Goal: Find specific page/section: Find specific page/section

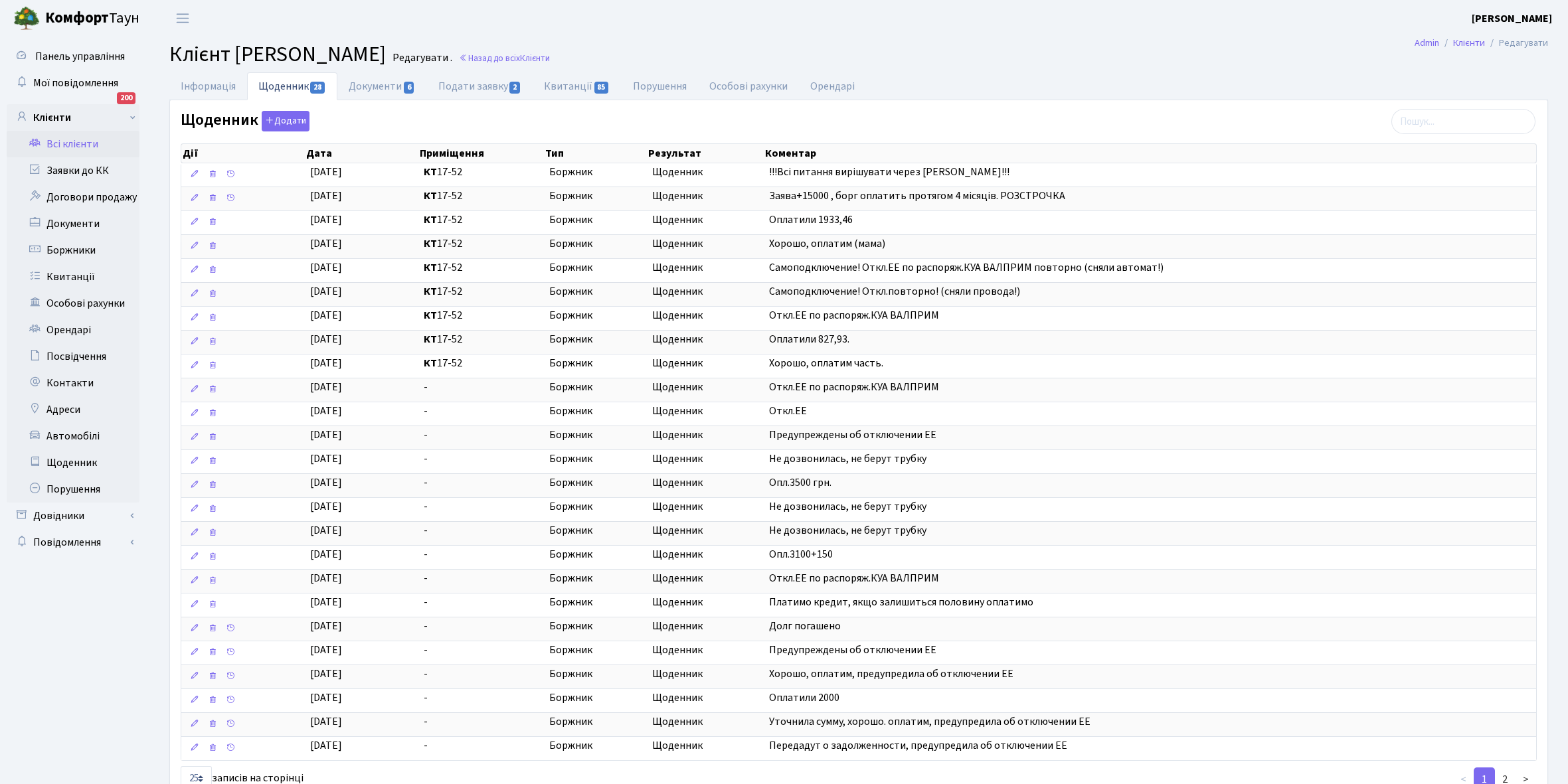
select select "25"
click at [71, 143] on link "Всі клієнти" at bounding box center [73, 144] width 133 height 27
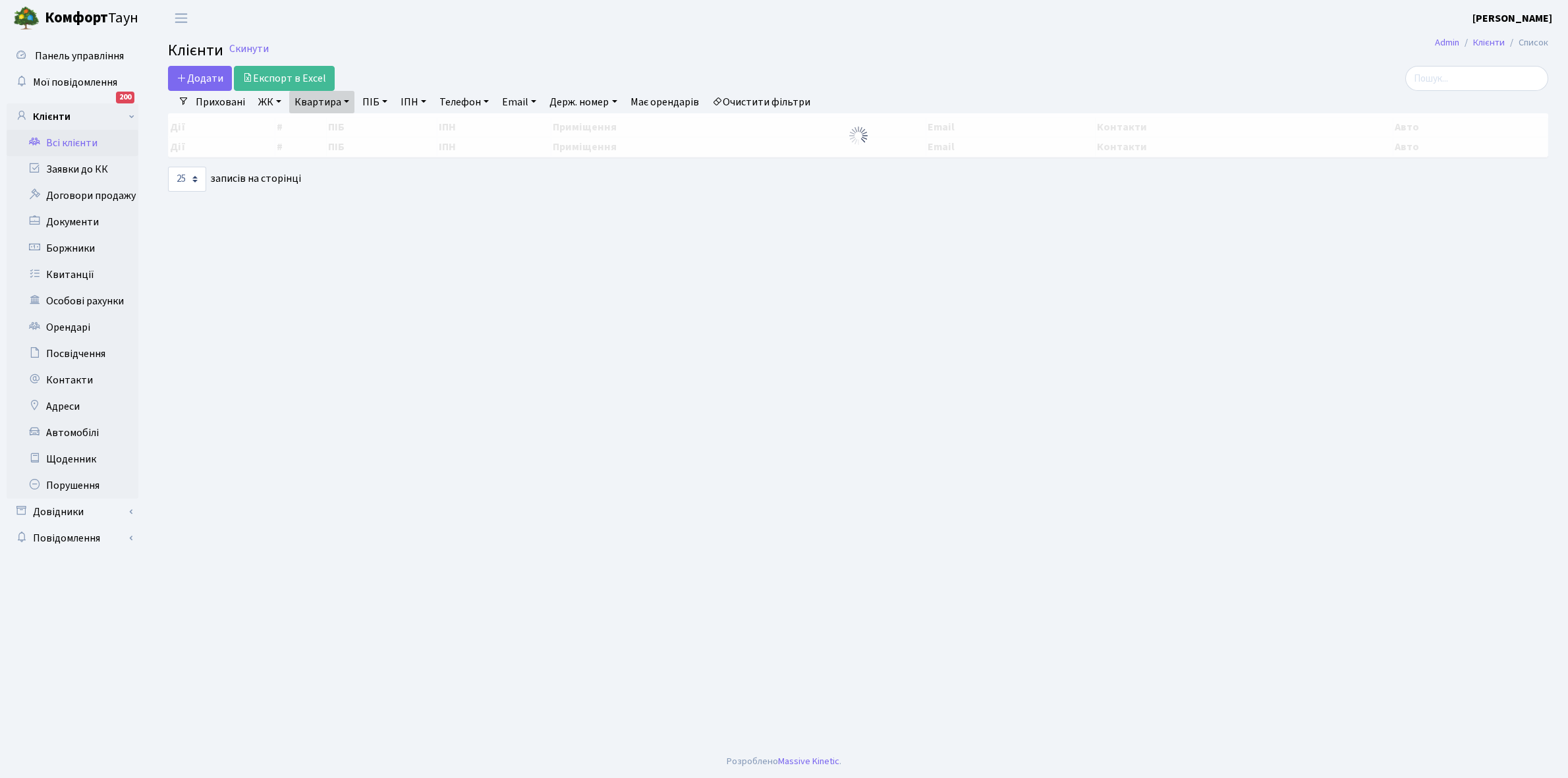
select select "25"
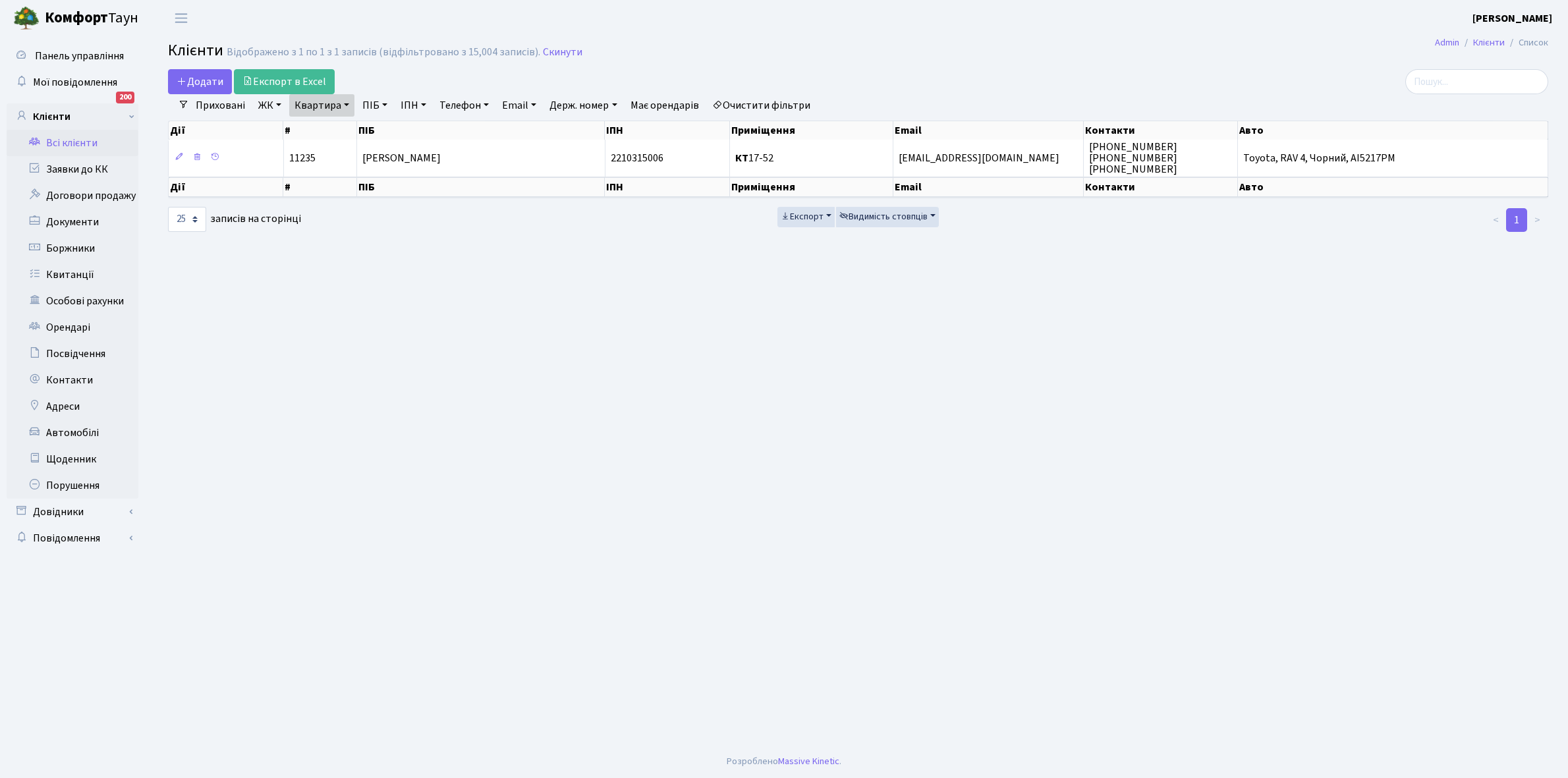
click at [744, 109] on link "Очистити фільтри" at bounding box center [761, 105] width 109 height 23
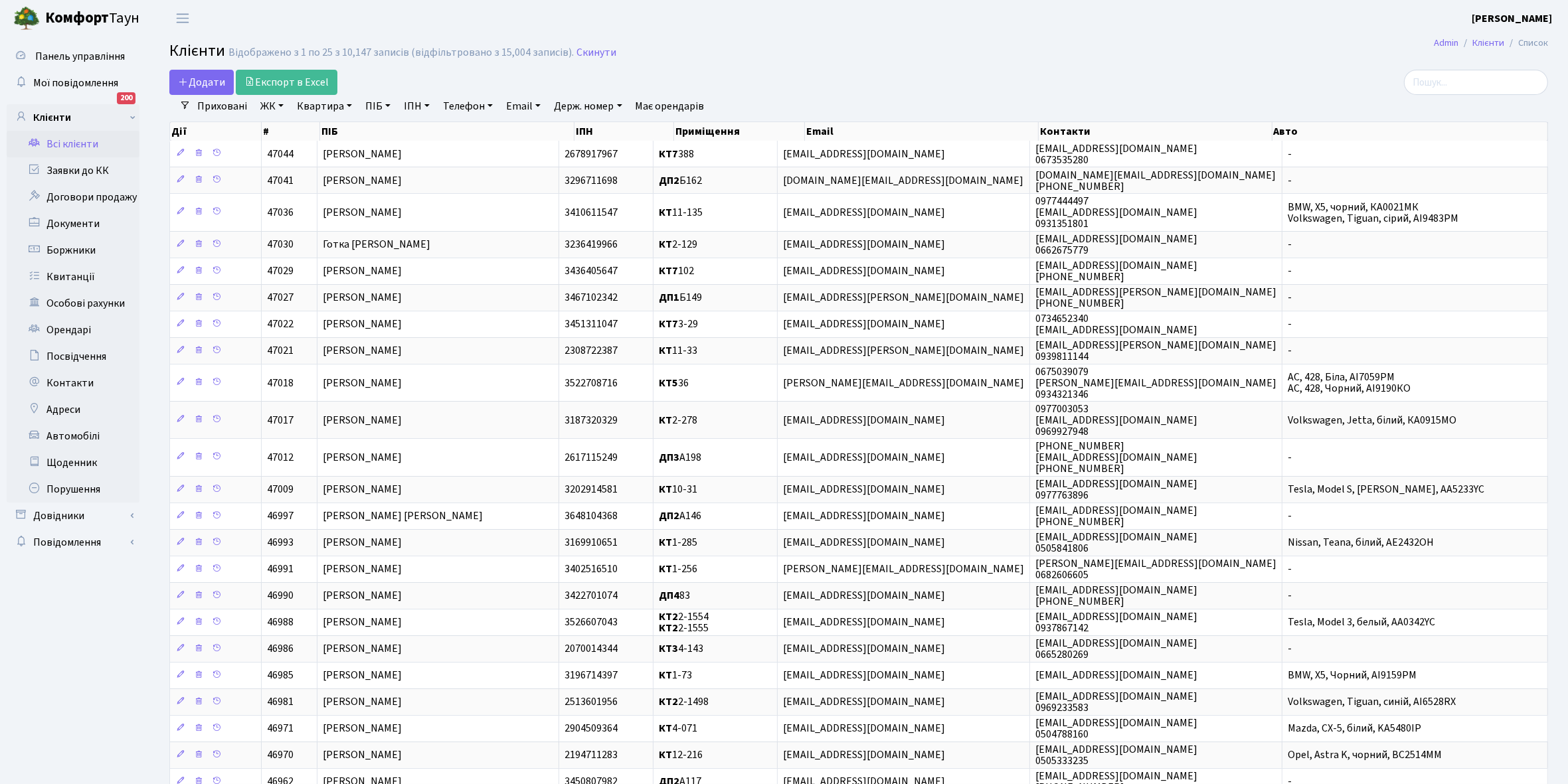
click at [279, 104] on link "ЖК" at bounding box center [272, 106] width 34 height 23
click at [301, 175] on li "КТ2, просп. Соборності, 17" at bounding box center [338, 176] width 161 height 24
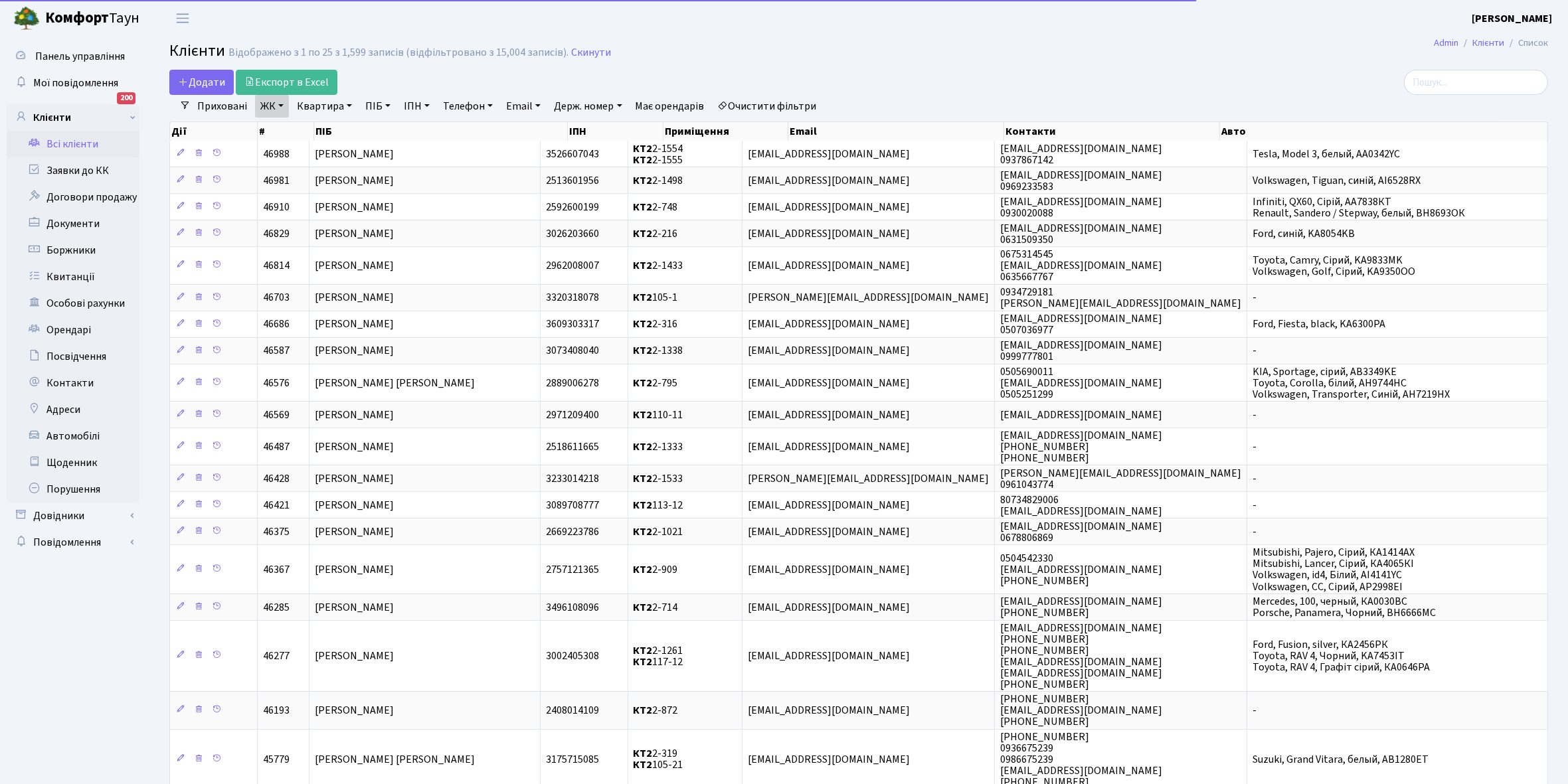
click at [347, 104] on link "Квартира" at bounding box center [324, 106] width 66 height 23
click at [326, 135] on input "text" at bounding box center [331, 132] width 77 height 25
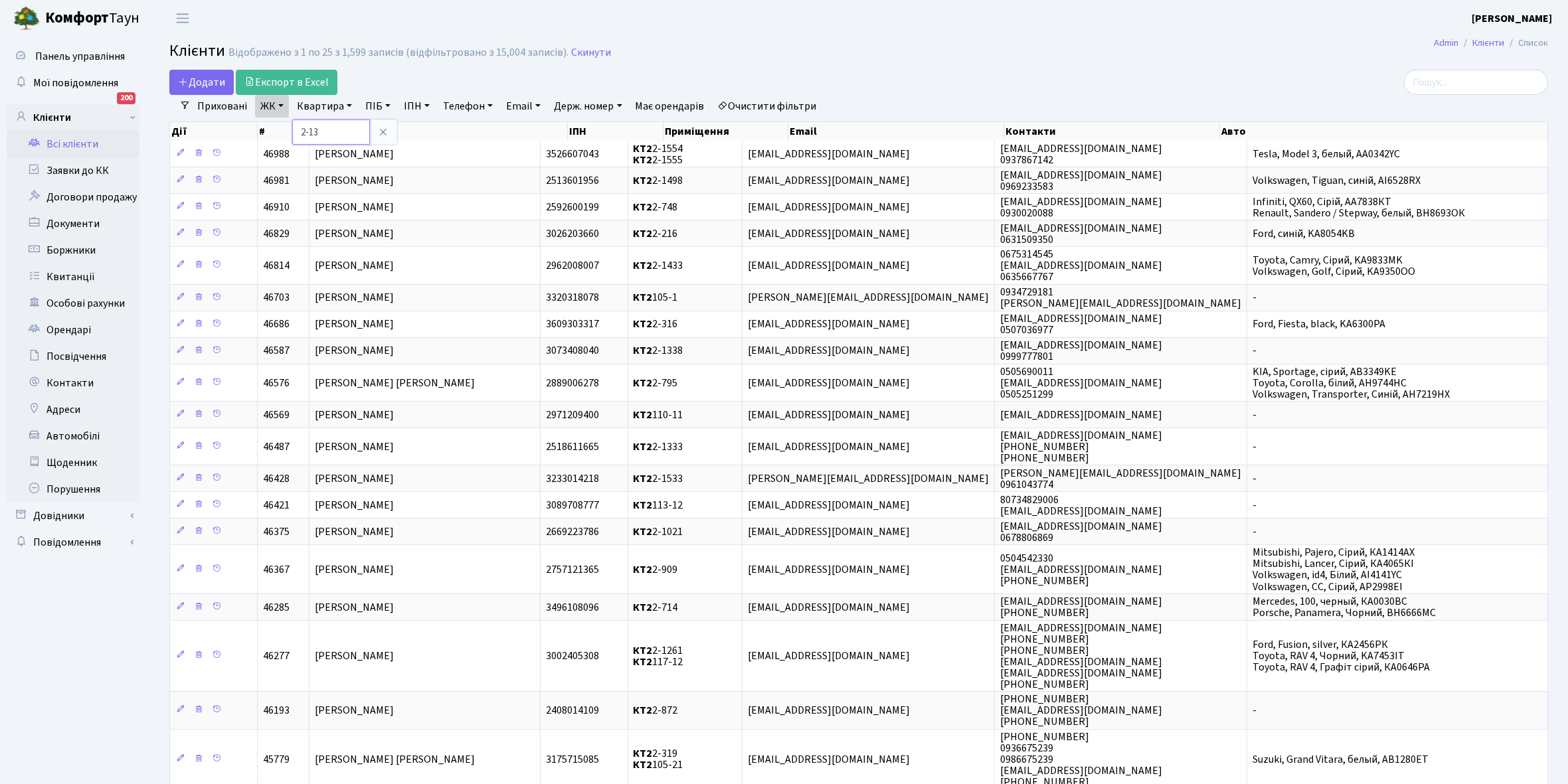
type input "2-13"
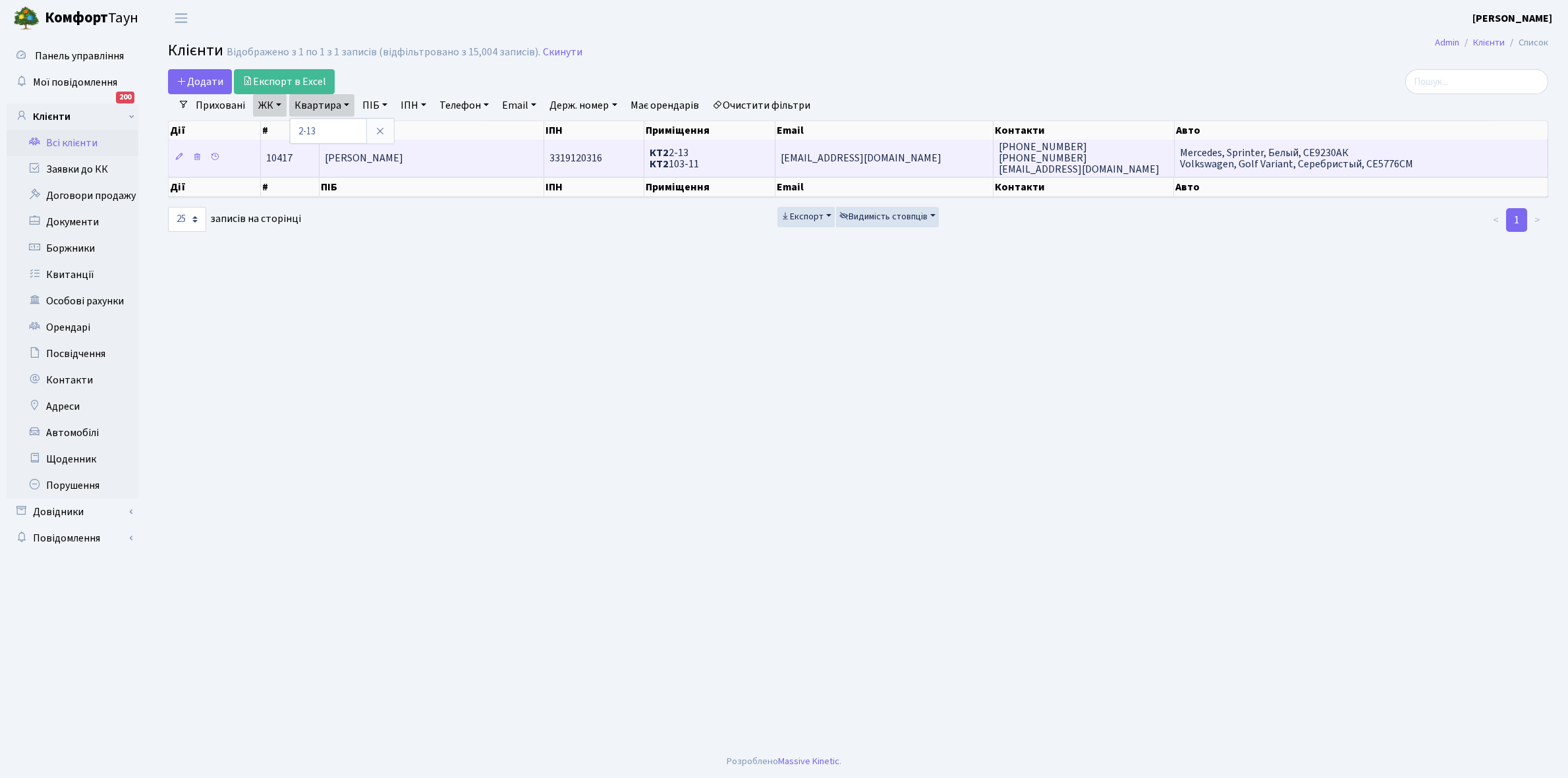
click at [497, 159] on td "Чекушин Дмитро Антонович" at bounding box center [431, 158] width 224 height 37
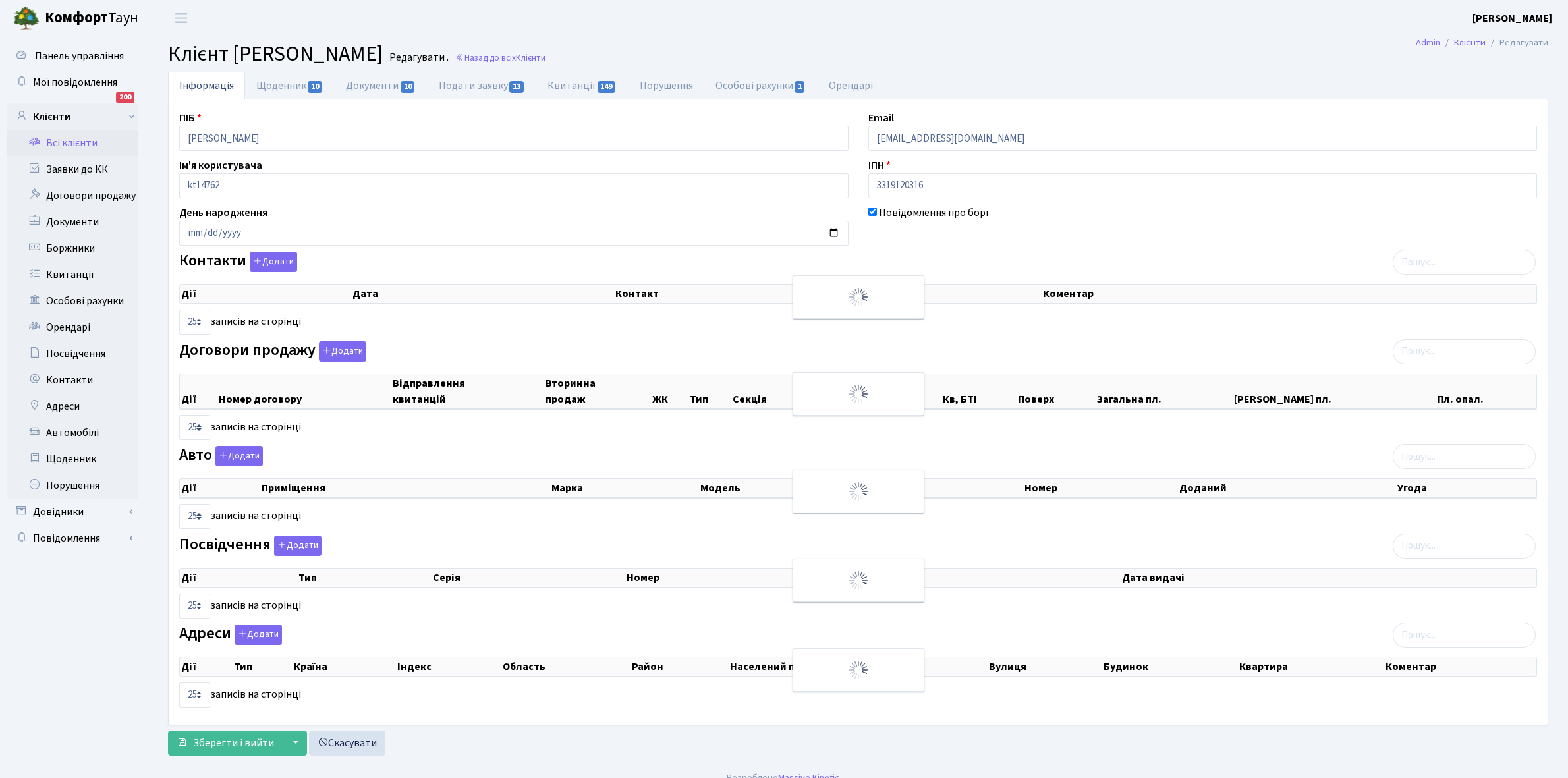
select select "25"
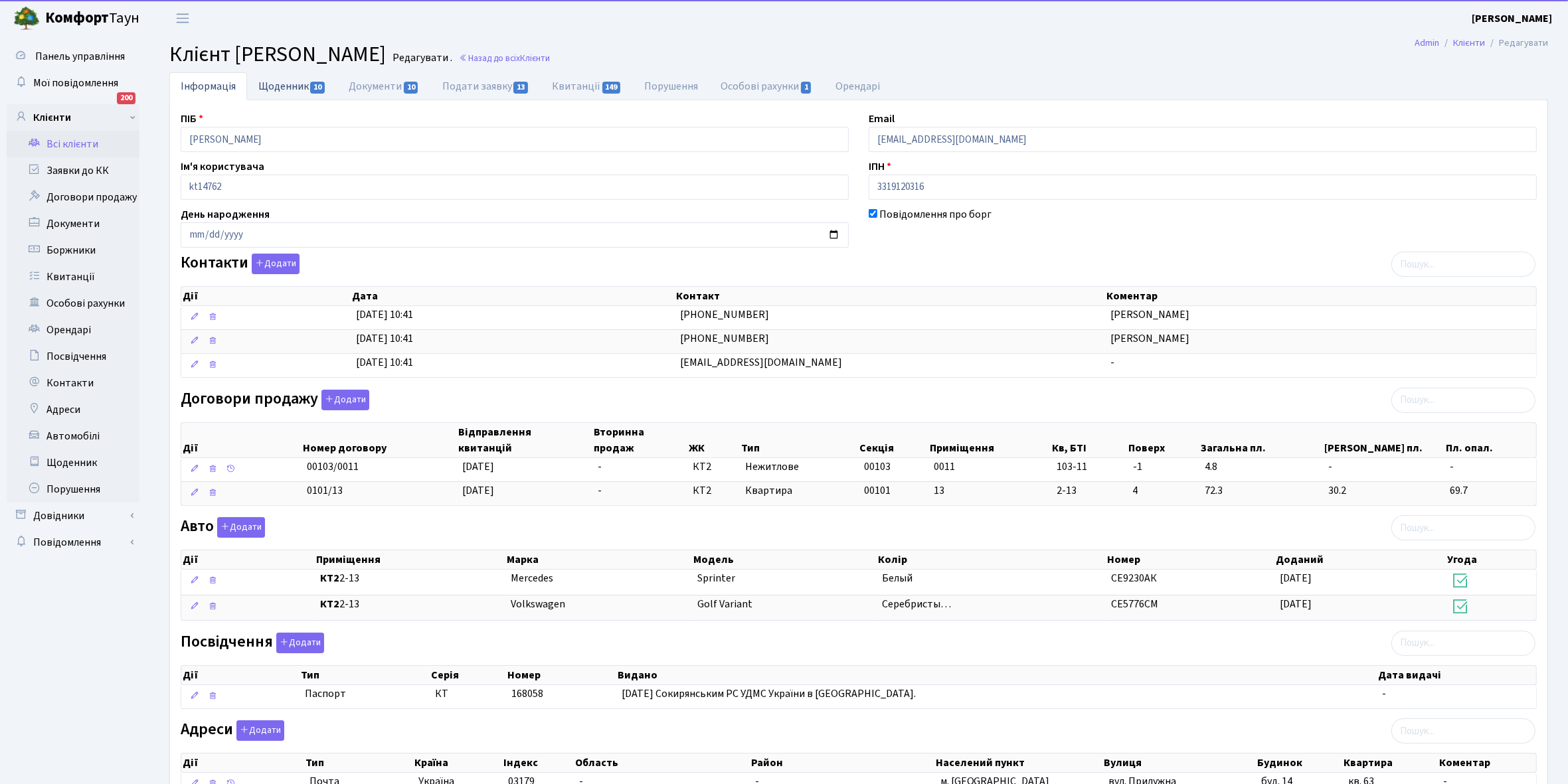
click at [273, 82] on link "Щоденник 10" at bounding box center [292, 85] width 91 height 27
select select "25"
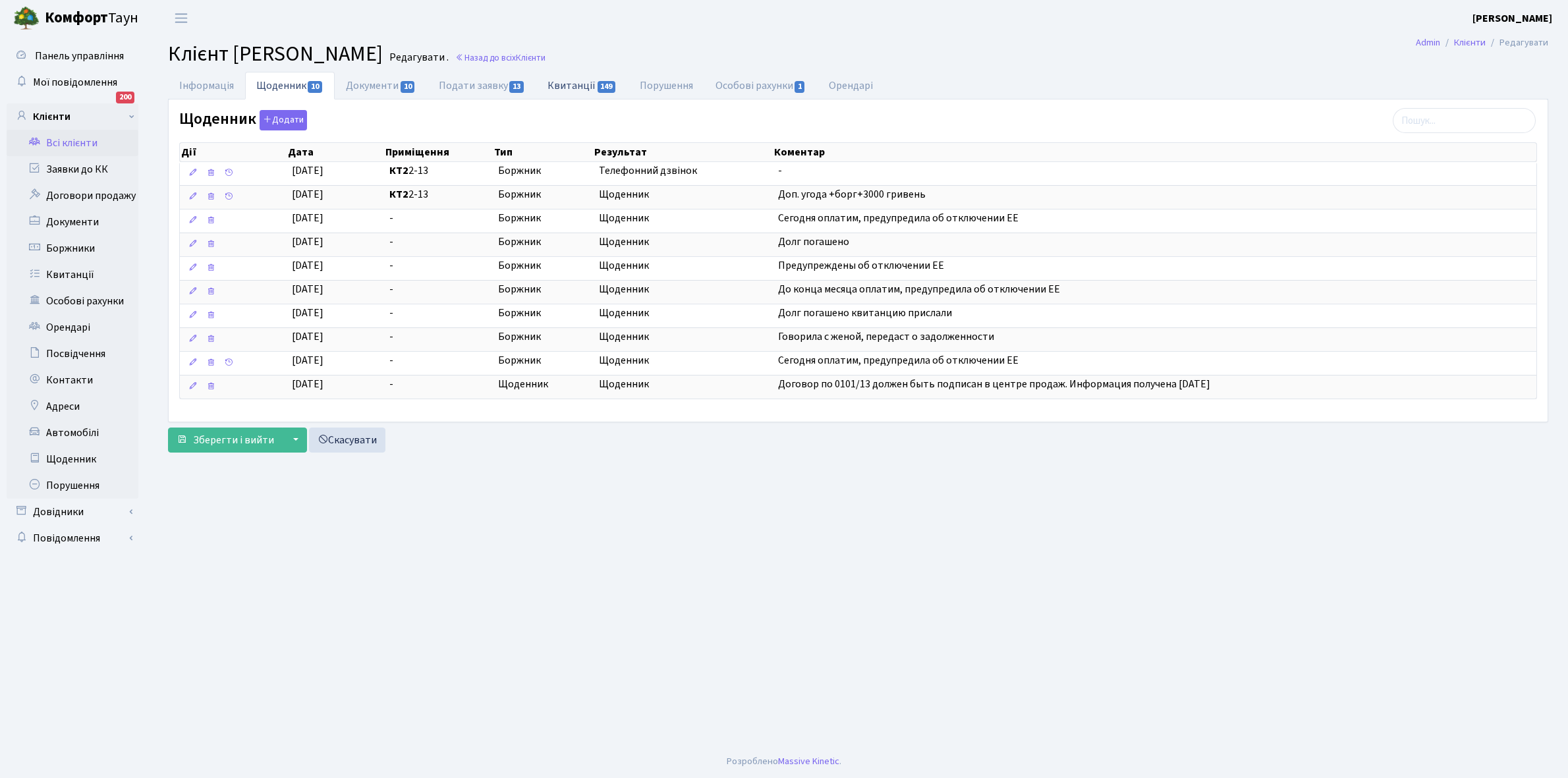
click at [575, 83] on link "Квитанції 149" at bounding box center [582, 85] width 91 height 27
select select "25"
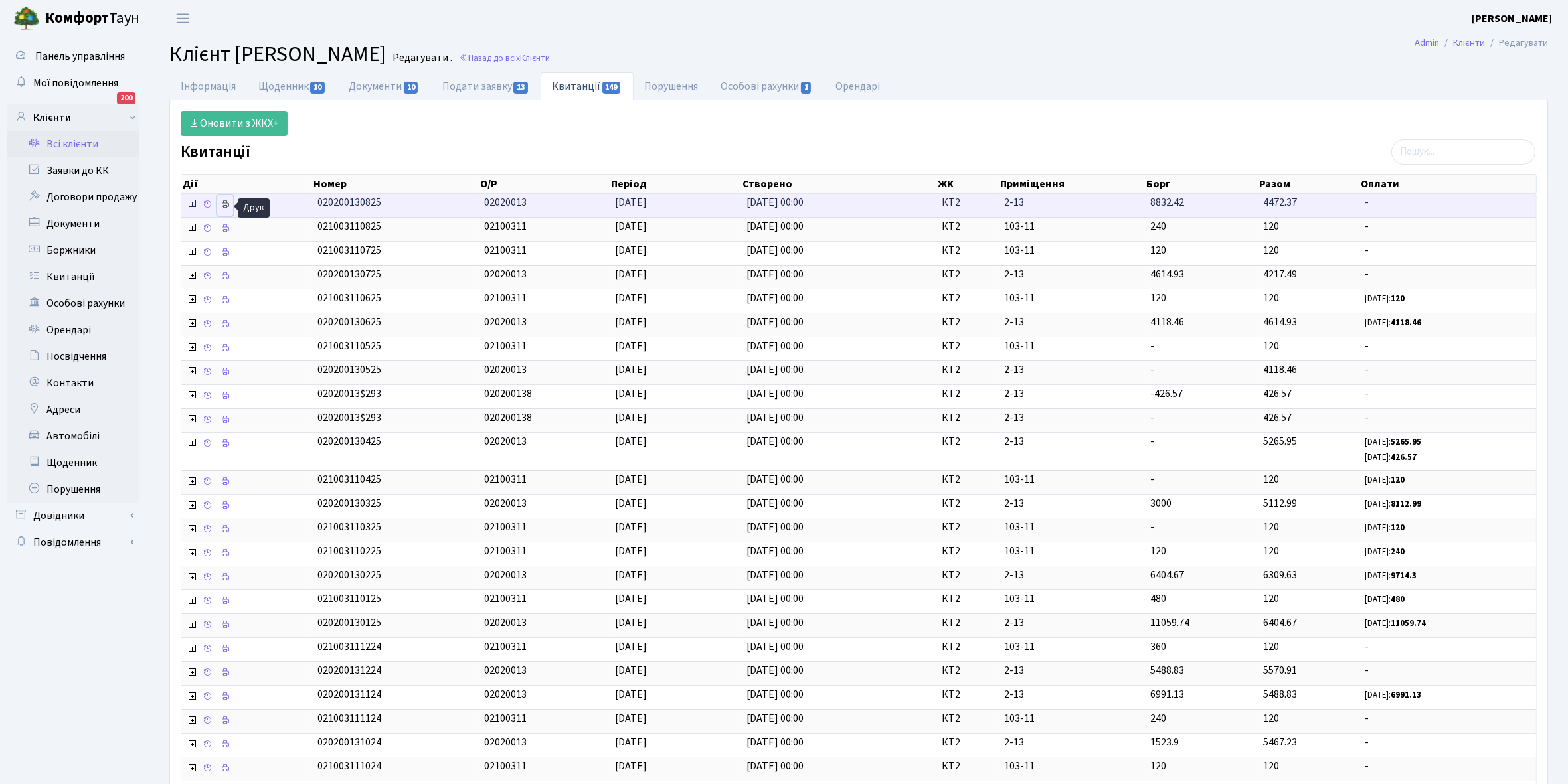
click at [227, 205] on icon at bounding box center [225, 204] width 10 height 10
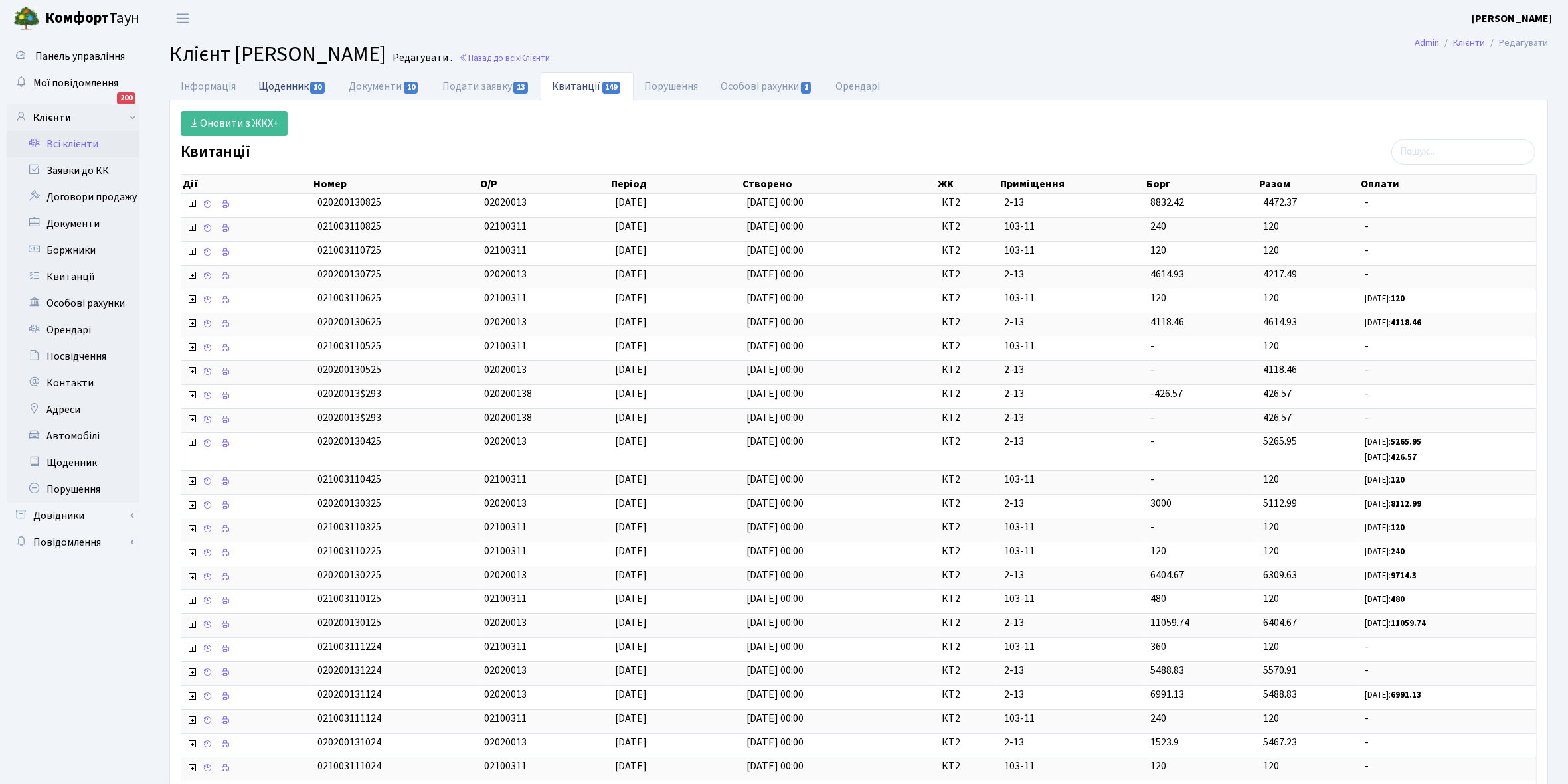
click at [267, 87] on link "Щоденник 10" at bounding box center [292, 85] width 91 height 27
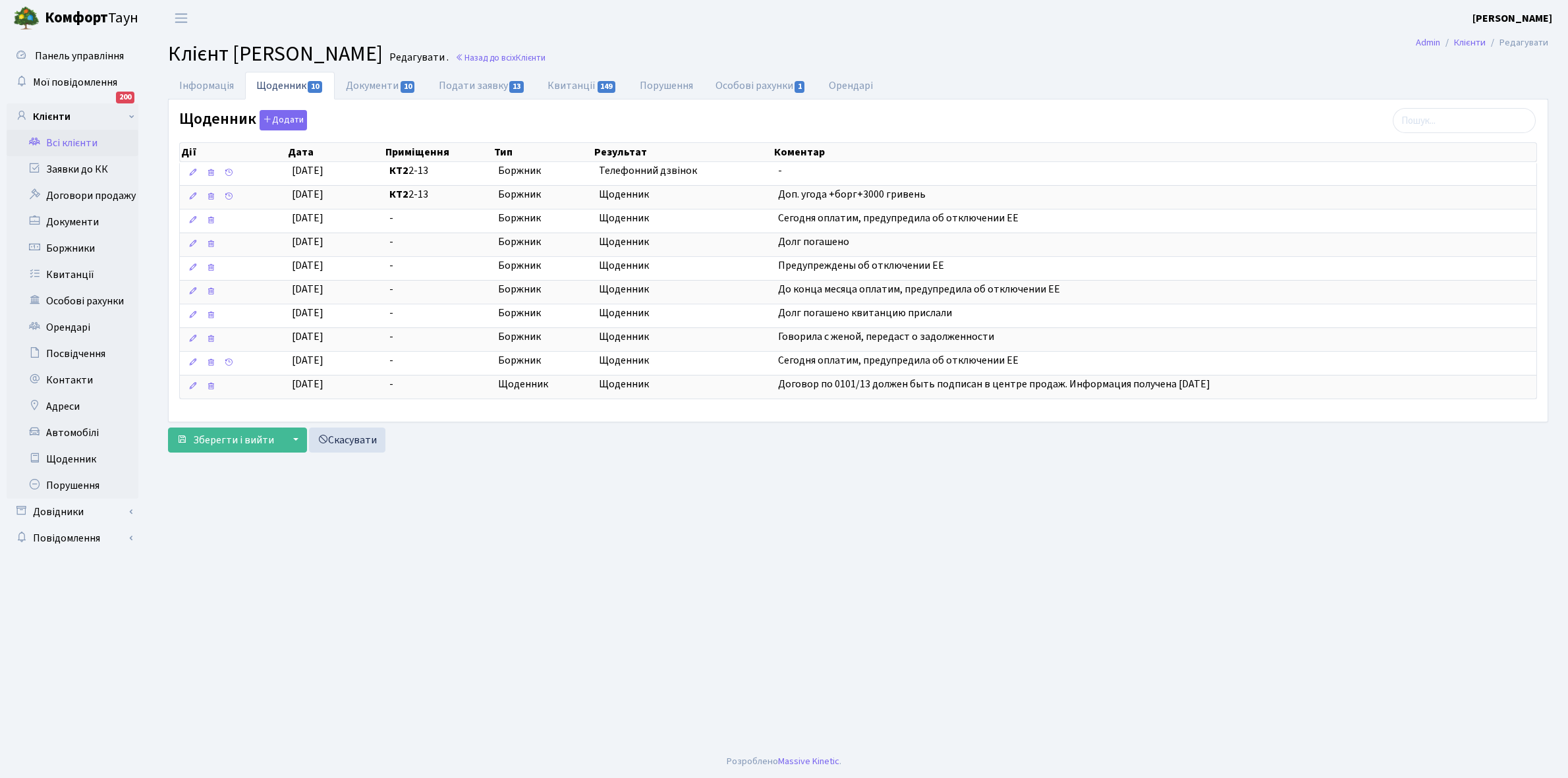
click at [80, 140] on link "Всі клієнти" at bounding box center [72, 143] width 132 height 26
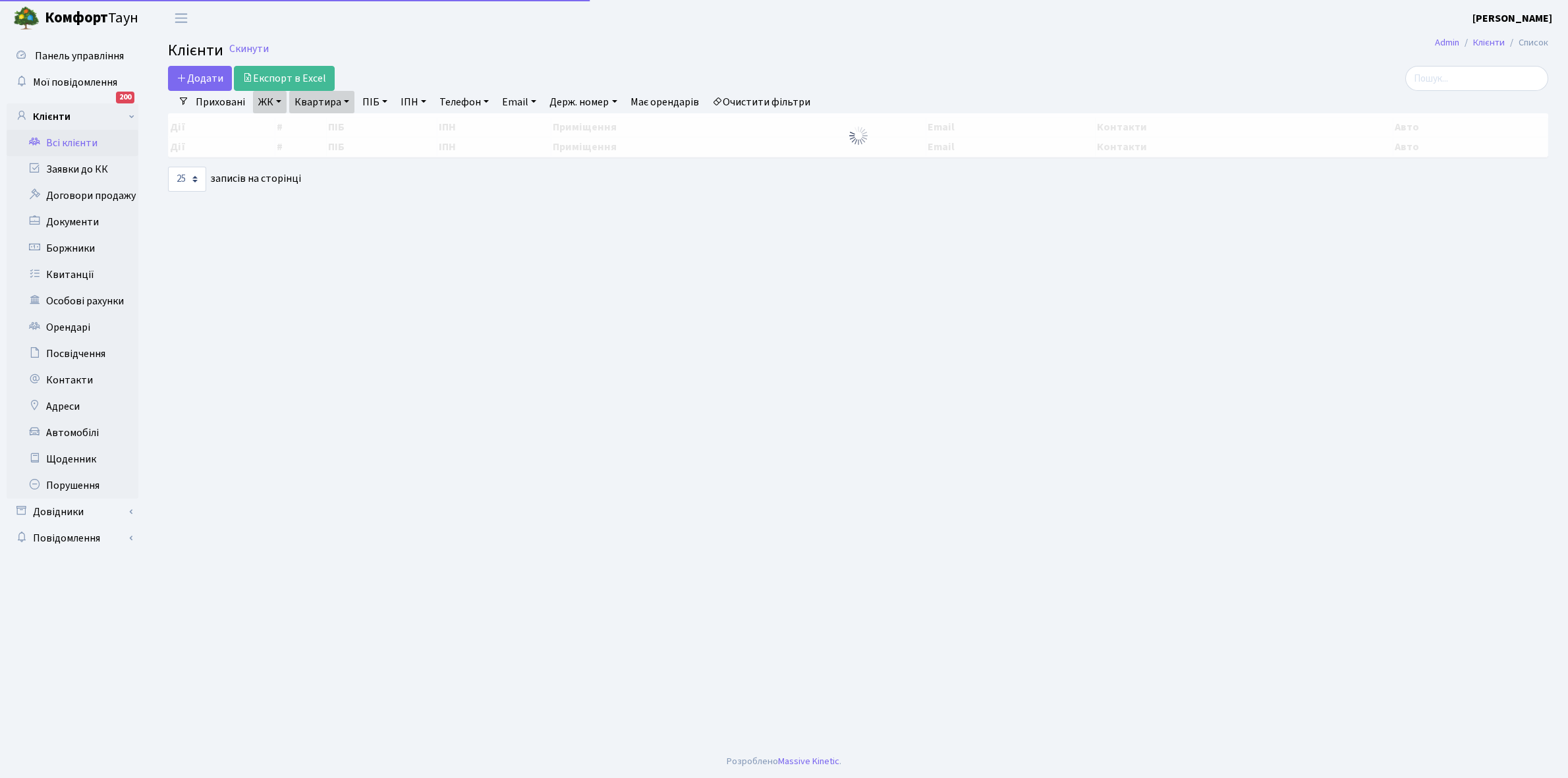
select select "25"
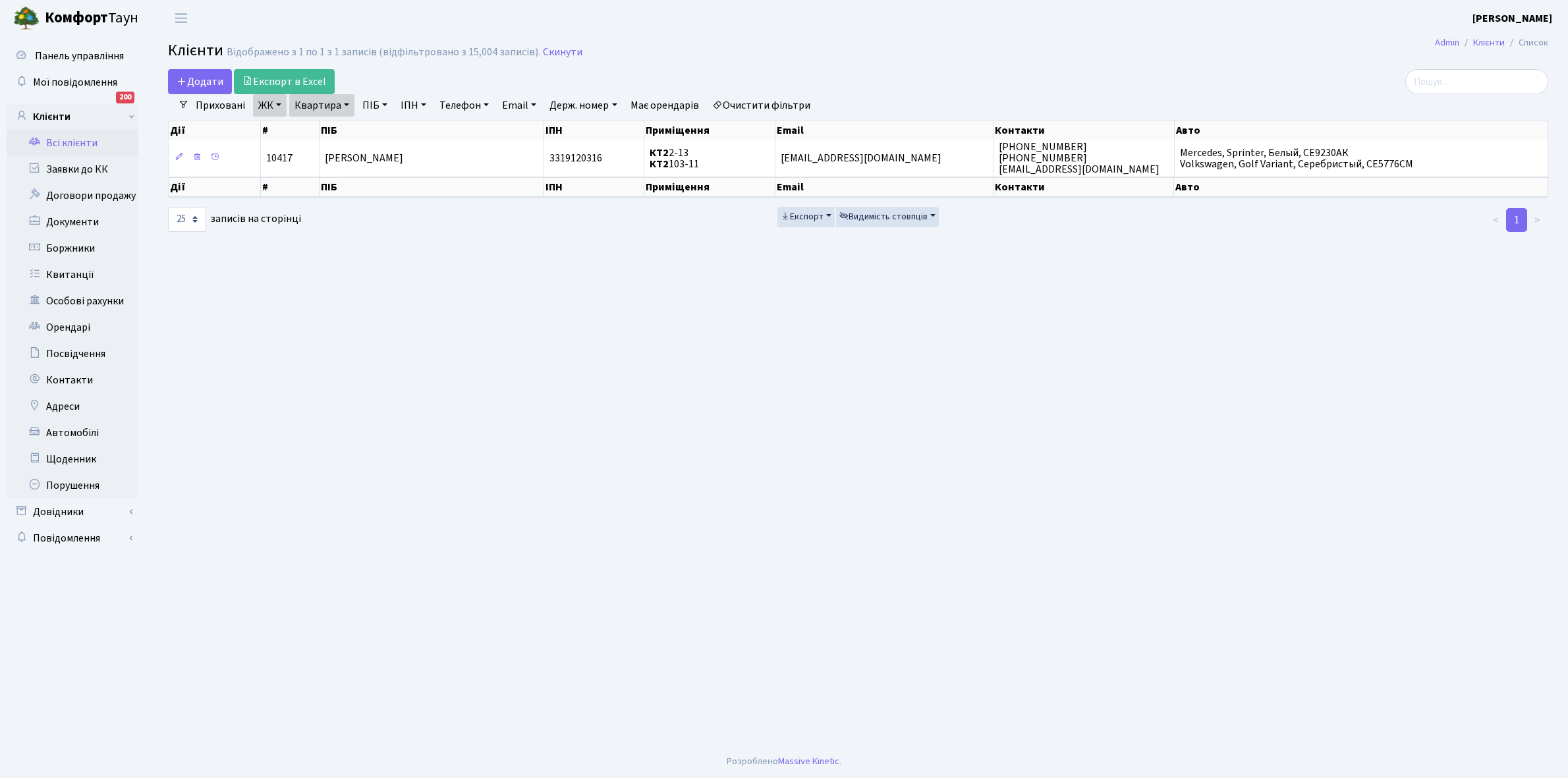
click at [346, 103] on link "Квартира" at bounding box center [322, 105] width 65 height 23
click at [333, 132] on input "2-13" at bounding box center [328, 131] width 77 height 25
type input "2-19"
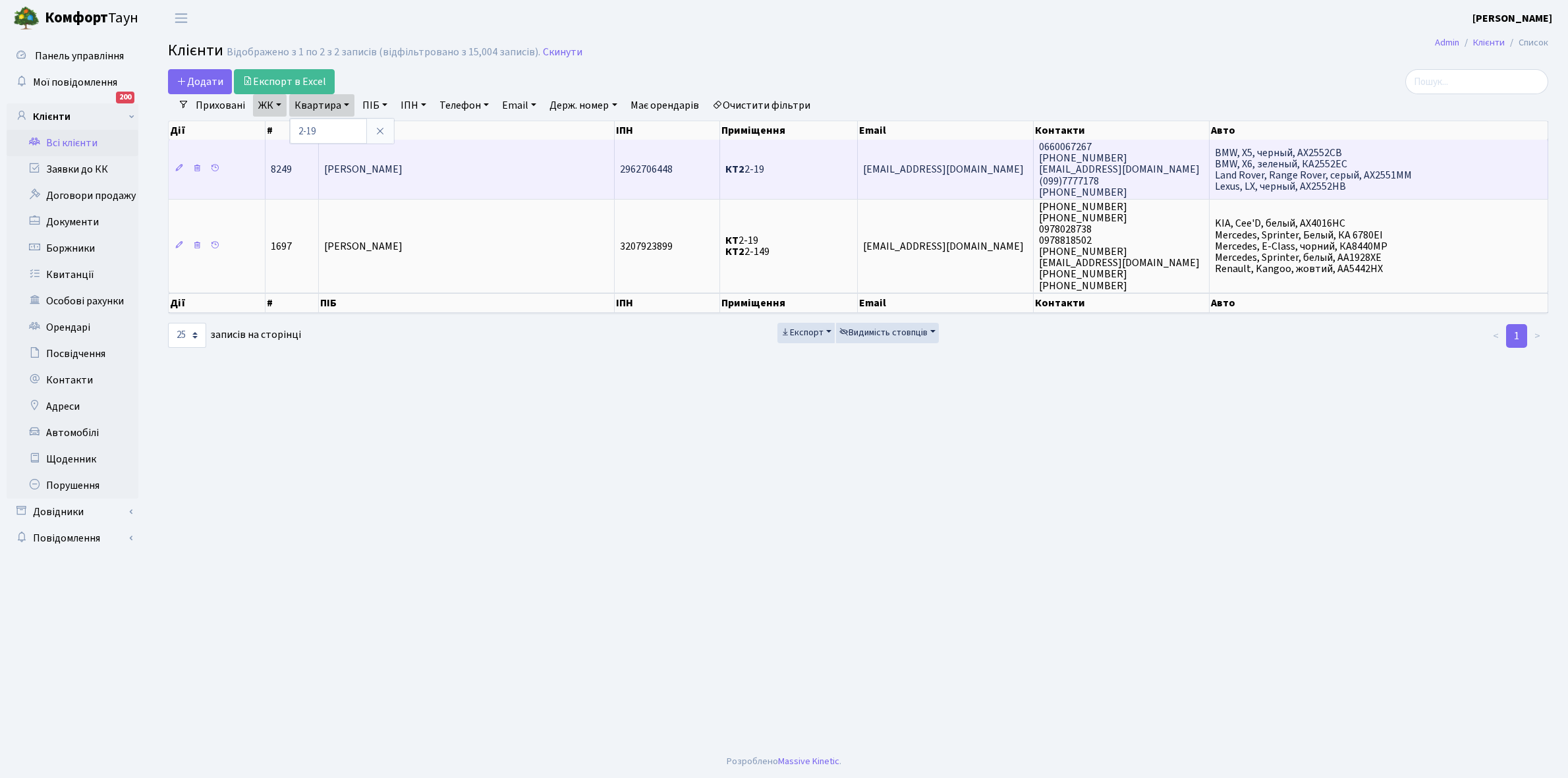
click at [488, 177] on td "Єрмолаєва Людмила Олександрівна" at bounding box center [466, 169] width 296 height 59
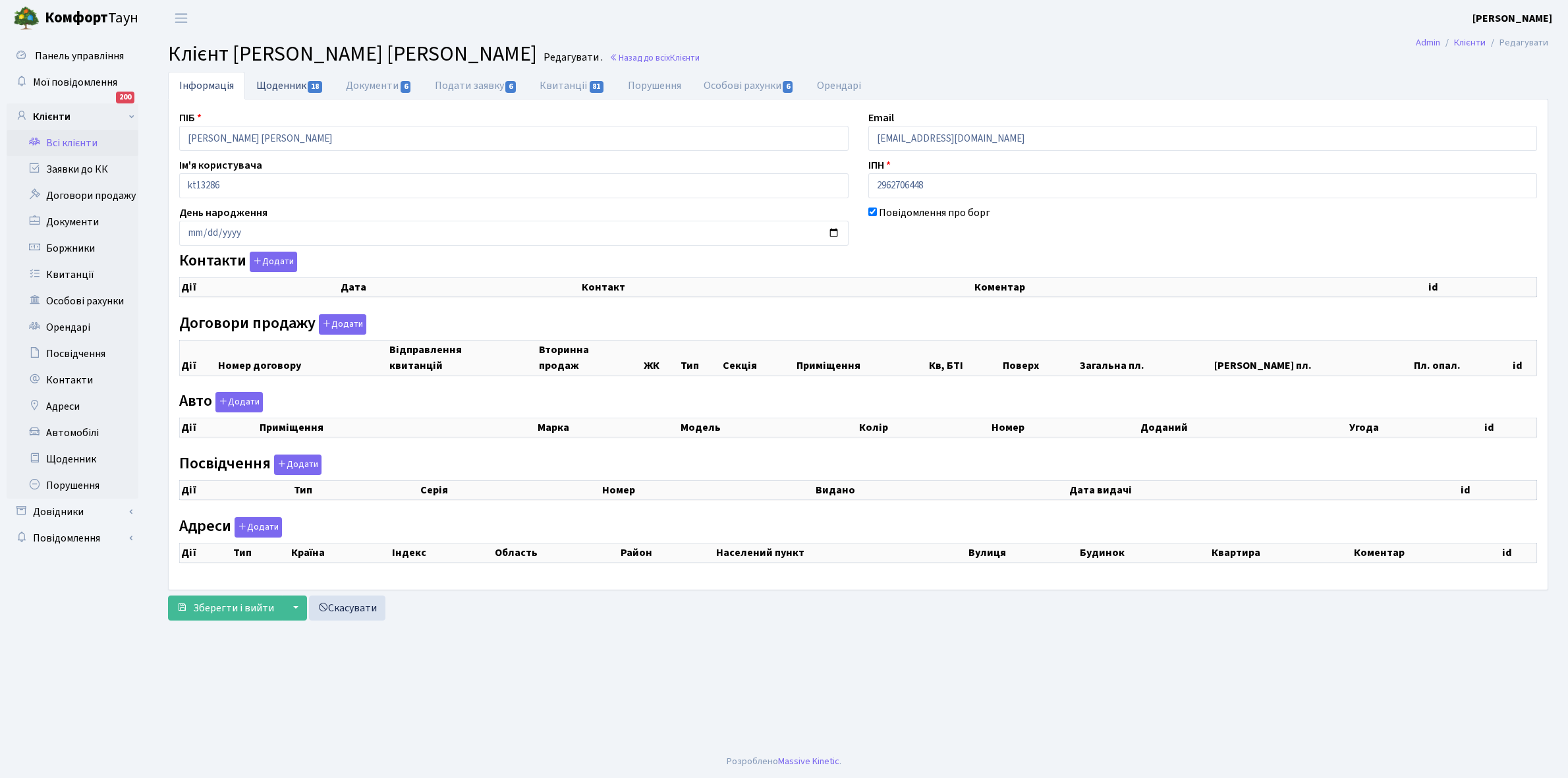
checkbox input "true"
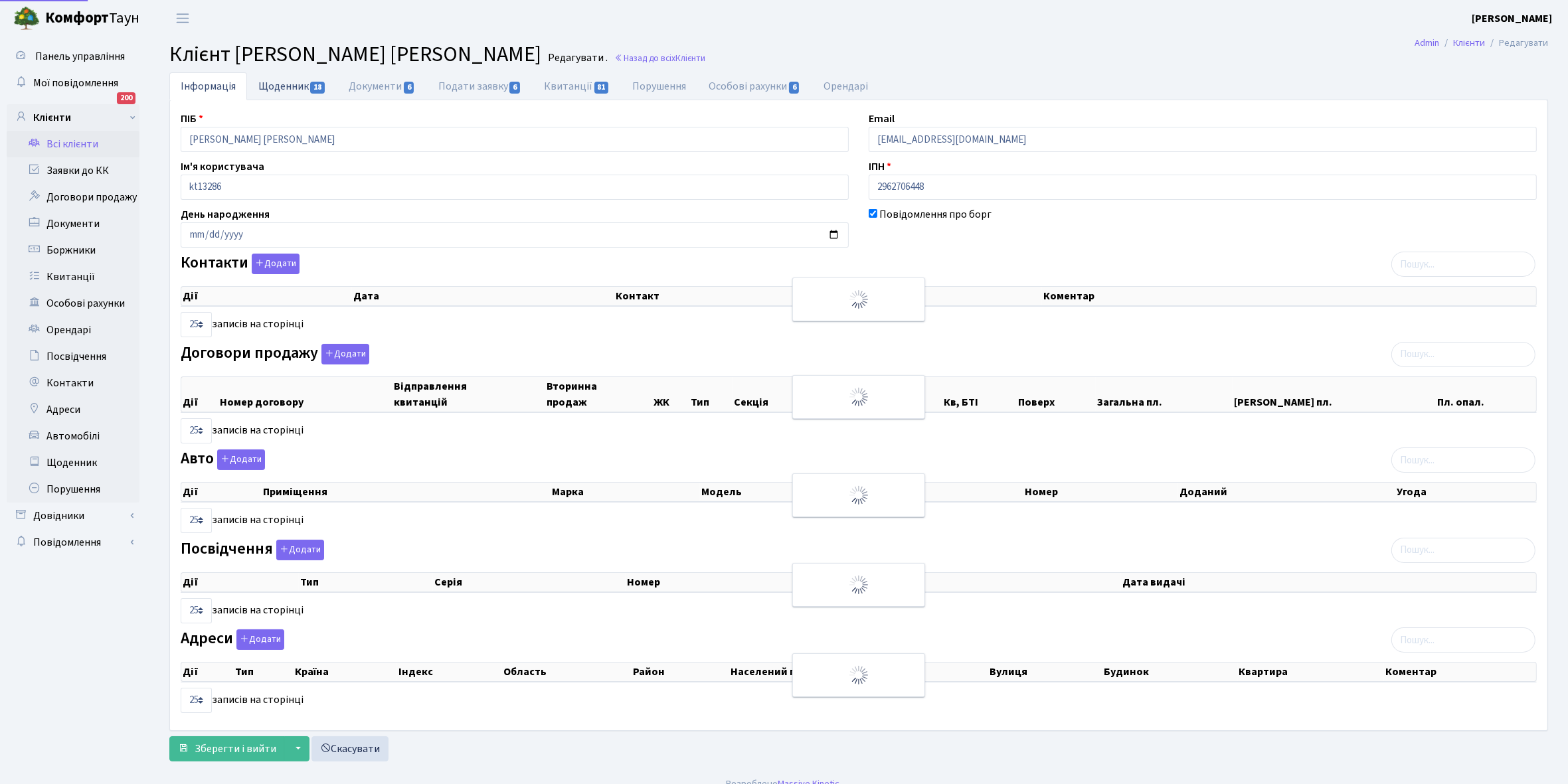
click at [274, 88] on link "Щоденник 18" at bounding box center [292, 85] width 91 height 27
select select "25"
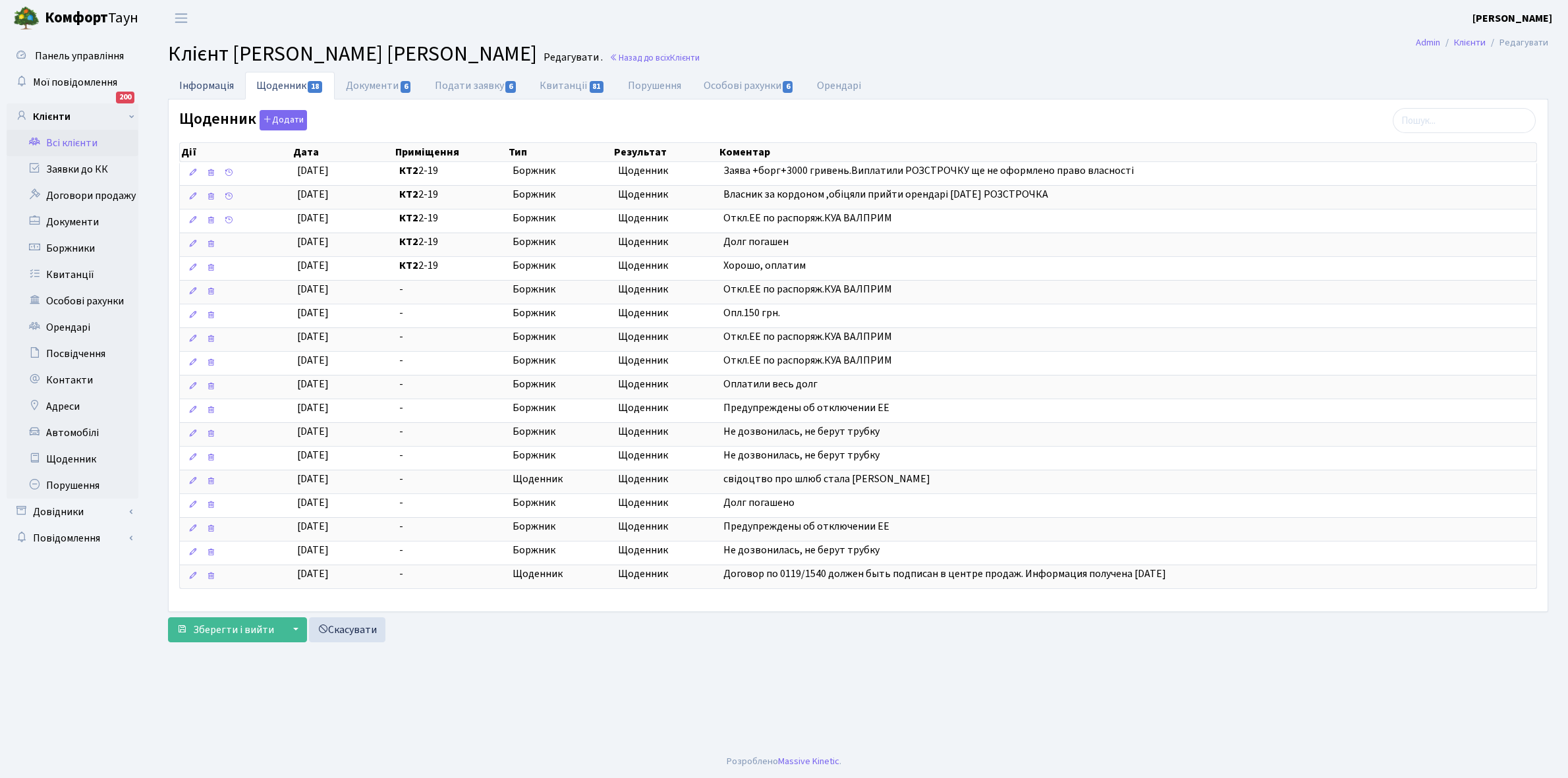
click at [215, 83] on link "Інформація" at bounding box center [206, 85] width 77 height 27
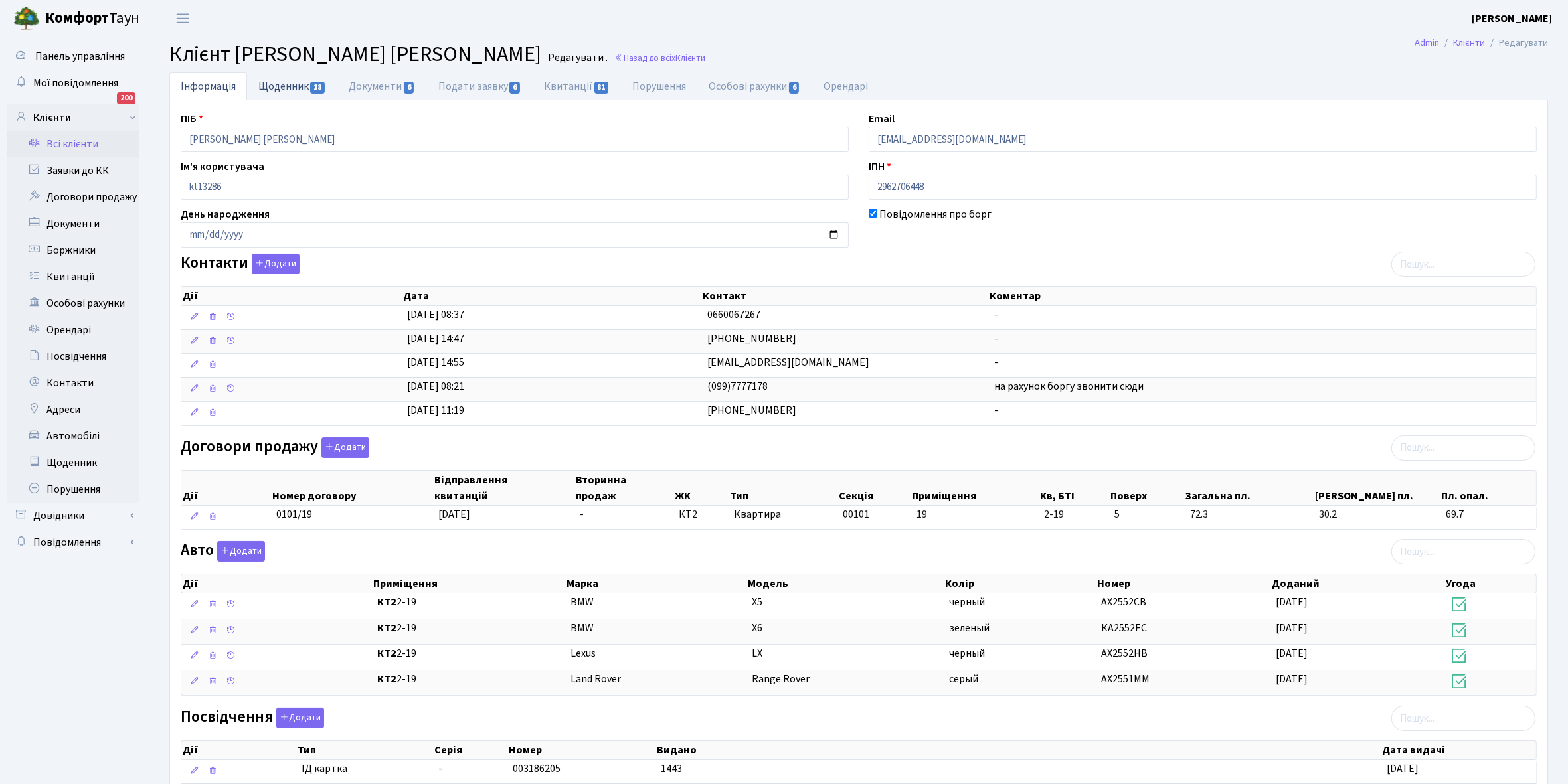
click at [278, 91] on link "Щоденник 18" at bounding box center [292, 85] width 91 height 27
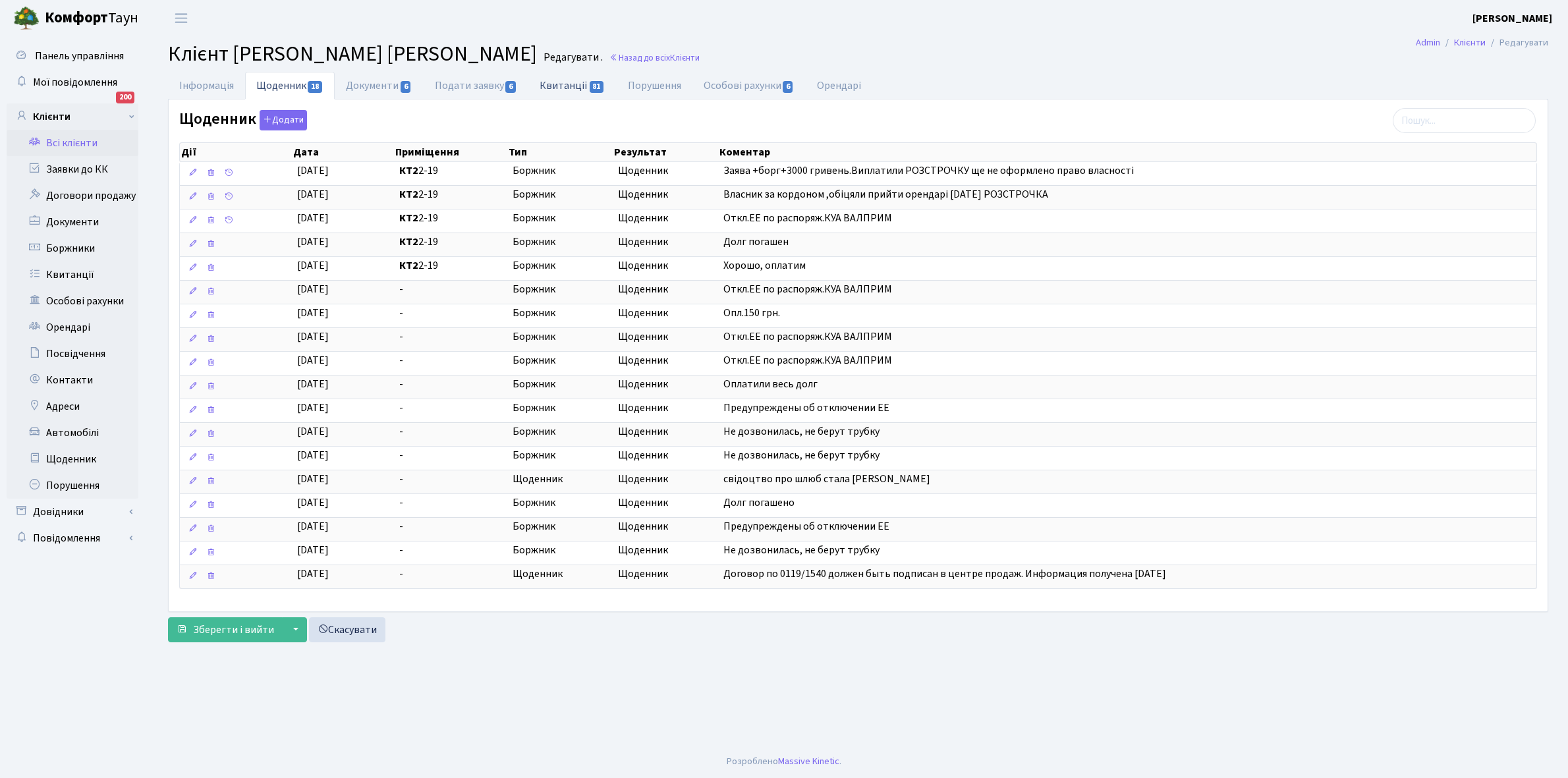
click at [565, 89] on link "Квитанції 81" at bounding box center [572, 85] width 88 height 27
select select "25"
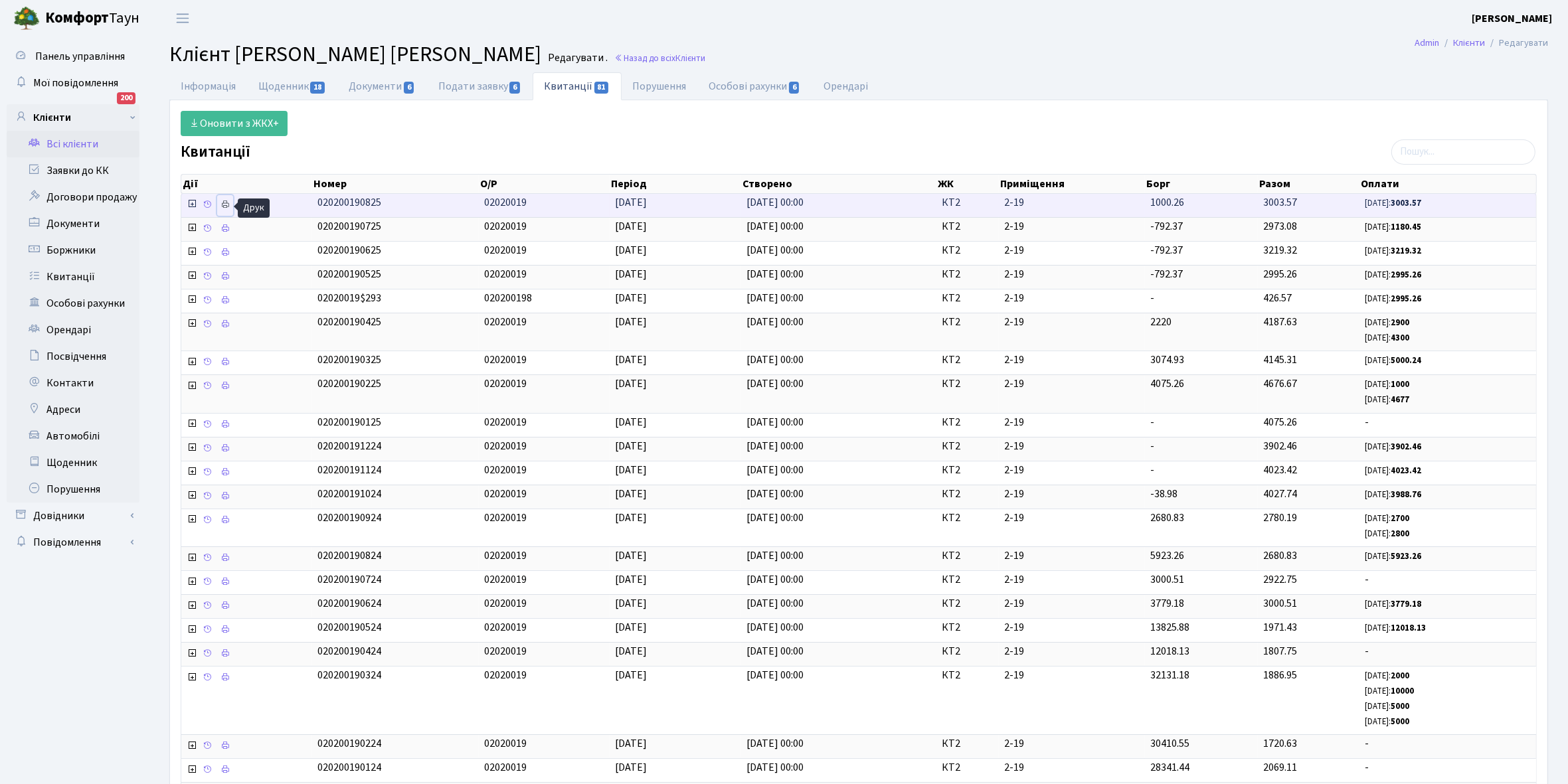
click at [225, 206] on icon at bounding box center [225, 204] width 10 height 10
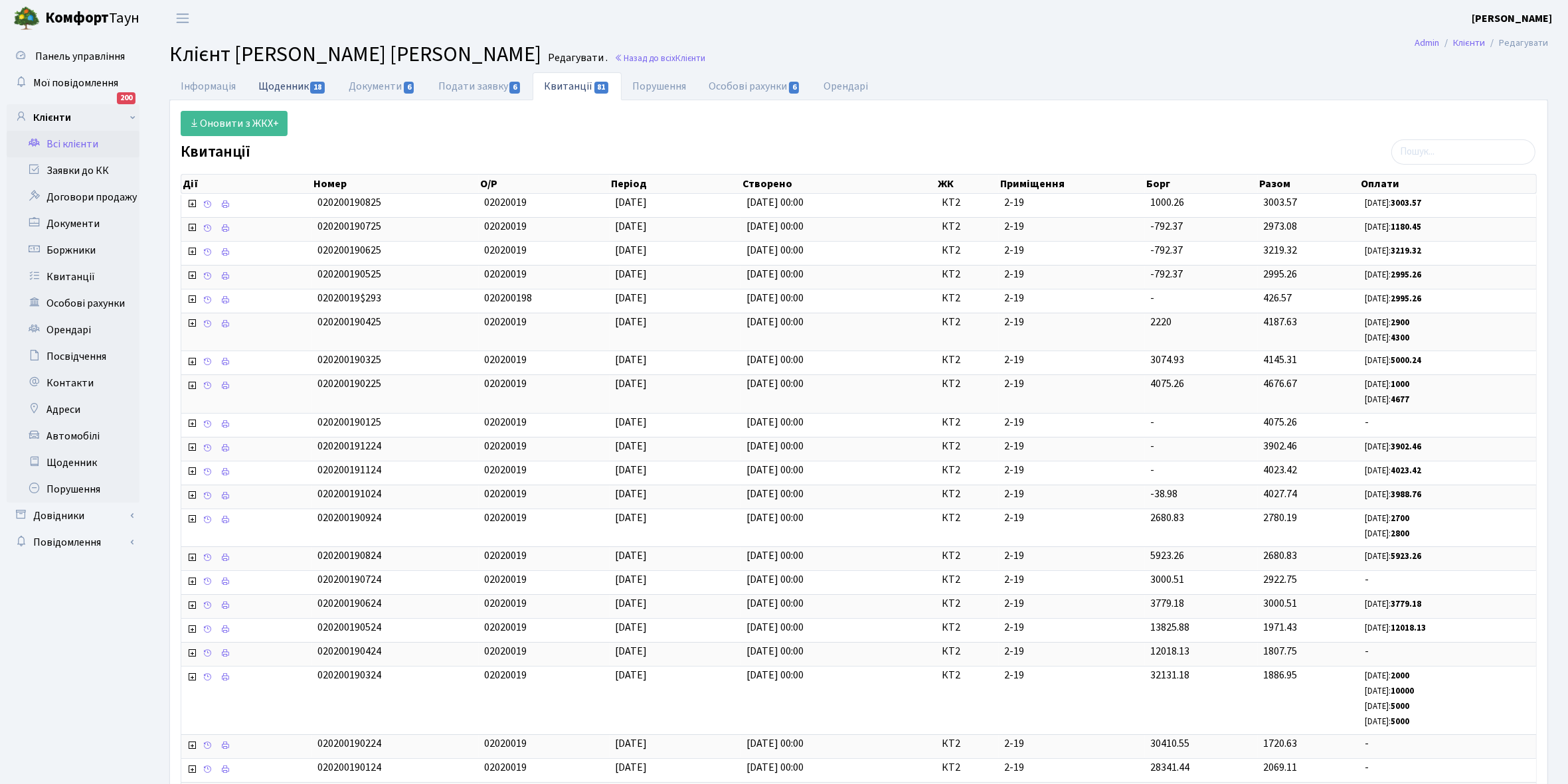
click at [272, 91] on link "Щоденник 18" at bounding box center [292, 85] width 91 height 27
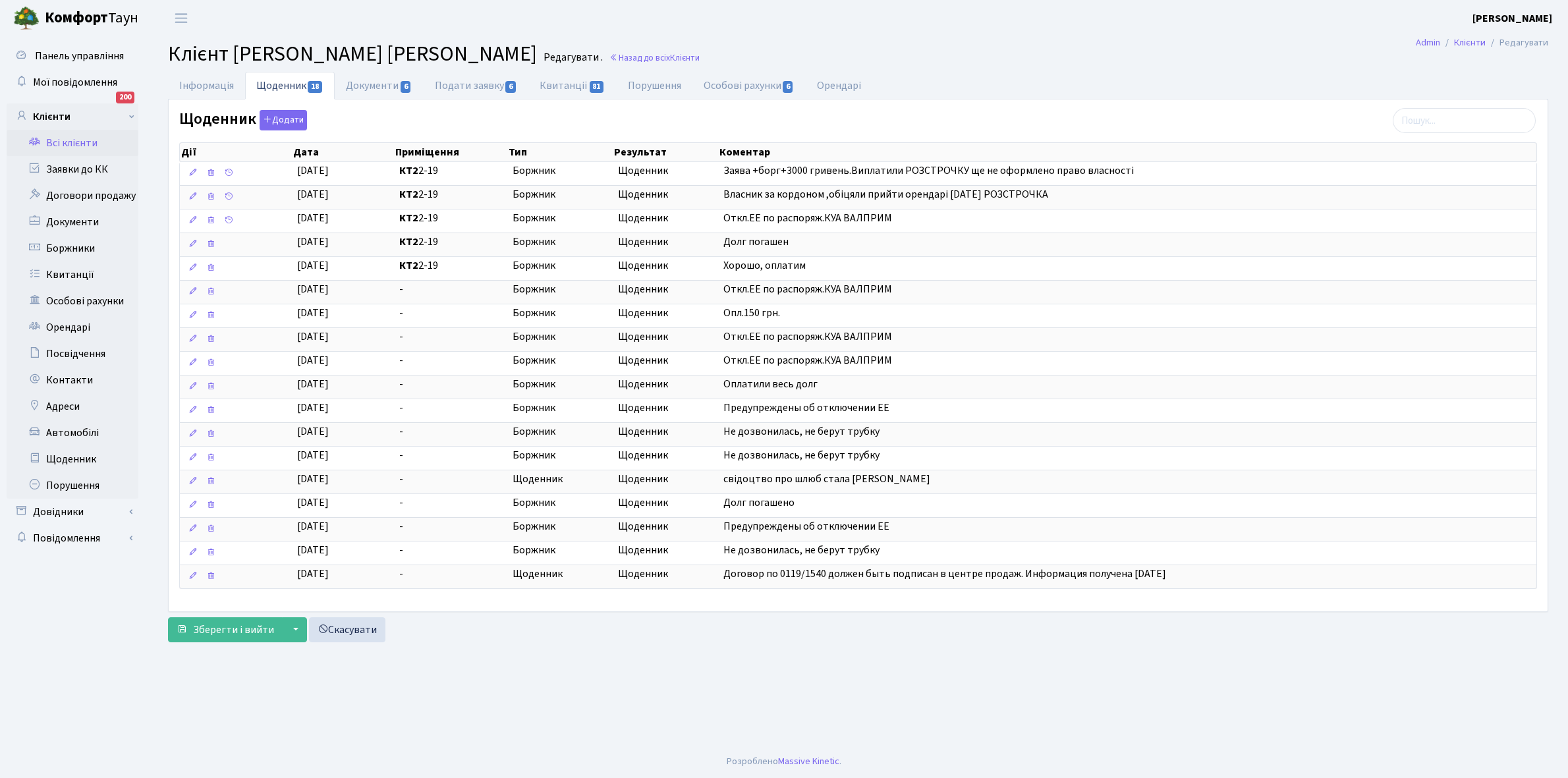
click at [67, 146] on link "Всі клієнти" at bounding box center [72, 143] width 132 height 26
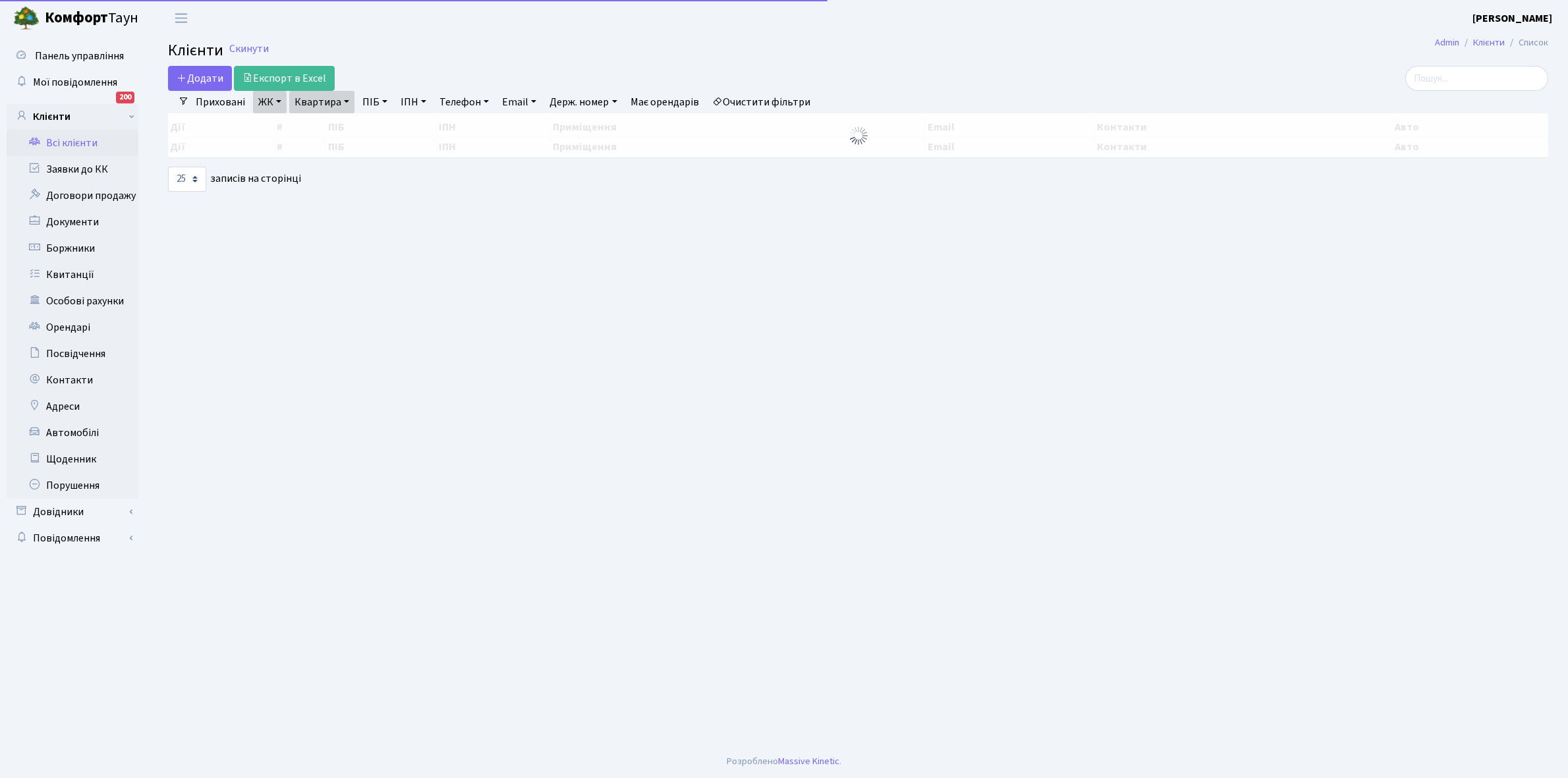
select select "25"
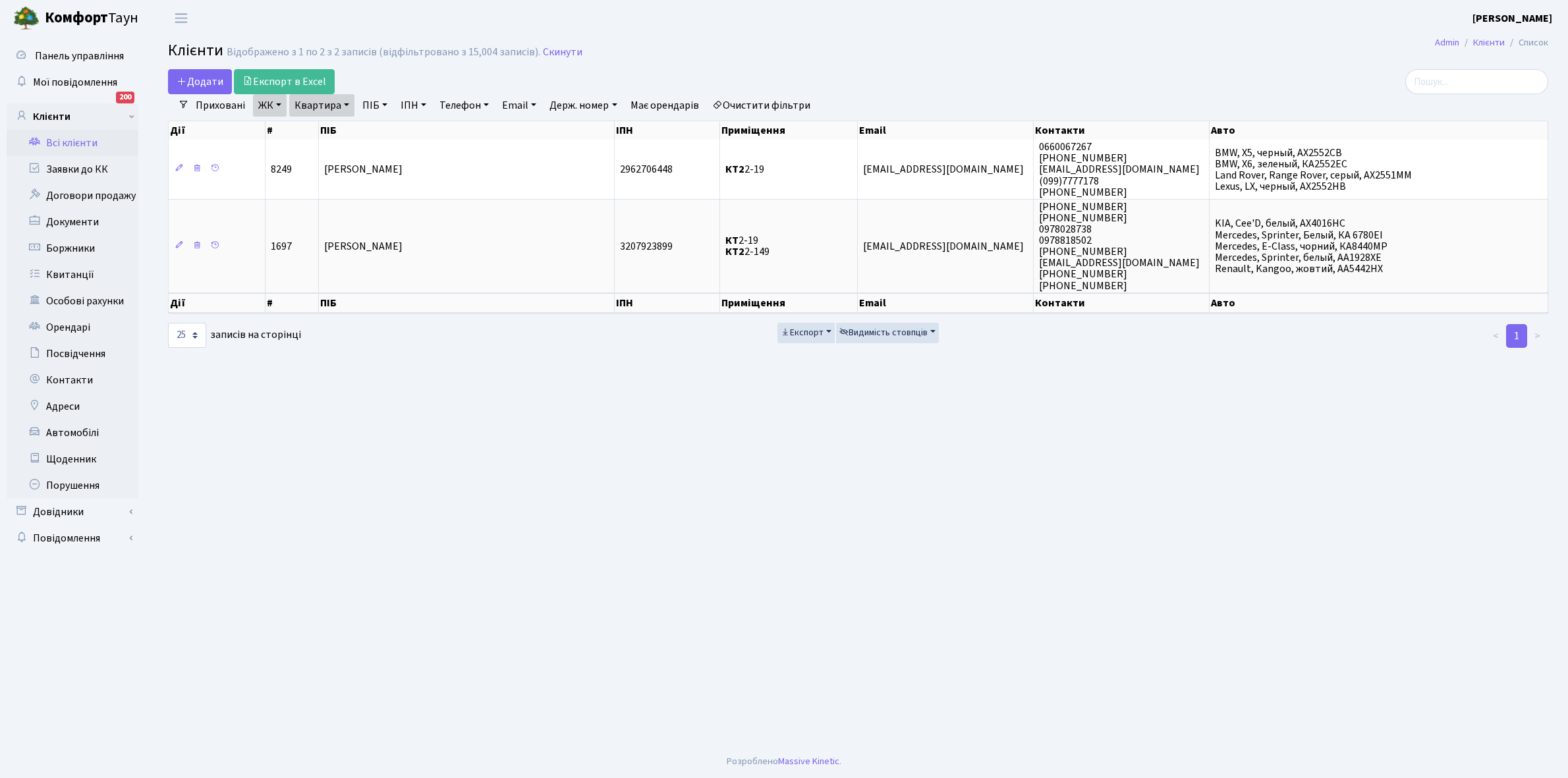
click at [346, 103] on link "Квартира" at bounding box center [322, 105] width 65 height 23
click at [339, 126] on input "2-19" at bounding box center [328, 131] width 77 height 25
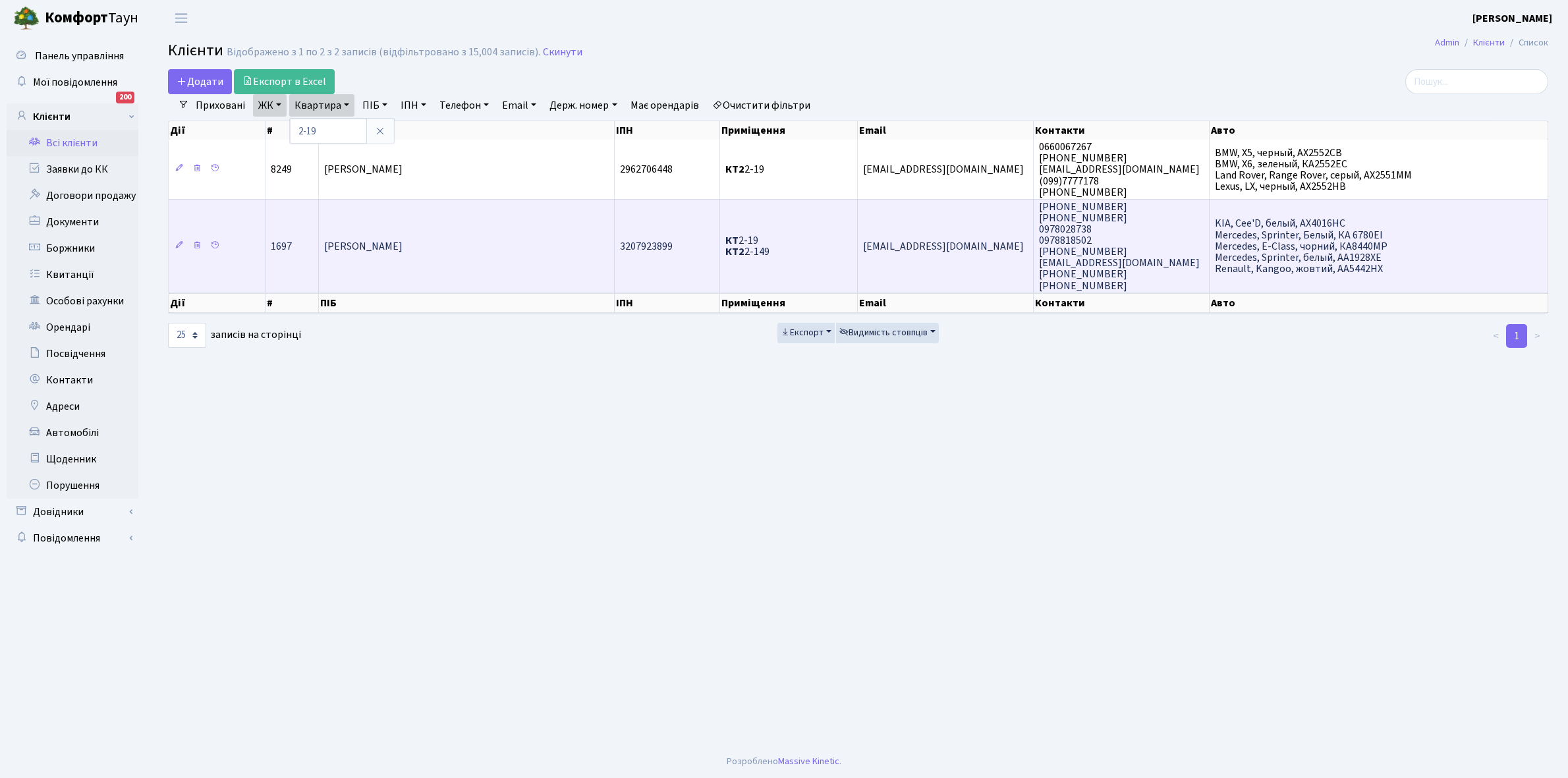
click at [466, 247] on td "[PERSON_NAME]" at bounding box center [466, 246] width 296 height 94
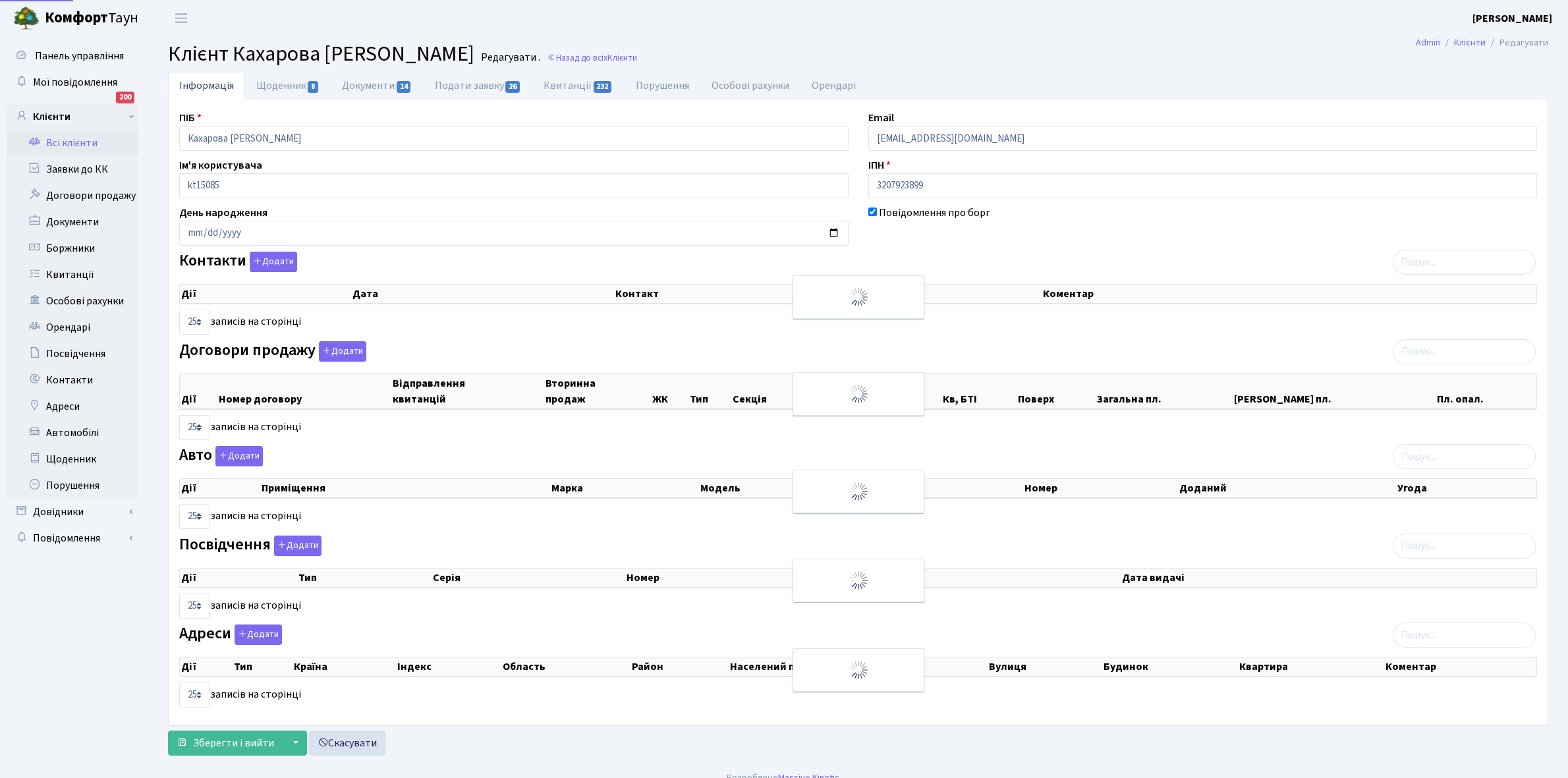
select select "25"
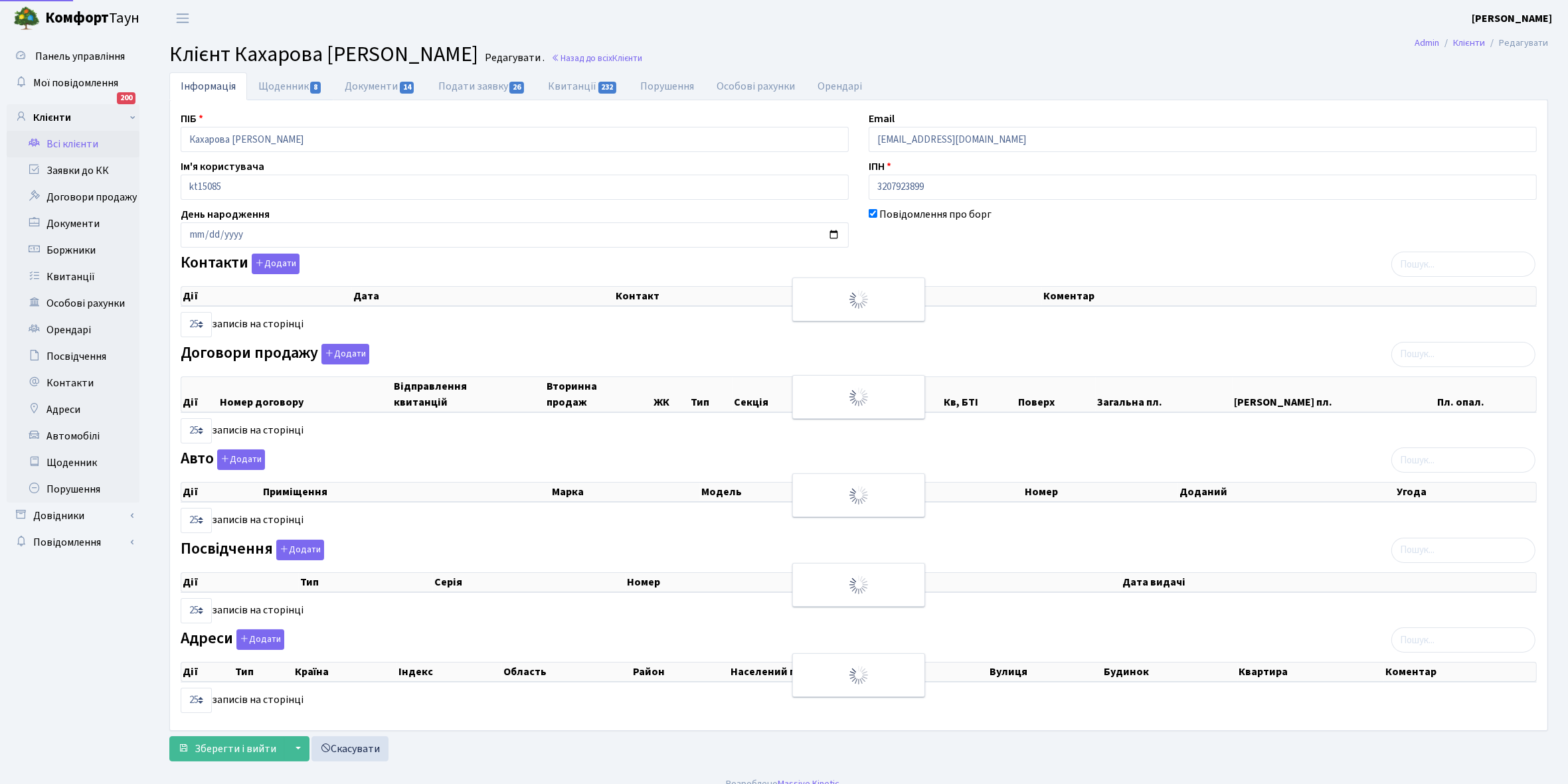
click at [283, 83] on link "Щоденник 8" at bounding box center [290, 86] width 86 height 28
select select "25"
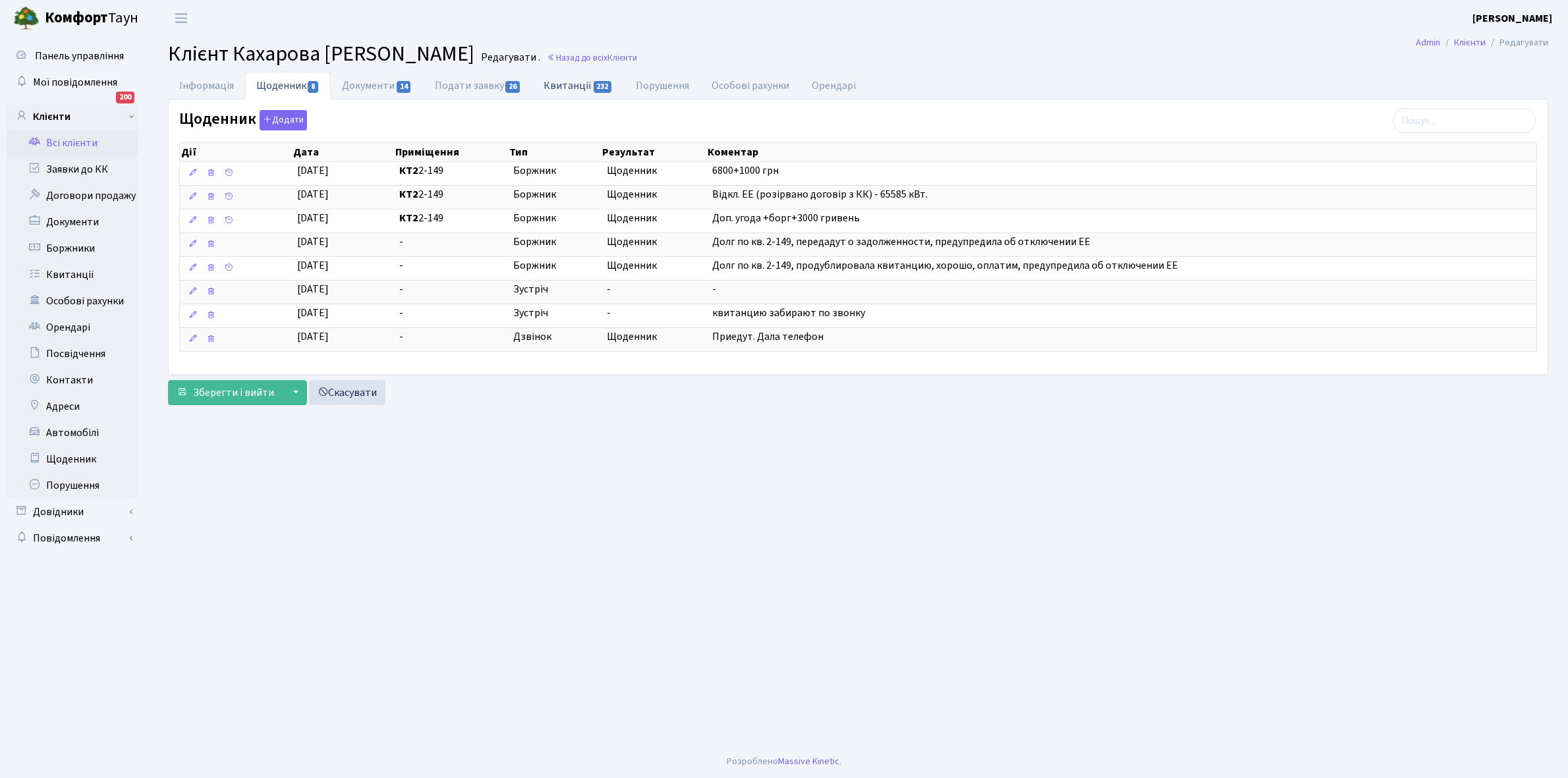
click at [560, 86] on link "Квитанції 232" at bounding box center [577, 85] width 91 height 27
select select "25"
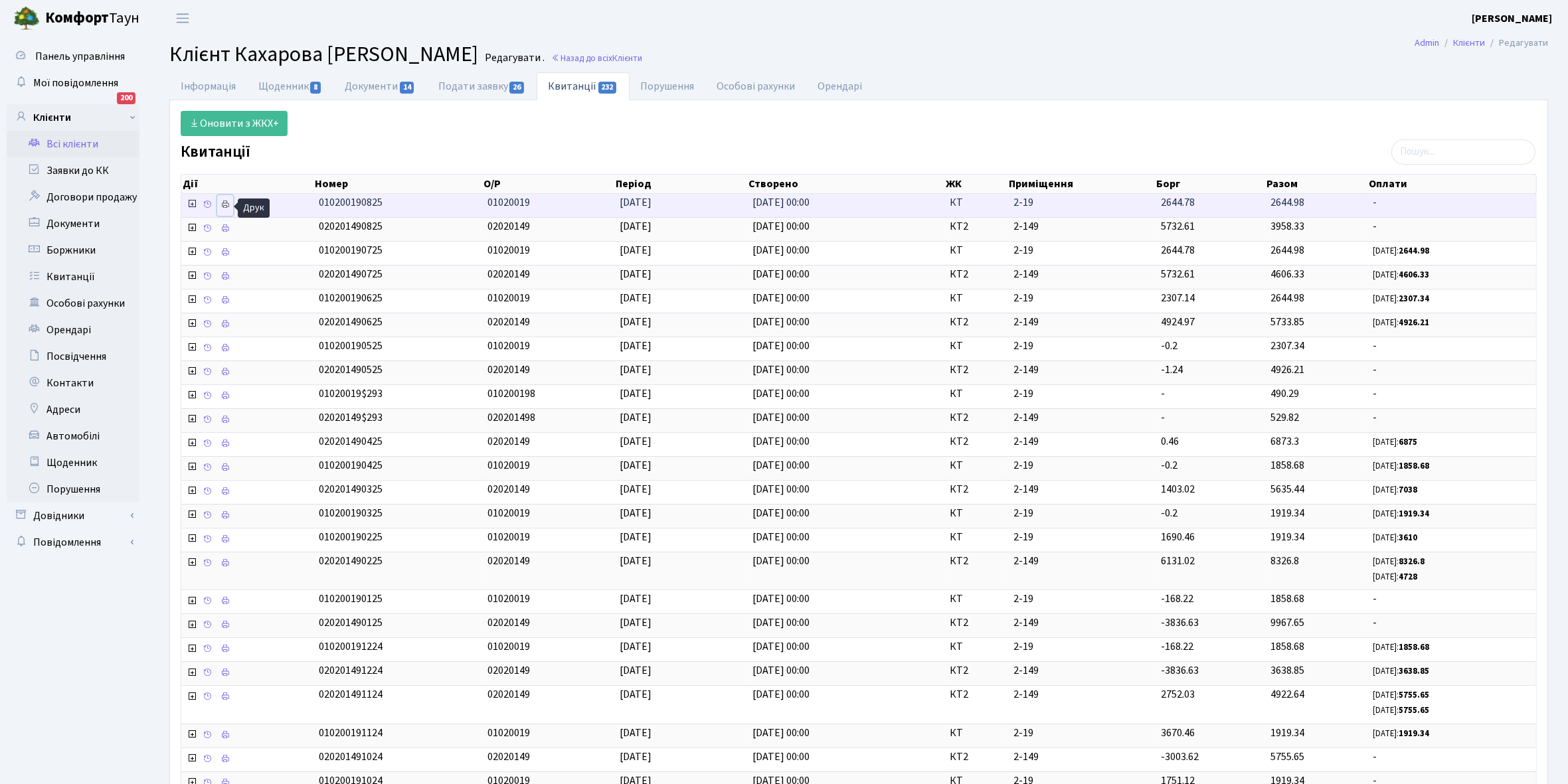
click at [225, 208] on icon at bounding box center [225, 204] width 10 height 10
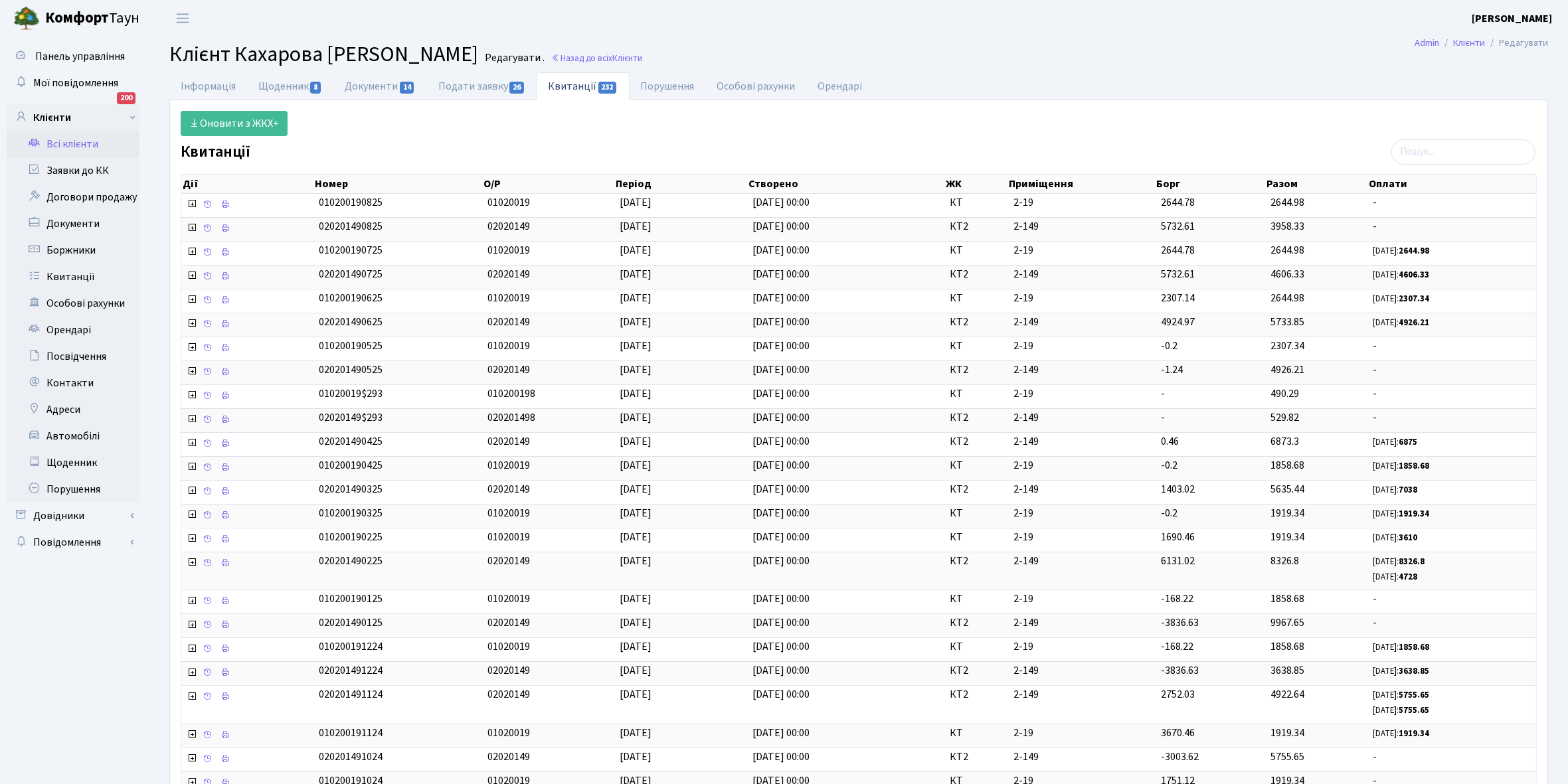
click at [71, 143] on link "Всі клієнти" at bounding box center [73, 144] width 133 height 27
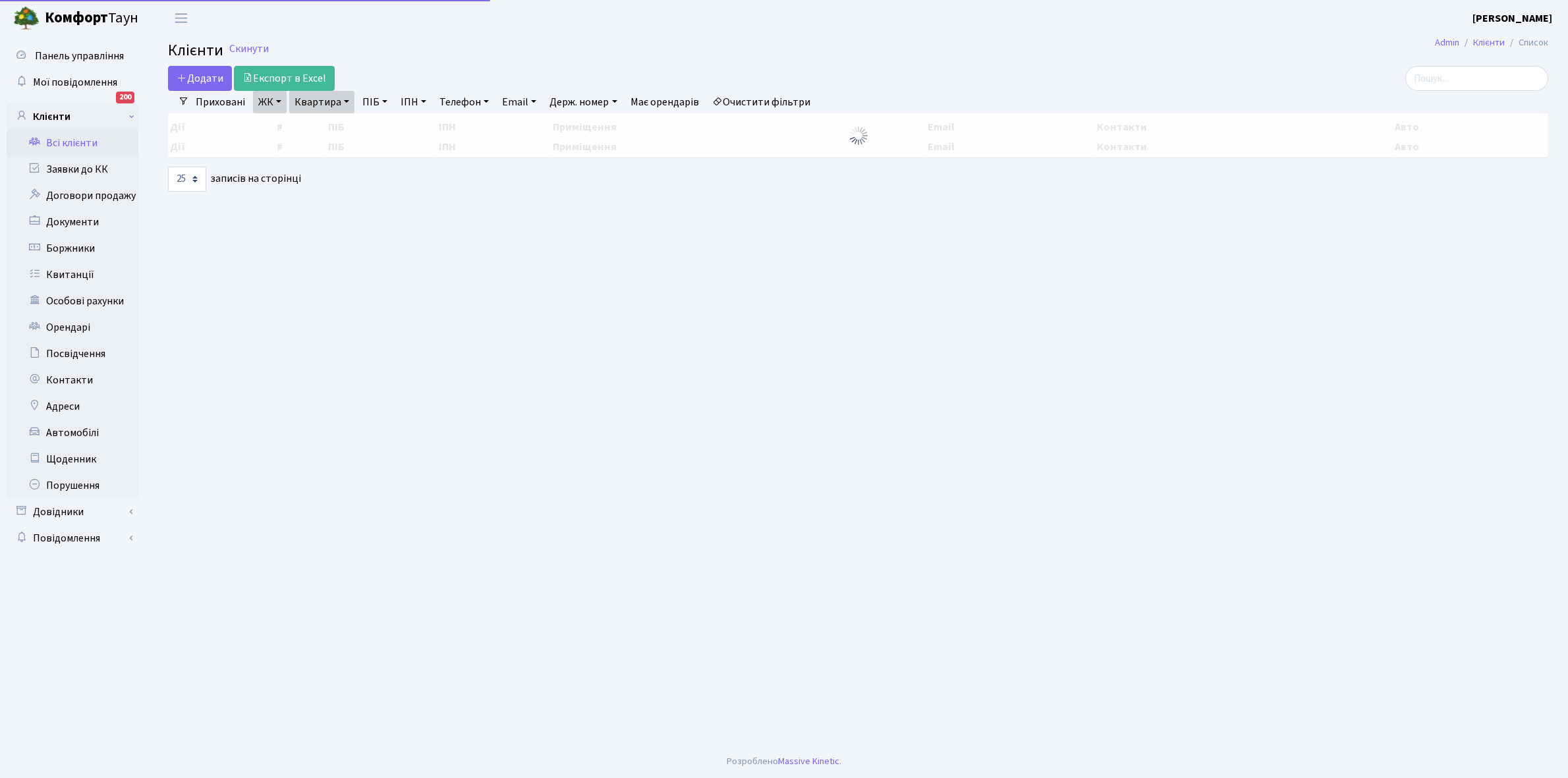
select select "25"
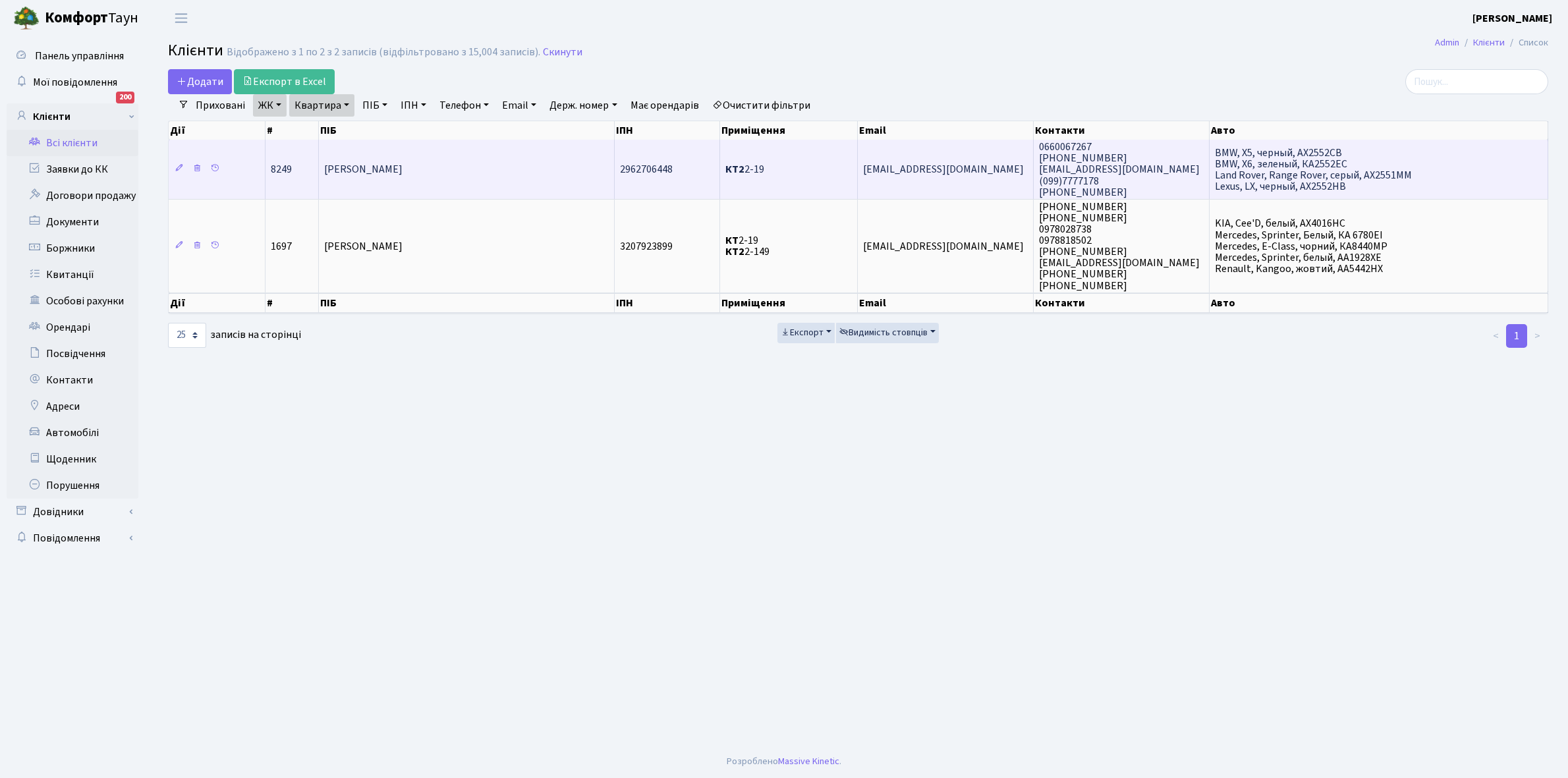
click at [506, 176] on td "[PERSON_NAME]" at bounding box center [466, 169] width 296 height 59
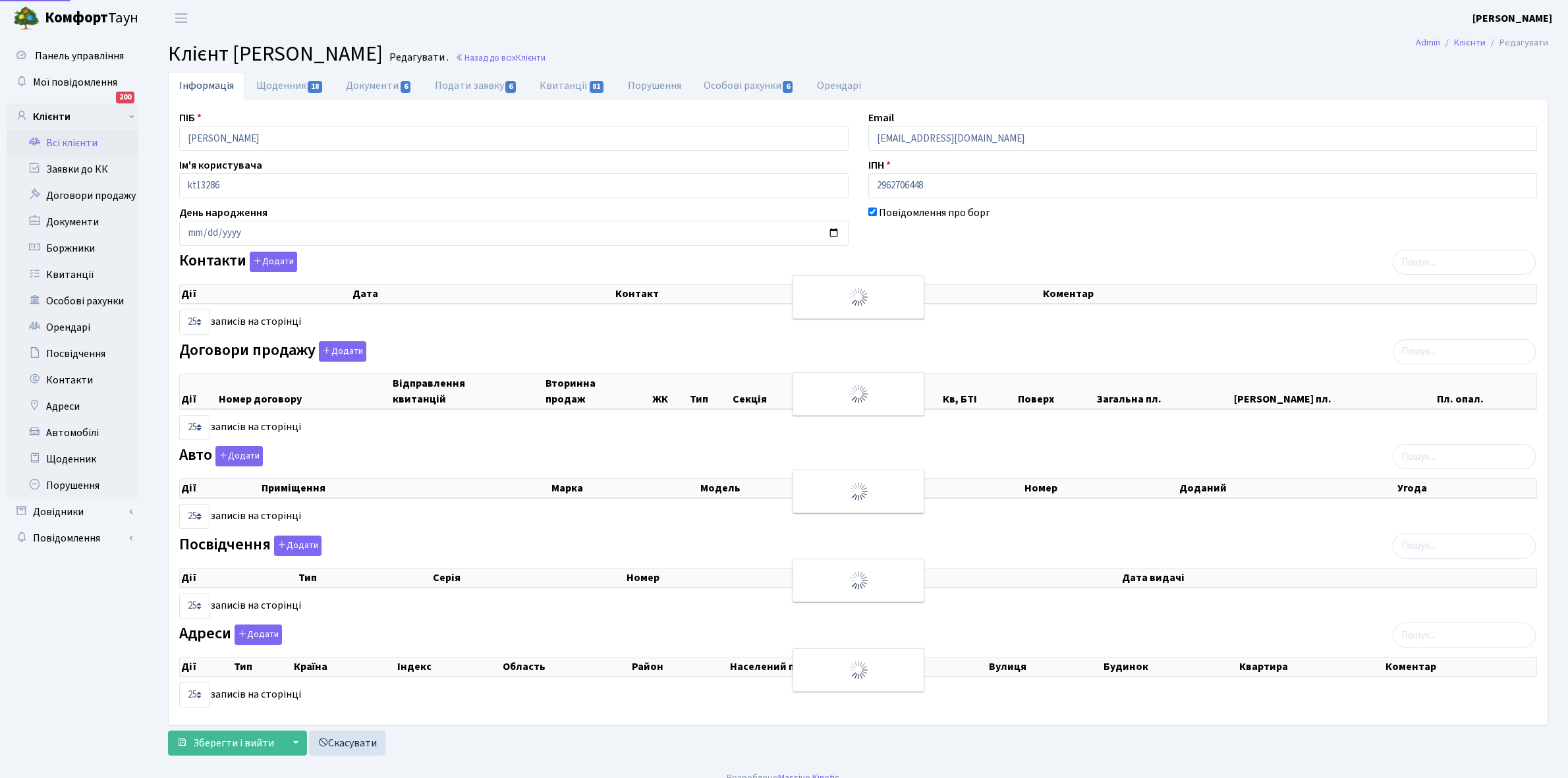
select select "25"
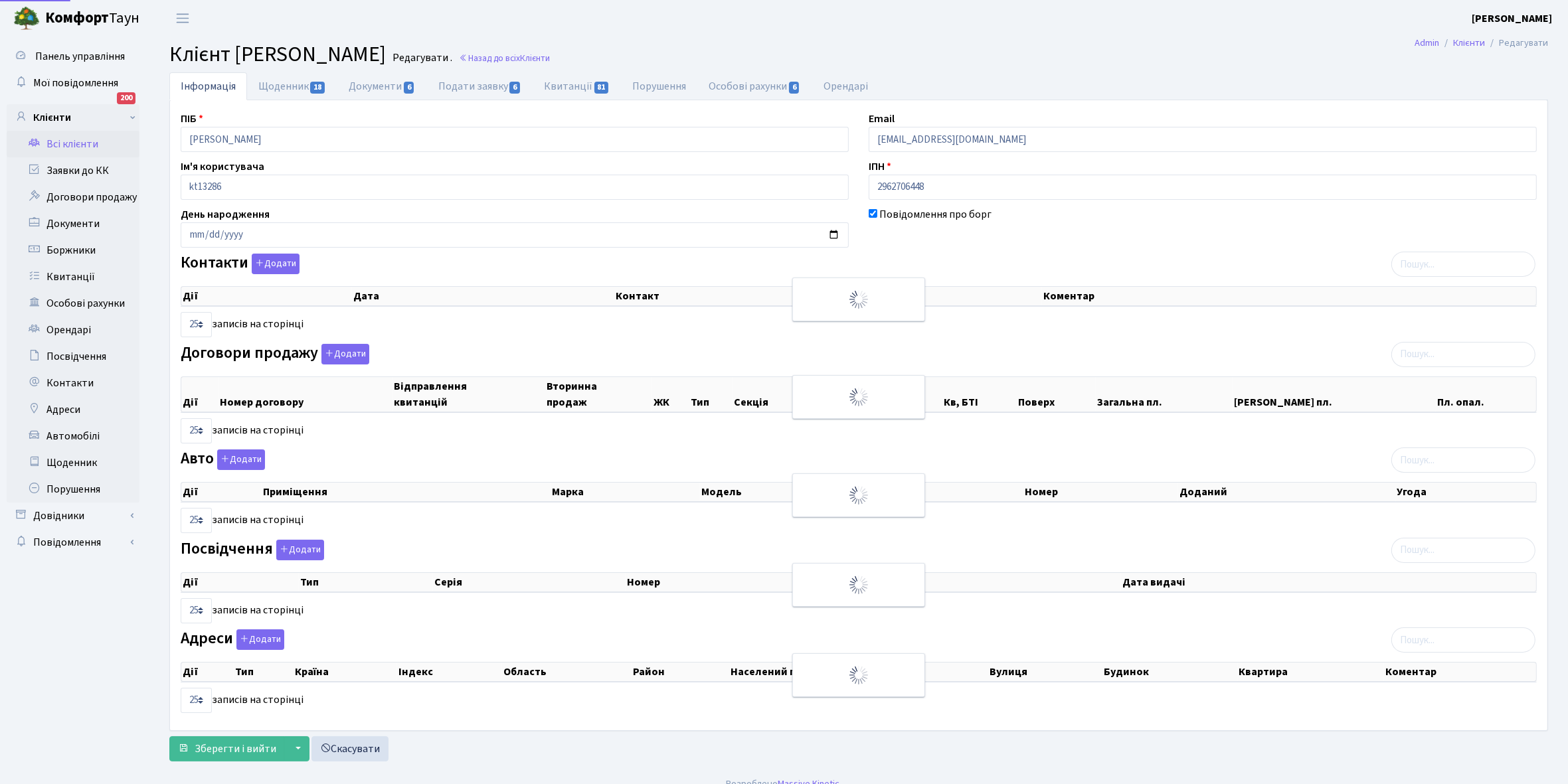
click at [272, 90] on link "Щоденник 18" at bounding box center [292, 86] width 91 height 28
select select "25"
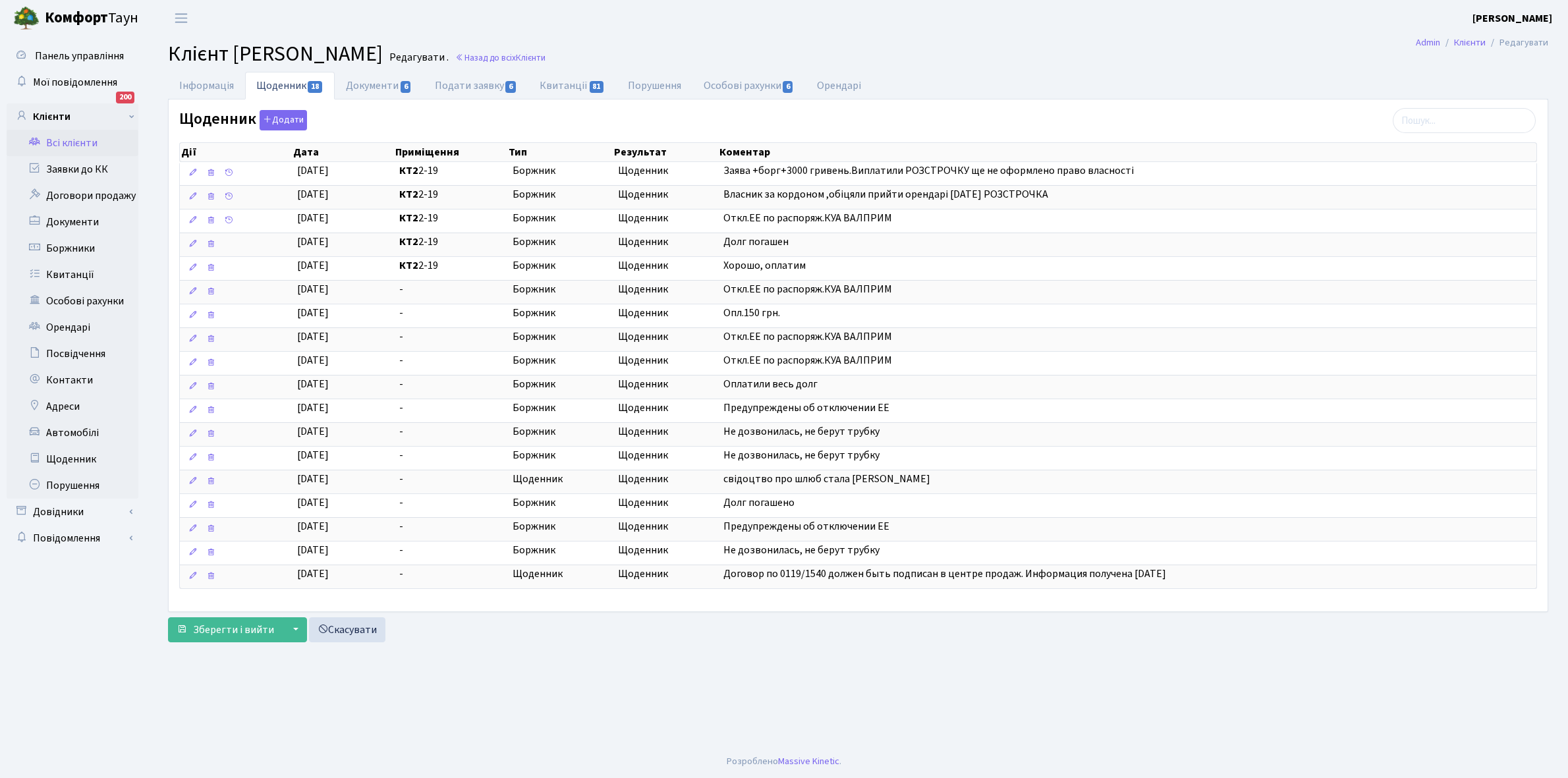
click at [77, 140] on link "Всі клієнти" at bounding box center [72, 143] width 132 height 26
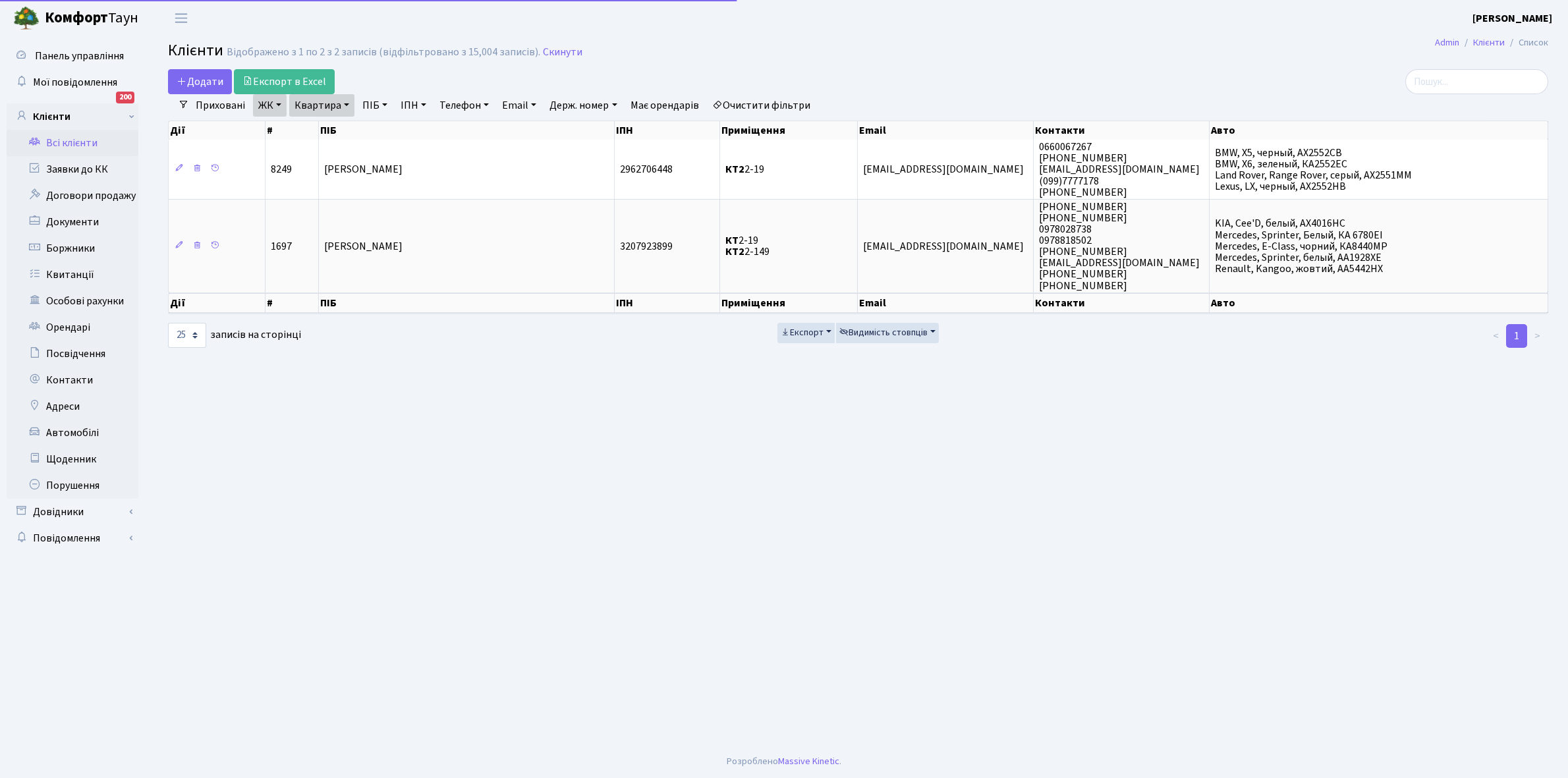
select select "25"
click at [347, 102] on link "Квартира" at bounding box center [322, 105] width 65 height 23
click at [330, 126] on input "2-19" at bounding box center [328, 131] width 77 height 25
type input "2-24"
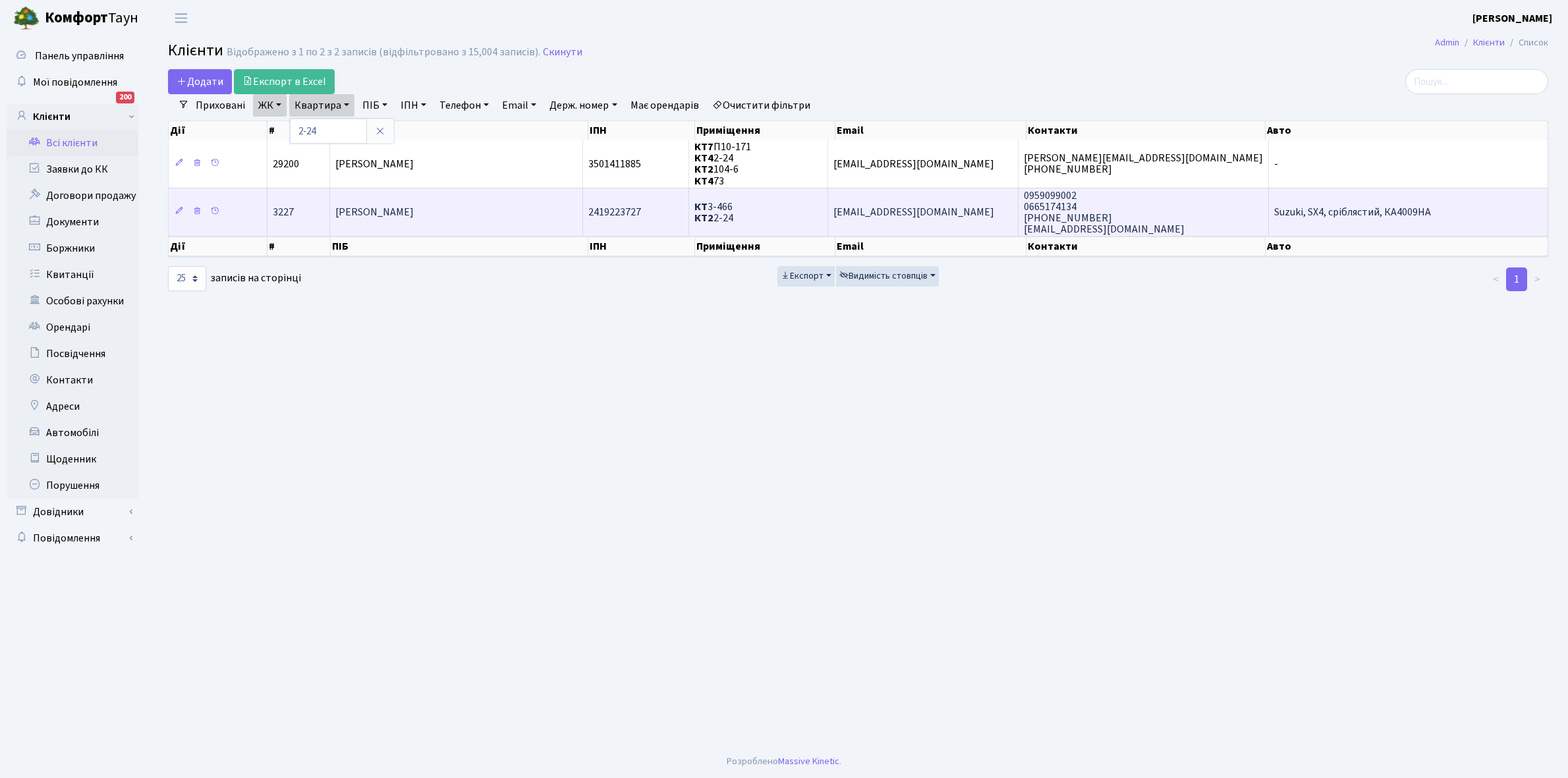
click at [414, 213] on span "Гуріна Алла Григорівна" at bounding box center [374, 212] width 78 height 15
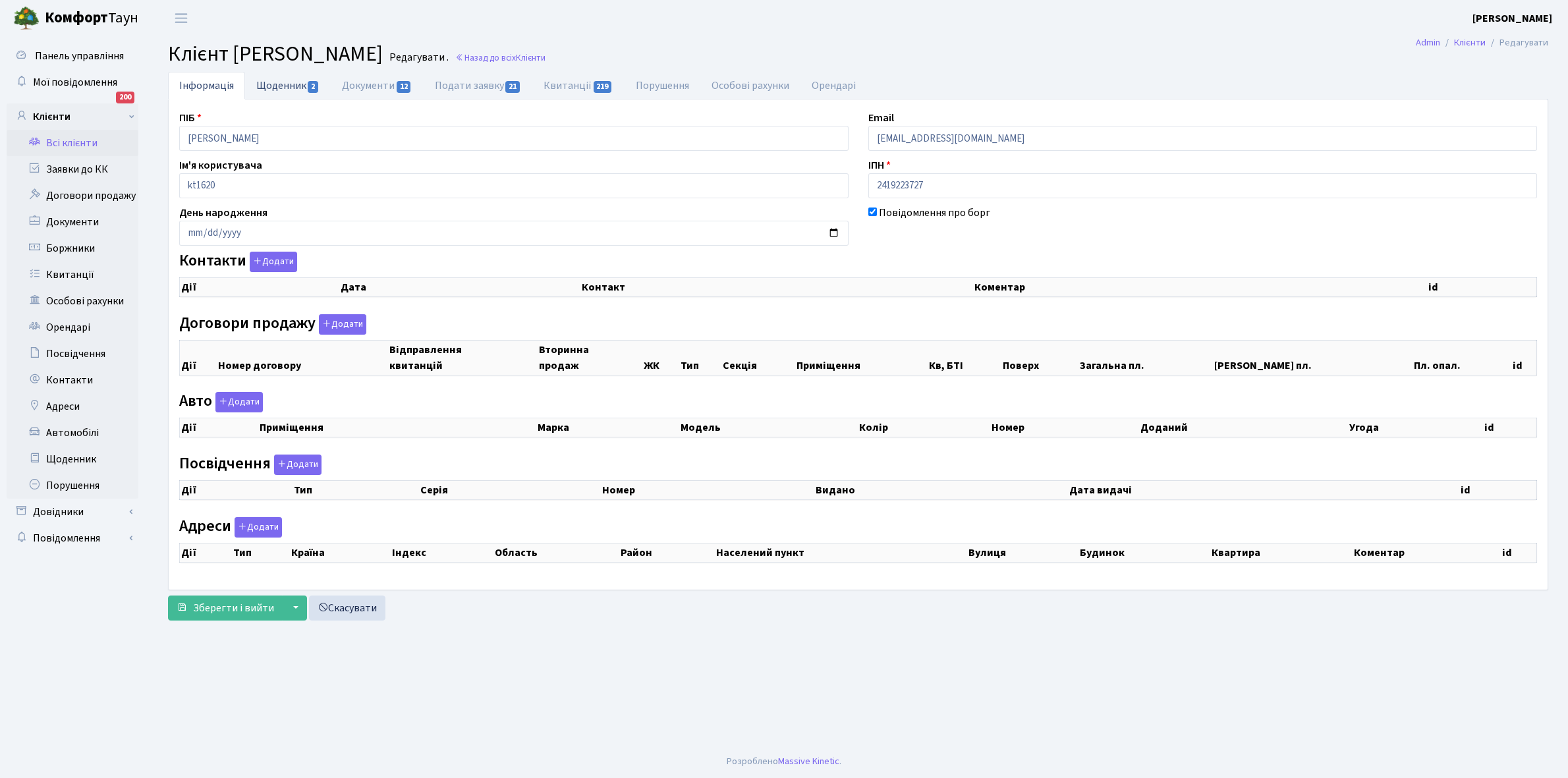
checkbox input "true"
select select "25"
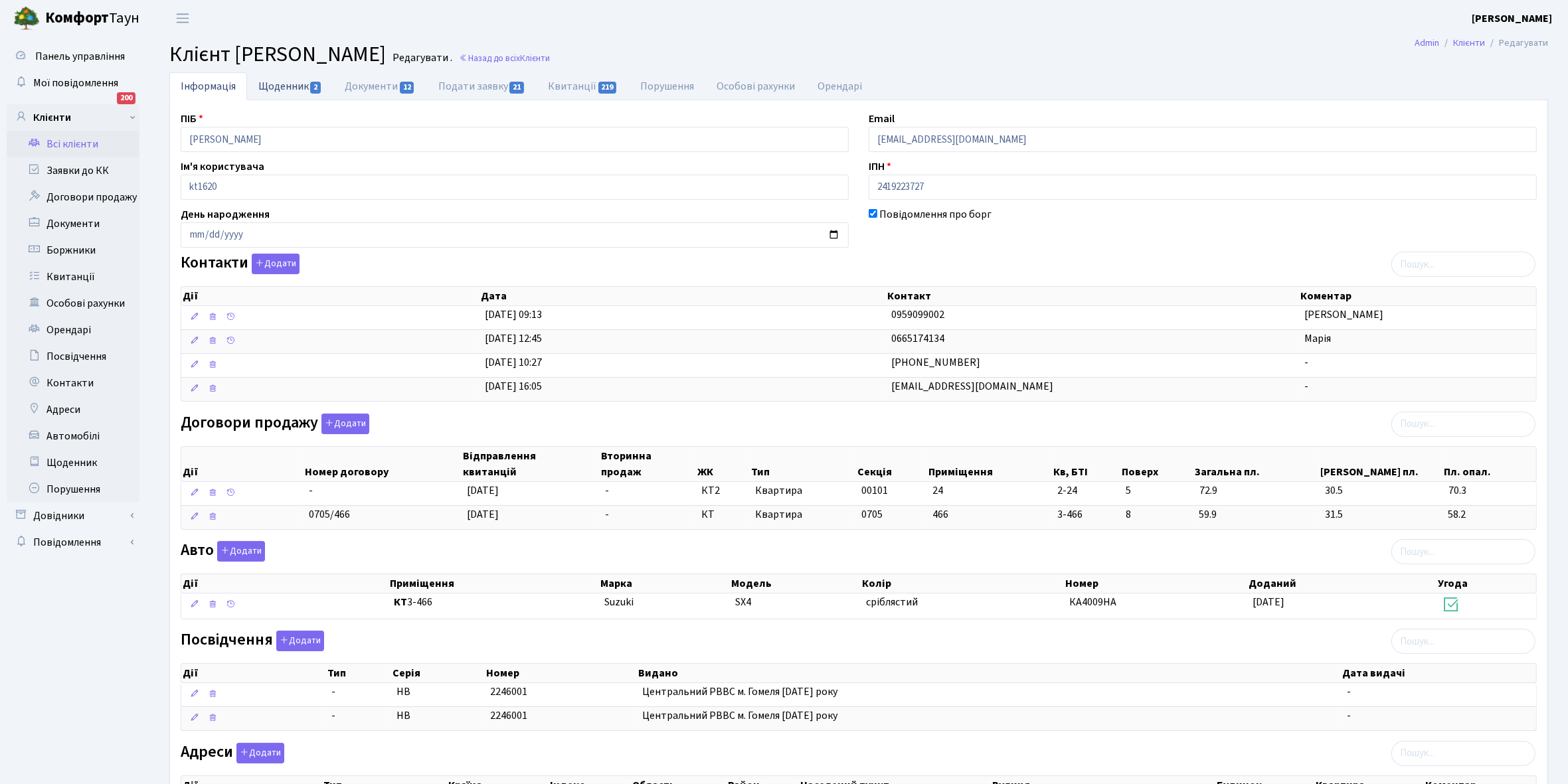
click at [278, 85] on link "Щоденник 2" at bounding box center [290, 85] width 86 height 27
select select "25"
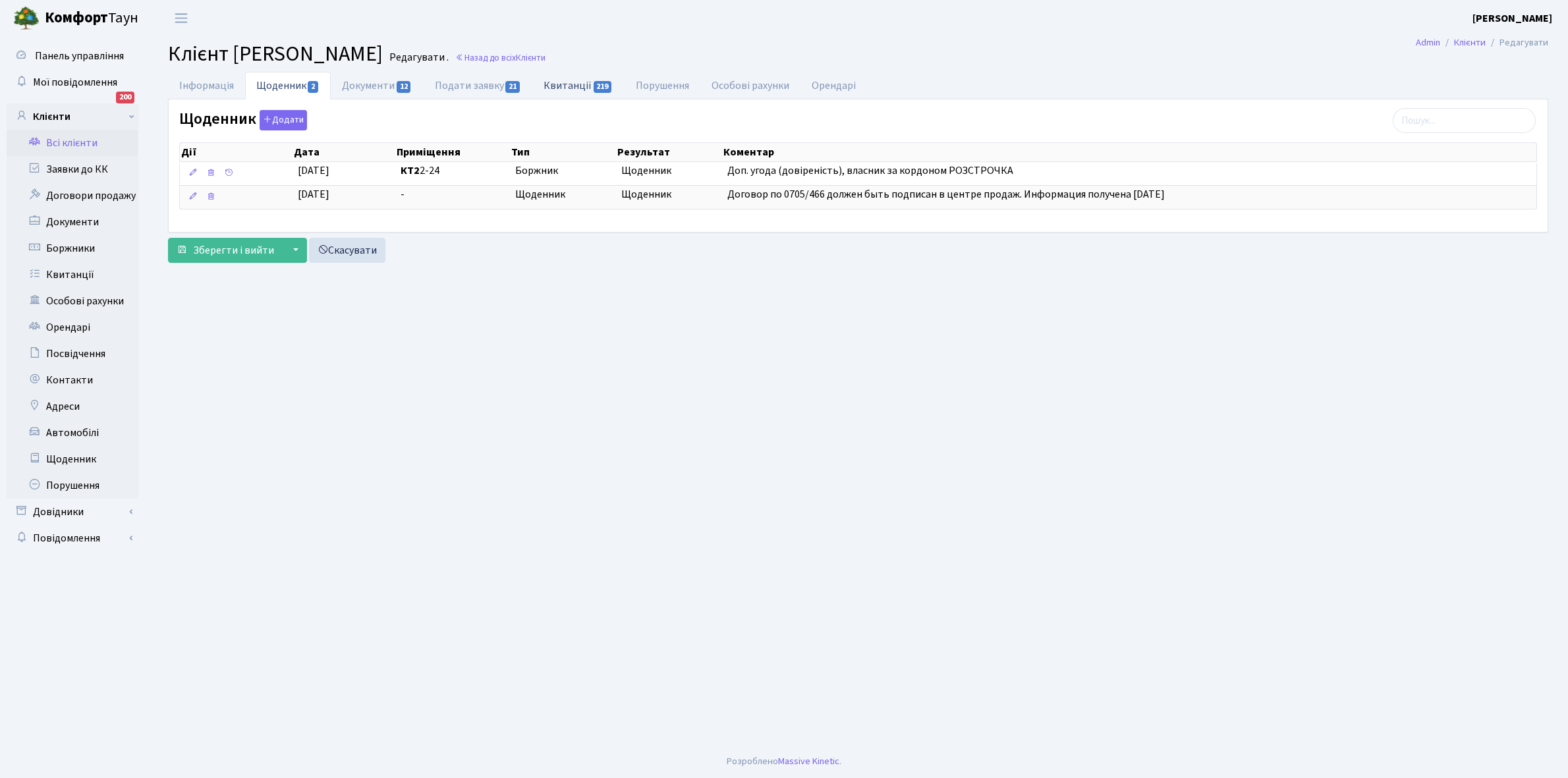
click at [567, 84] on link "Квитанції 219" at bounding box center [577, 85] width 91 height 27
select select "25"
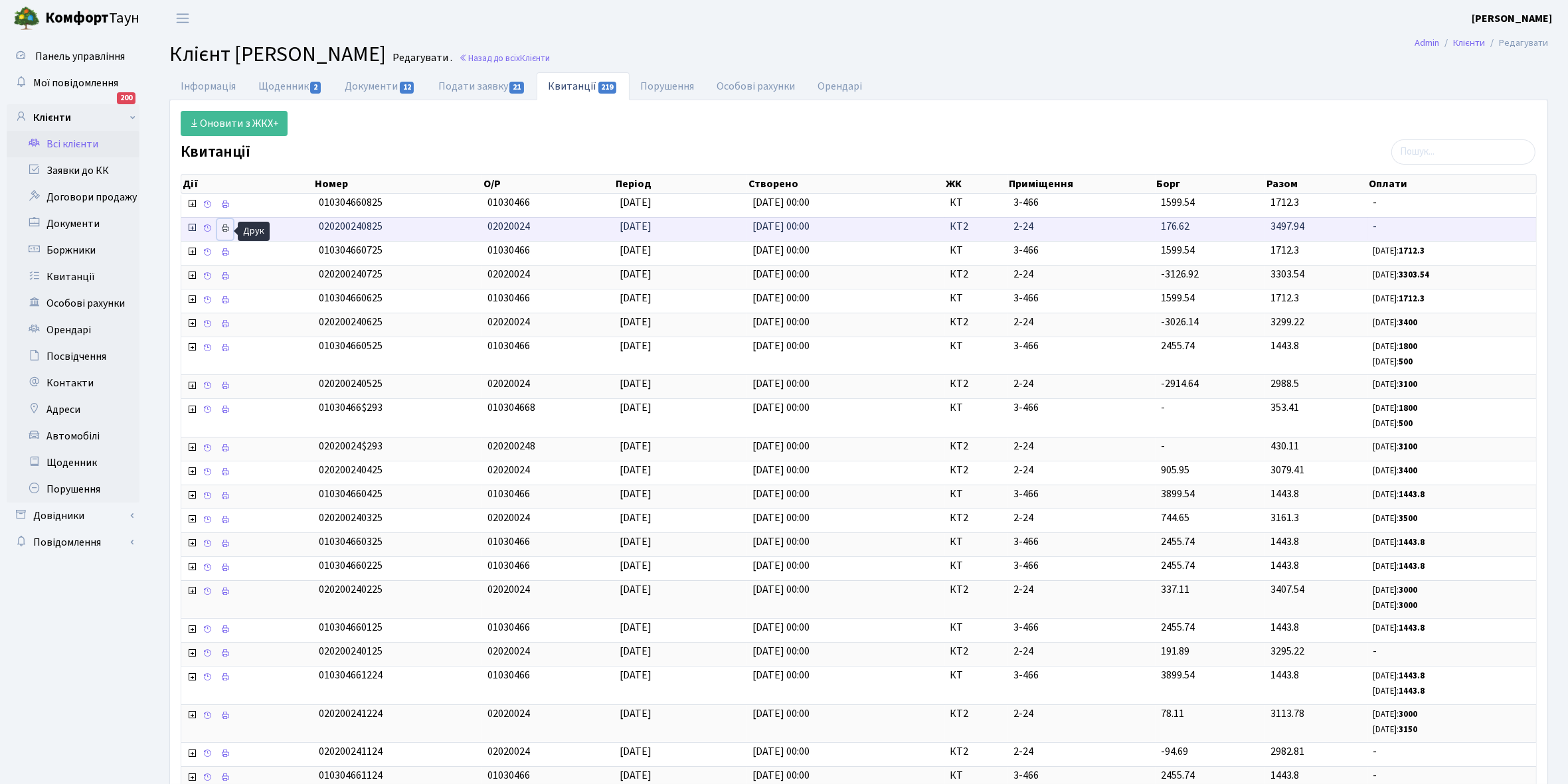
click at [225, 230] on icon at bounding box center [225, 228] width 10 height 10
click at [57, 139] on link "Всі клієнти" at bounding box center [73, 144] width 133 height 27
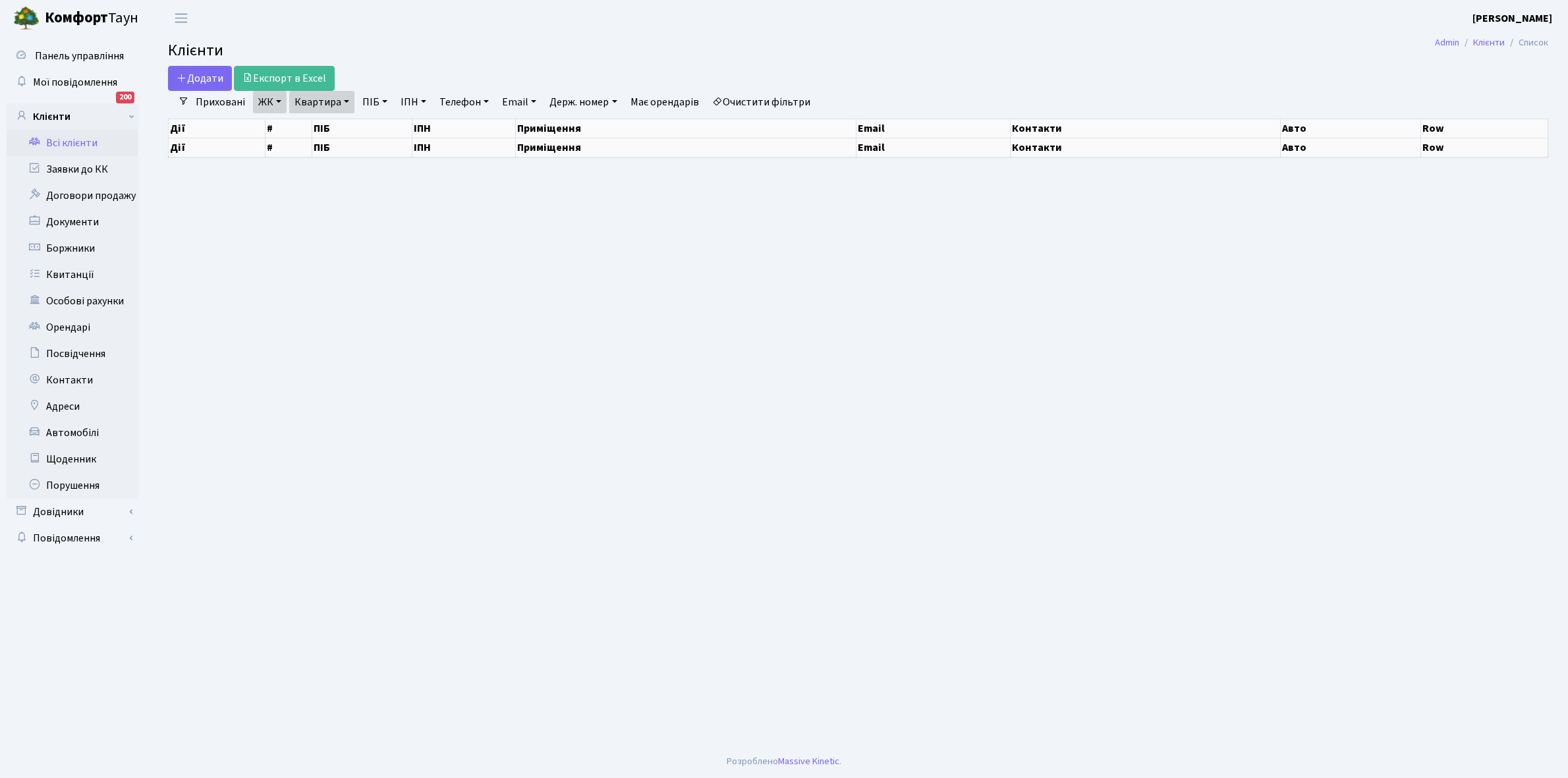
select select "25"
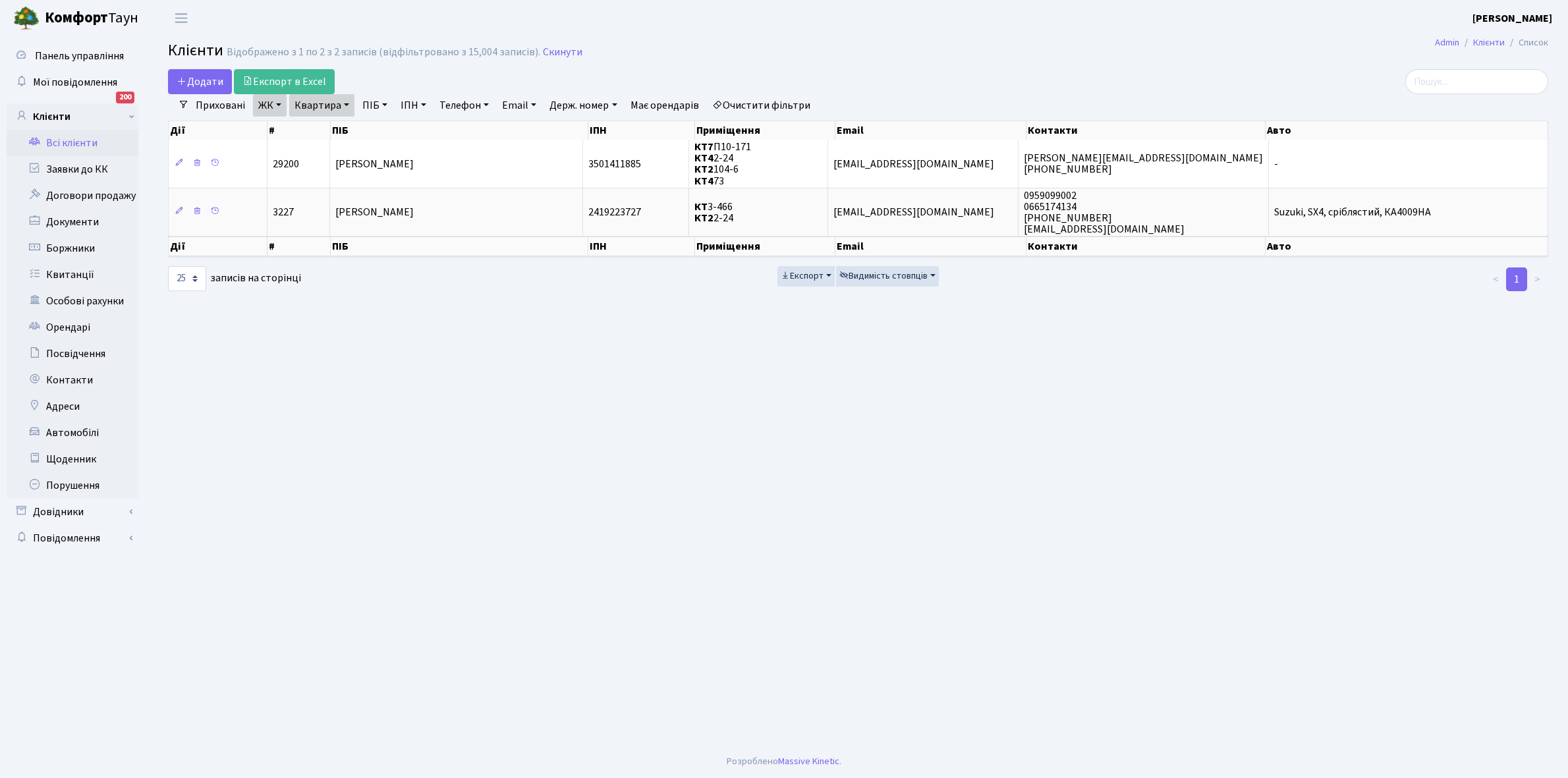
click at [347, 103] on link "Квартира" at bounding box center [322, 105] width 65 height 23
click at [341, 127] on input "2-24" at bounding box center [328, 131] width 77 height 25
type input "2-25"
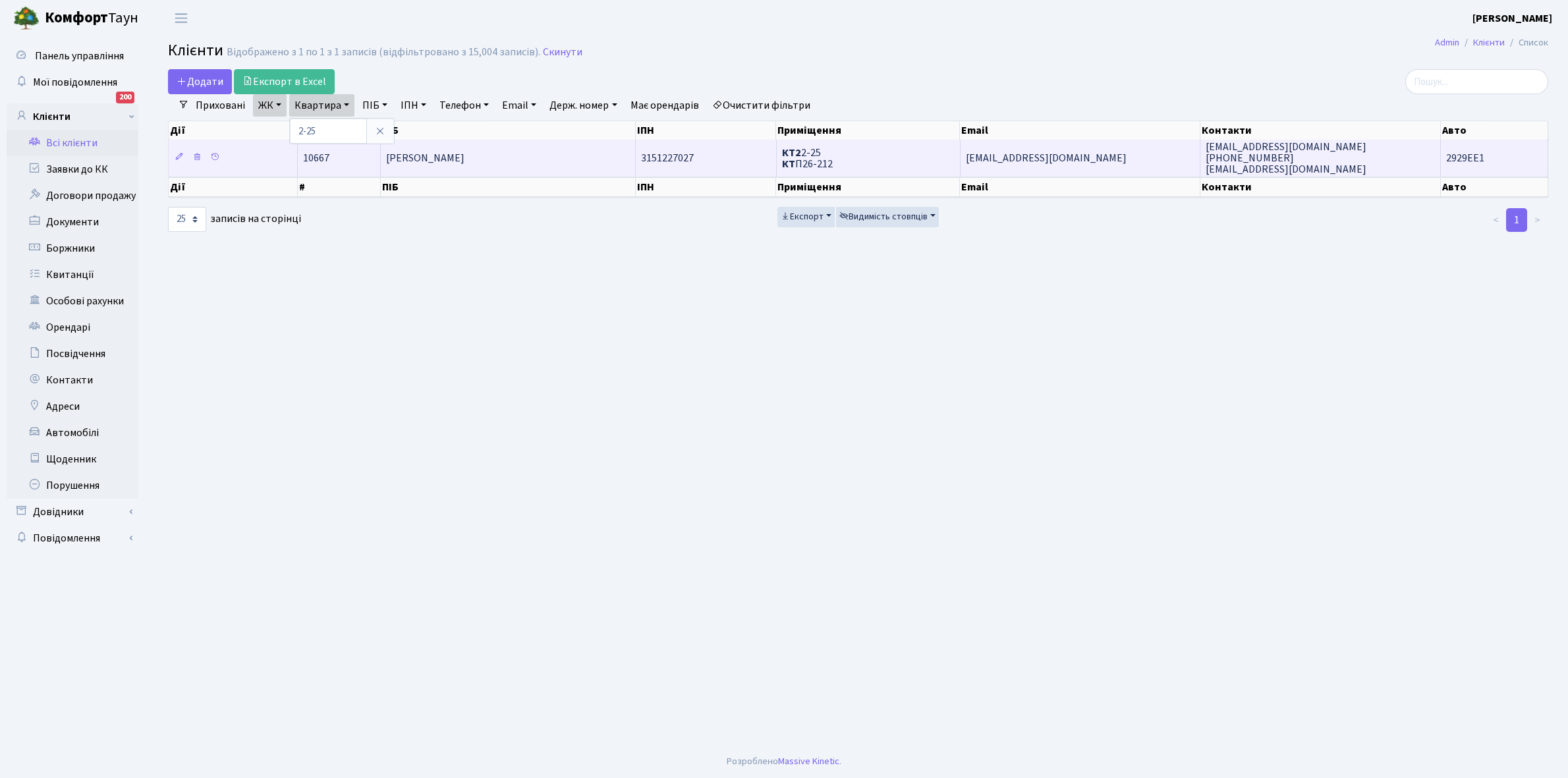
click at [545, 169] on td "[PERSON_NAME]" at bounding box center [509, 158] width 256 height 37
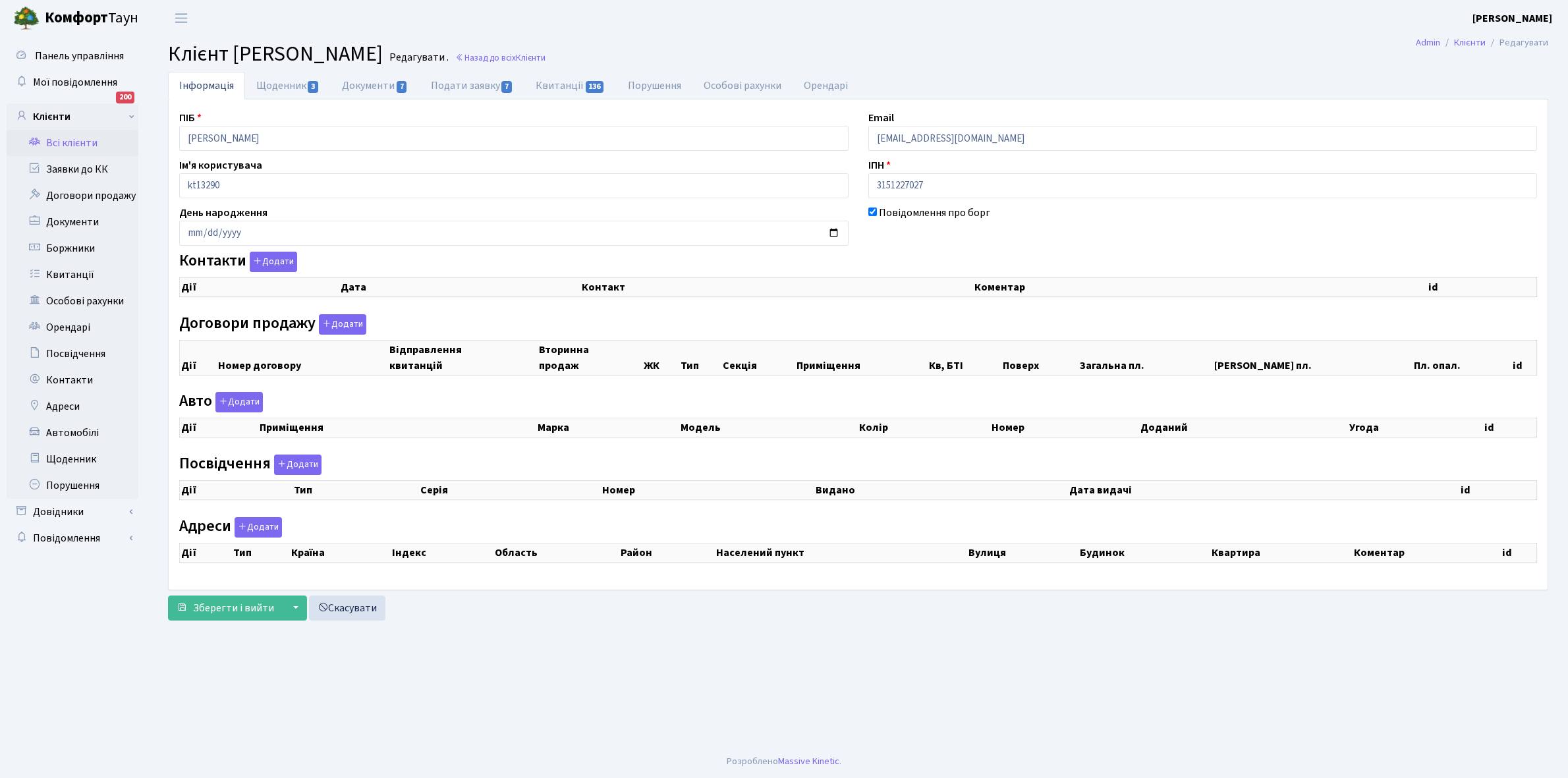
checkbox input "true"
select select "25"
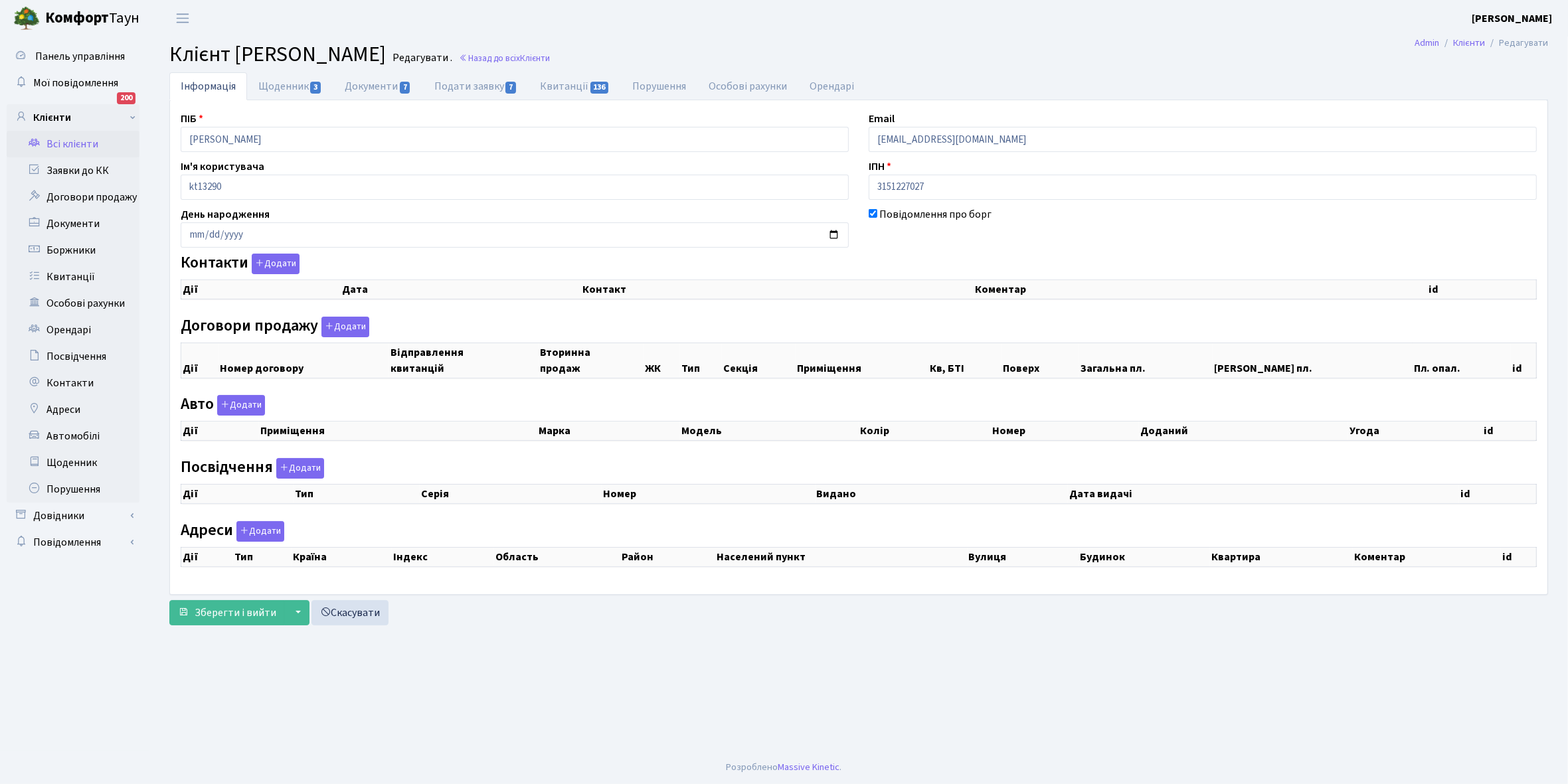
select select "25"
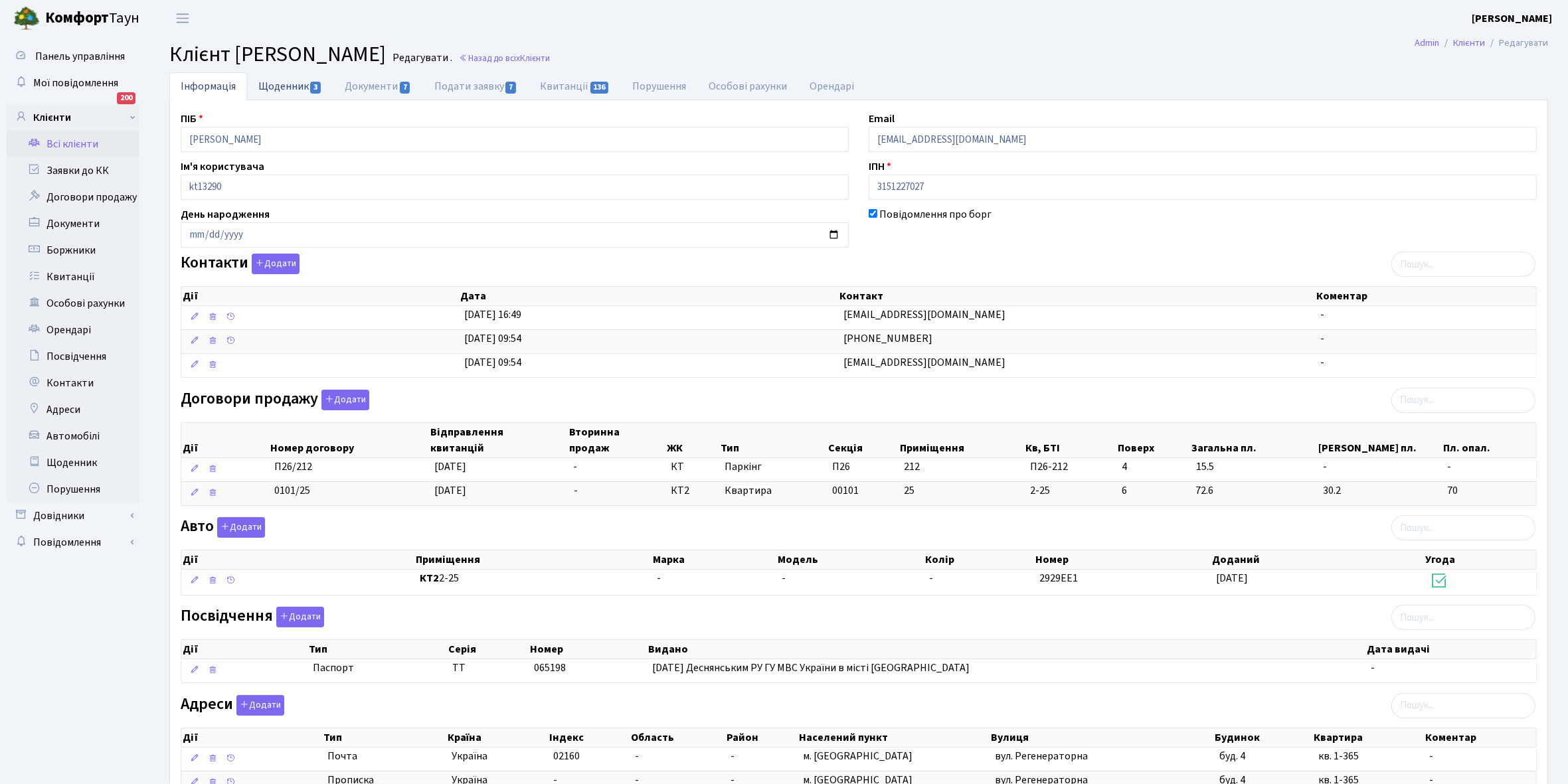
click at [276, 84] on link "Щоденник 3" at bounding box center [290, 85] width 86 height 27
select select "25"
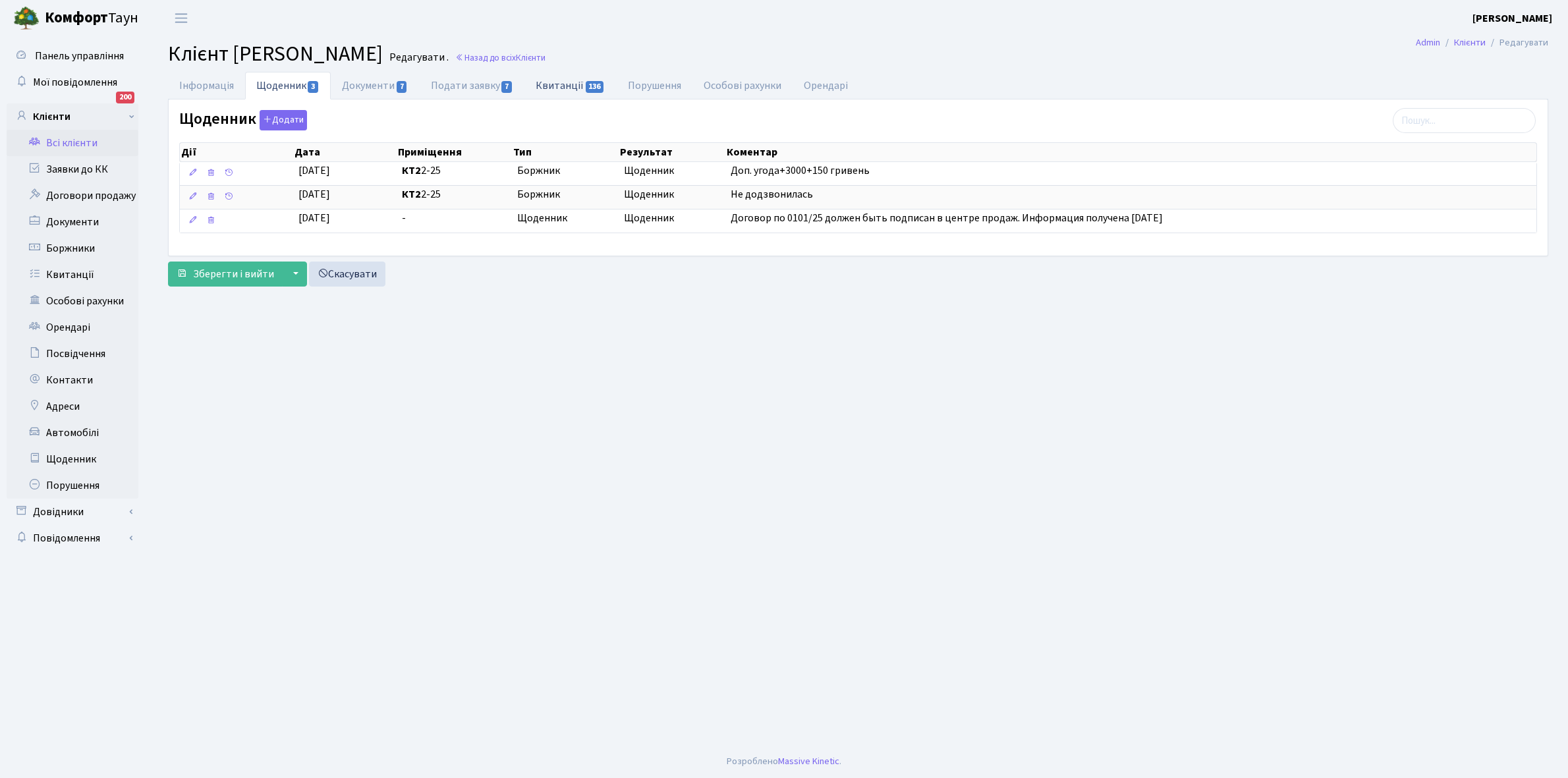
click at [562, 83] on link "Квитанції 136" at bounding box center [569, 85] width 91 height 27
select select "25"
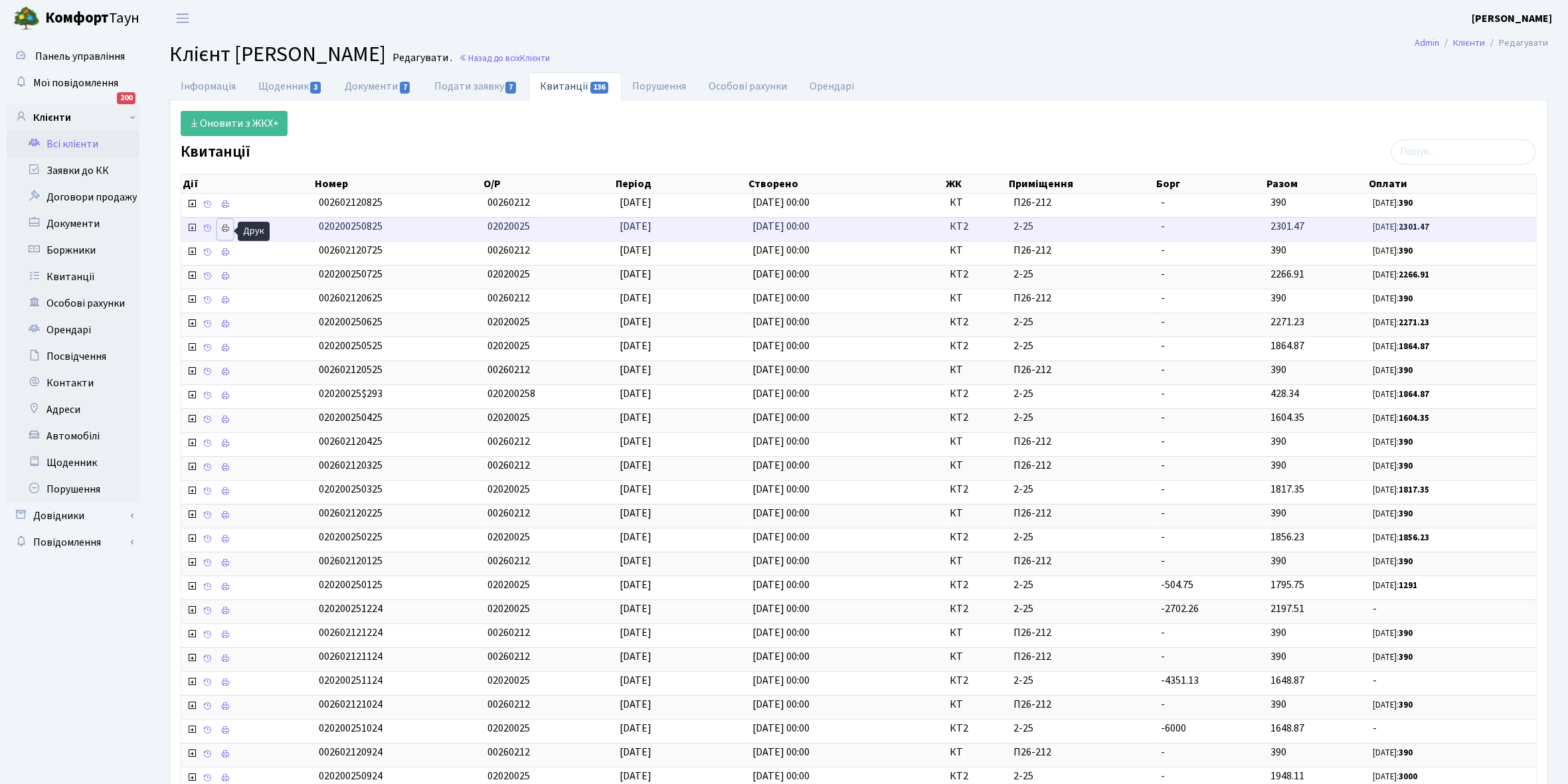
click at [225, 228] on icon at bounding box center [225, 228] width 10 height 10
click at [286, 86] on link "Щоденник 3" at bounding box center [290, 85] width 86 height 27
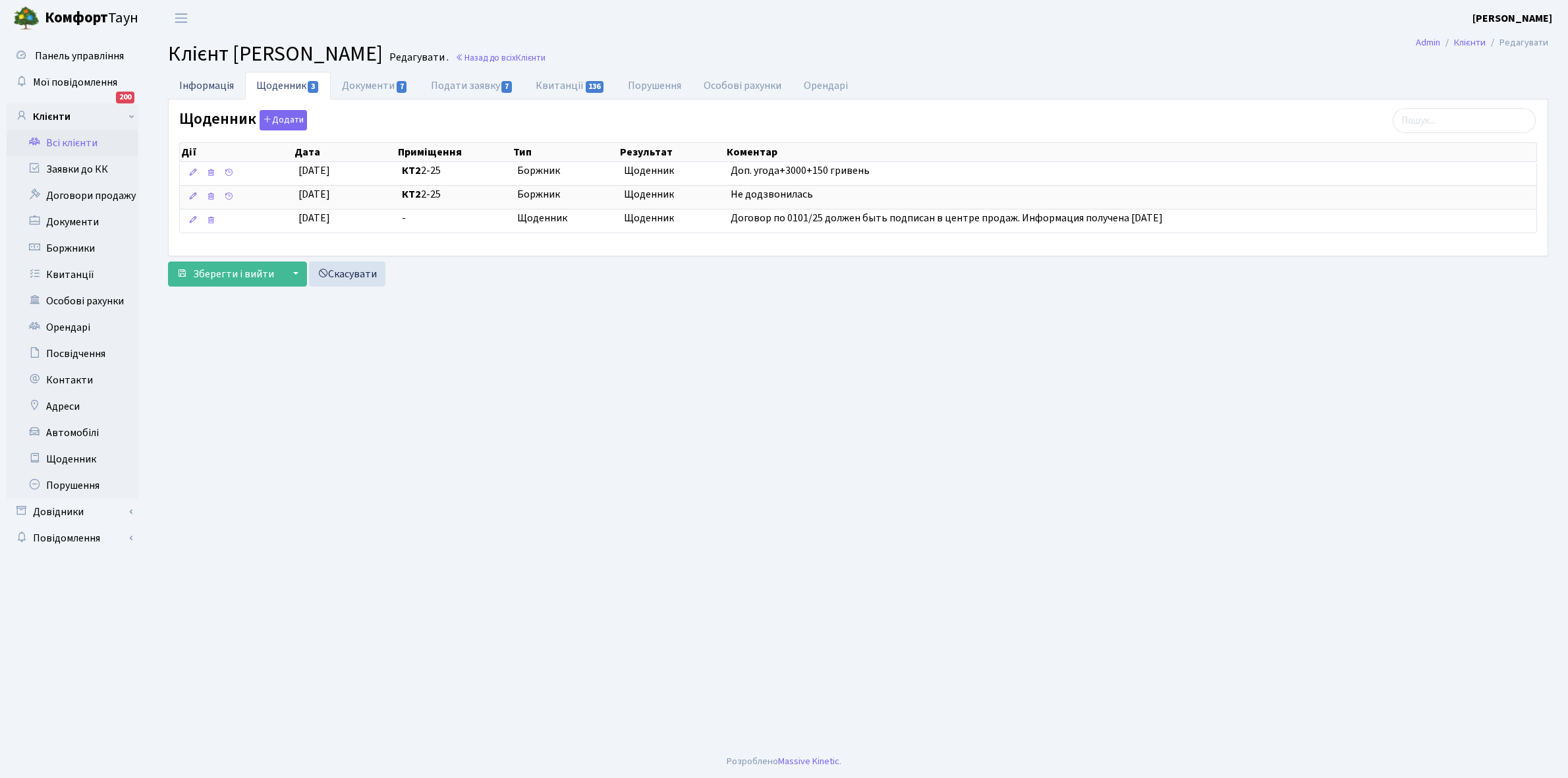
click at [200, 84] on link "Інформація" at bounding box center [206, 85] width 77 height 27
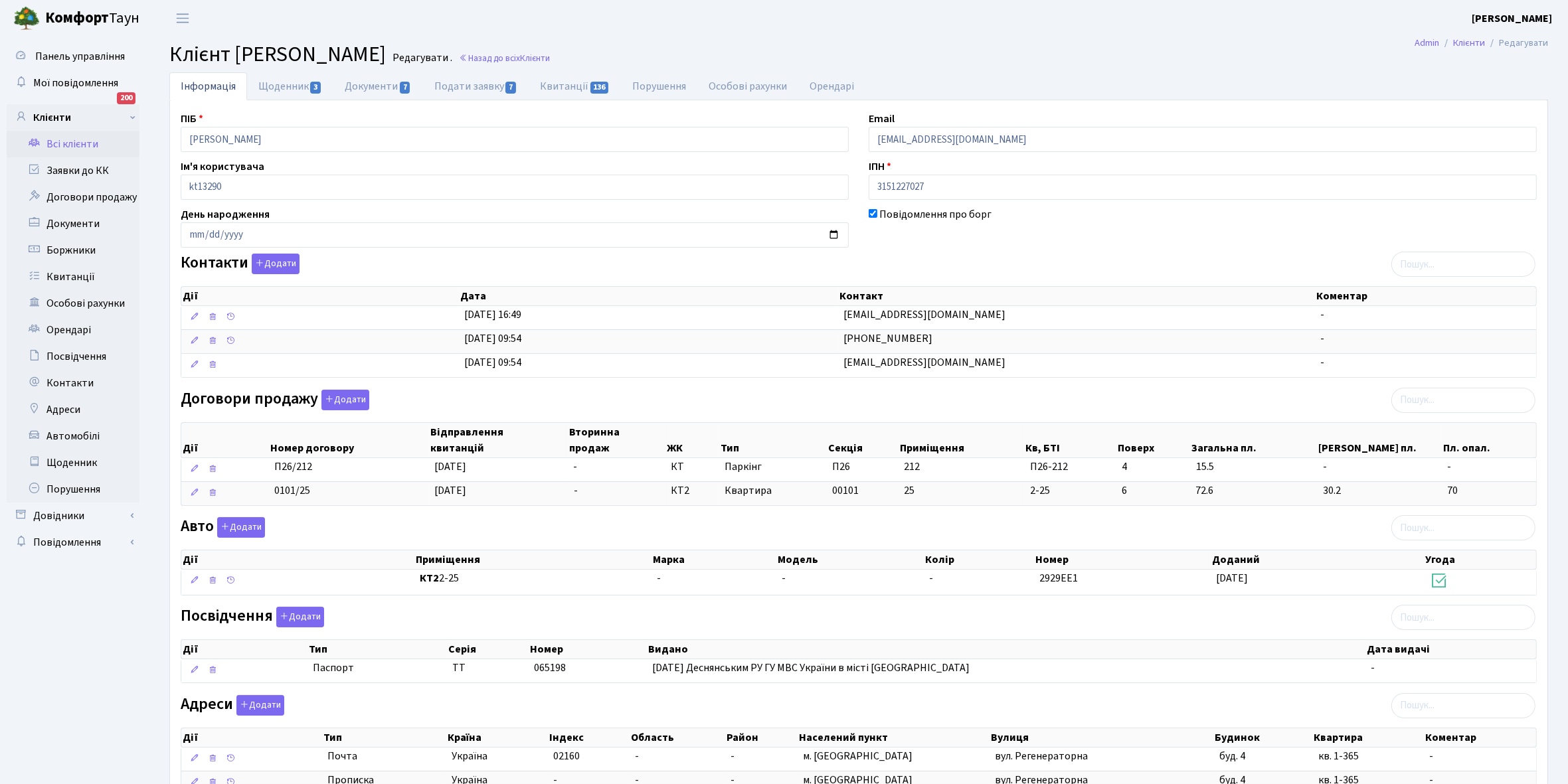
click at [68, 150] on link "Всі клієнти" at bounding box center [73, 144] width 133 height 27
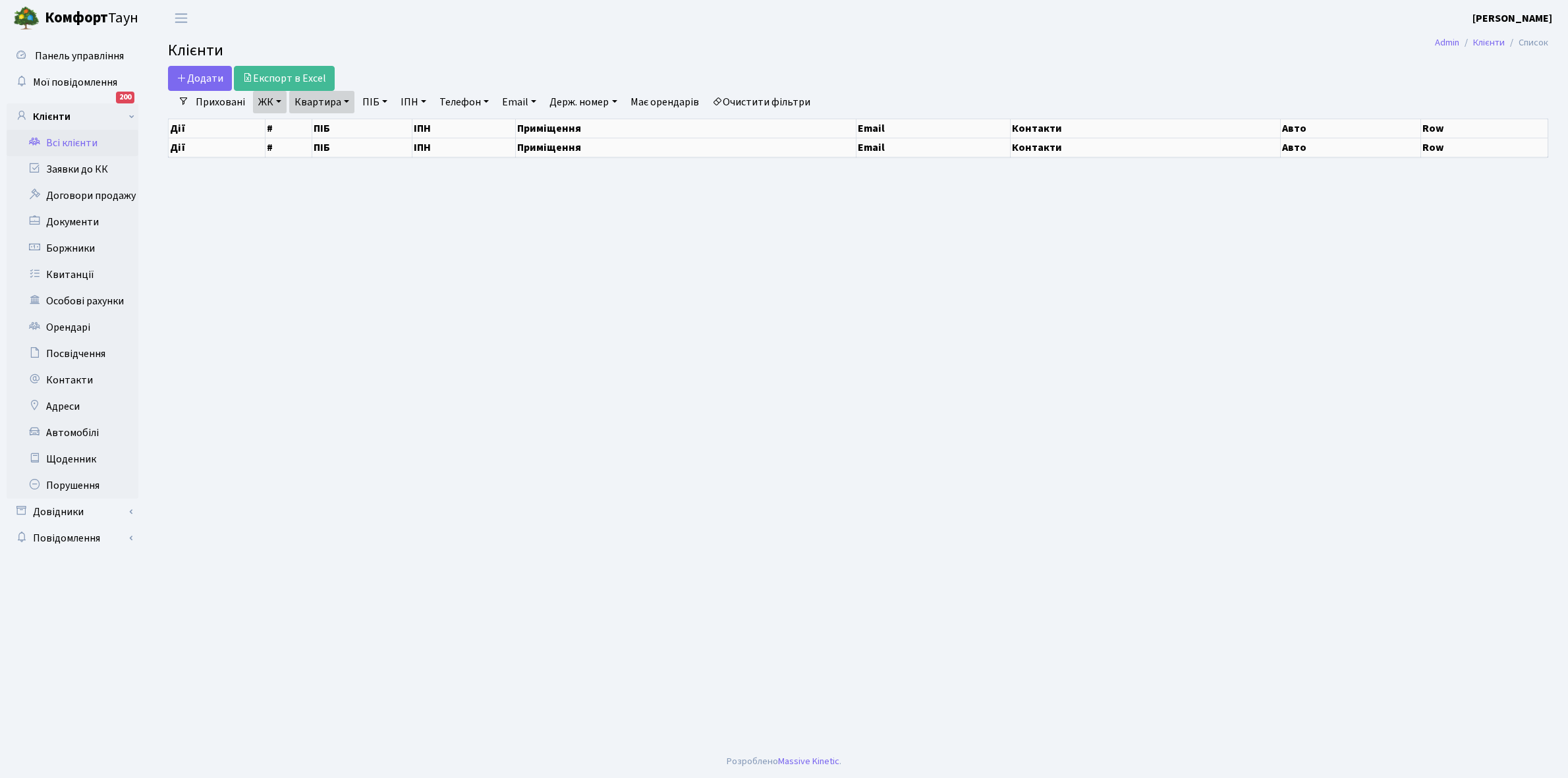
select select "25"
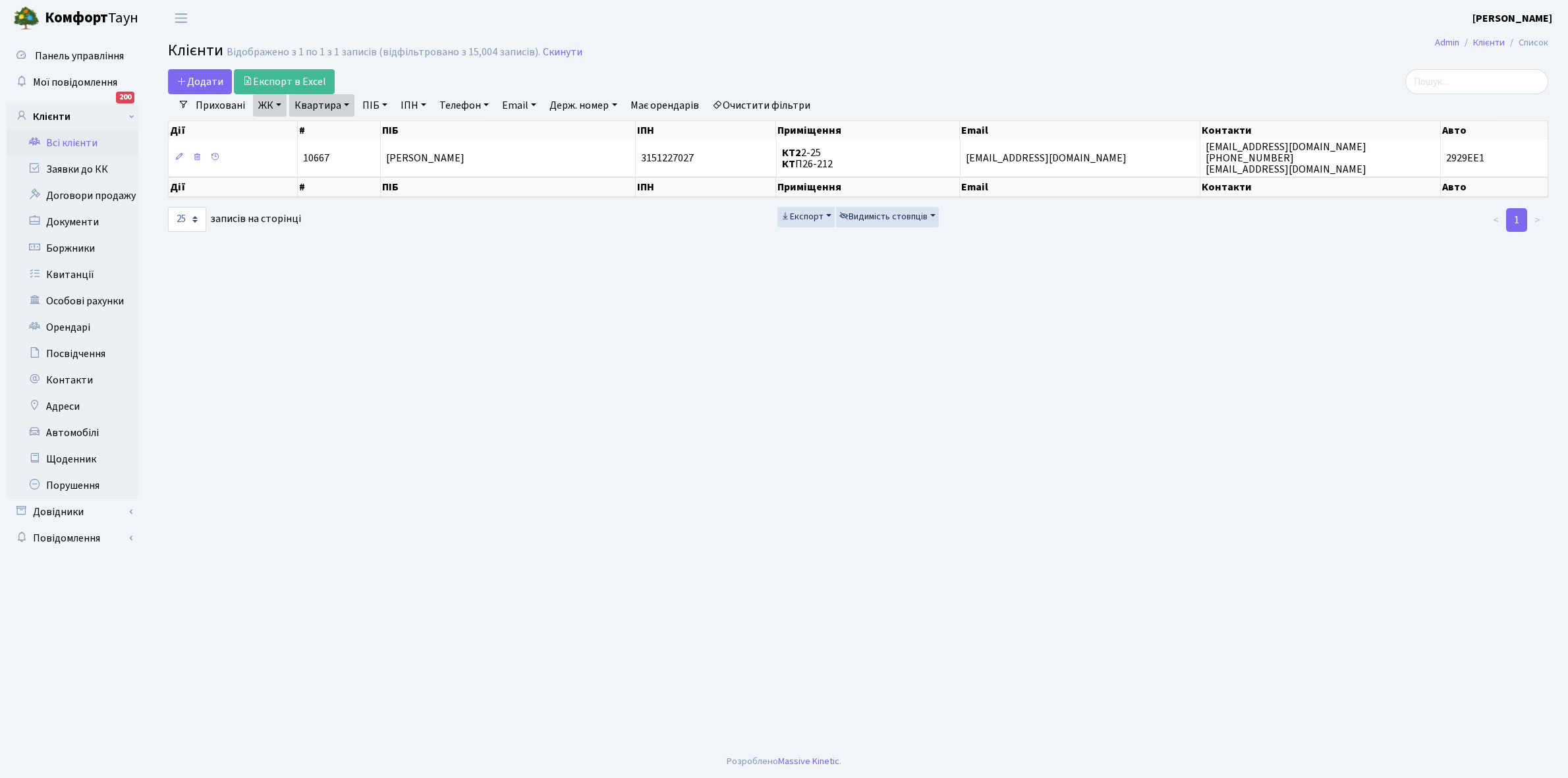
click at [347, 104] on link "Квартира" at bounding box center [322, 105] width 65 height 23
click at [341, 129] on input "2-25" at bounding box center [328, 131] width 77 height 25
type input "2-34"
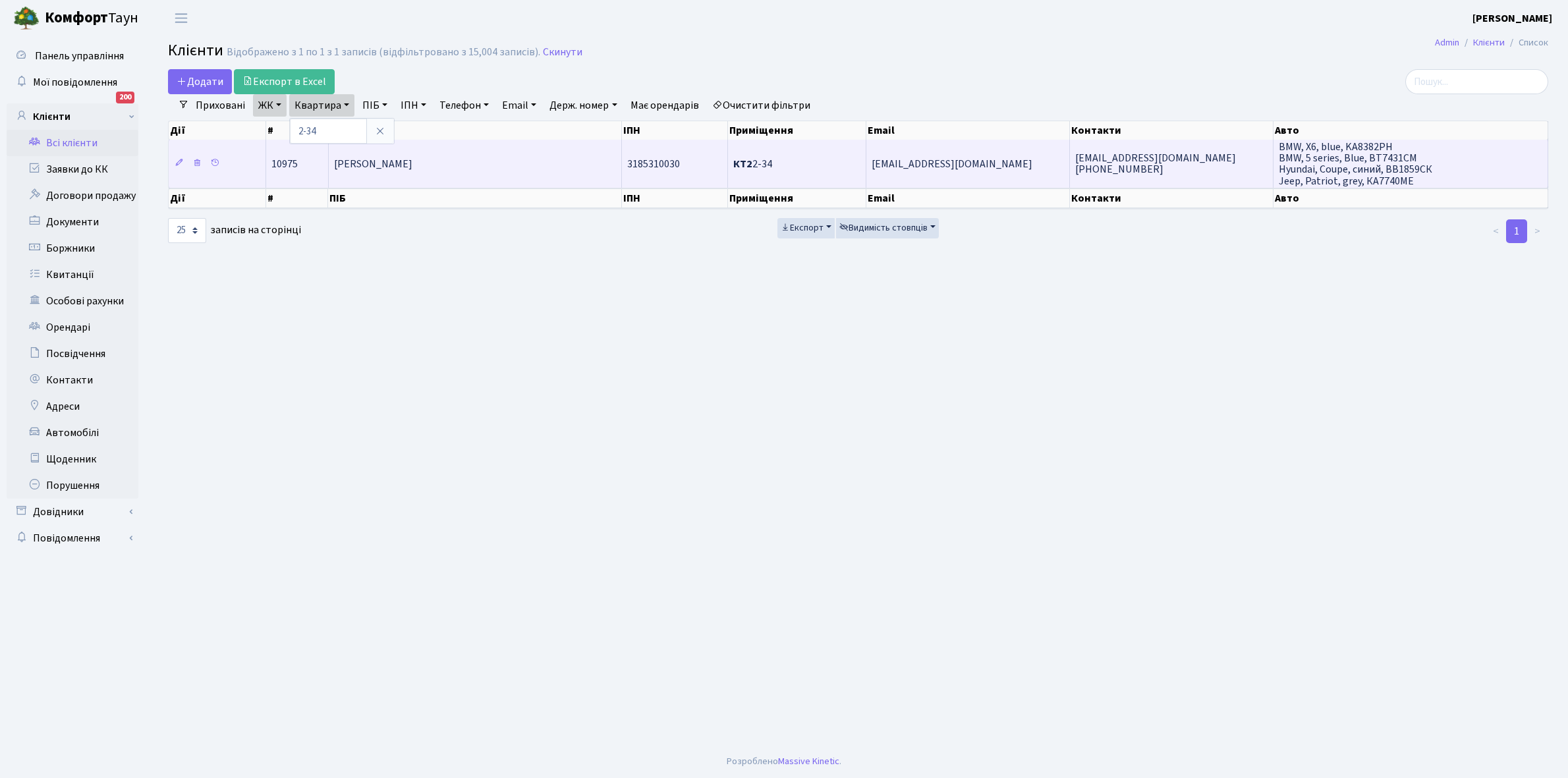
click at [412, 165] on span "[PERSON_NAME]" at bounding box center [373, 164] width 78 height 15
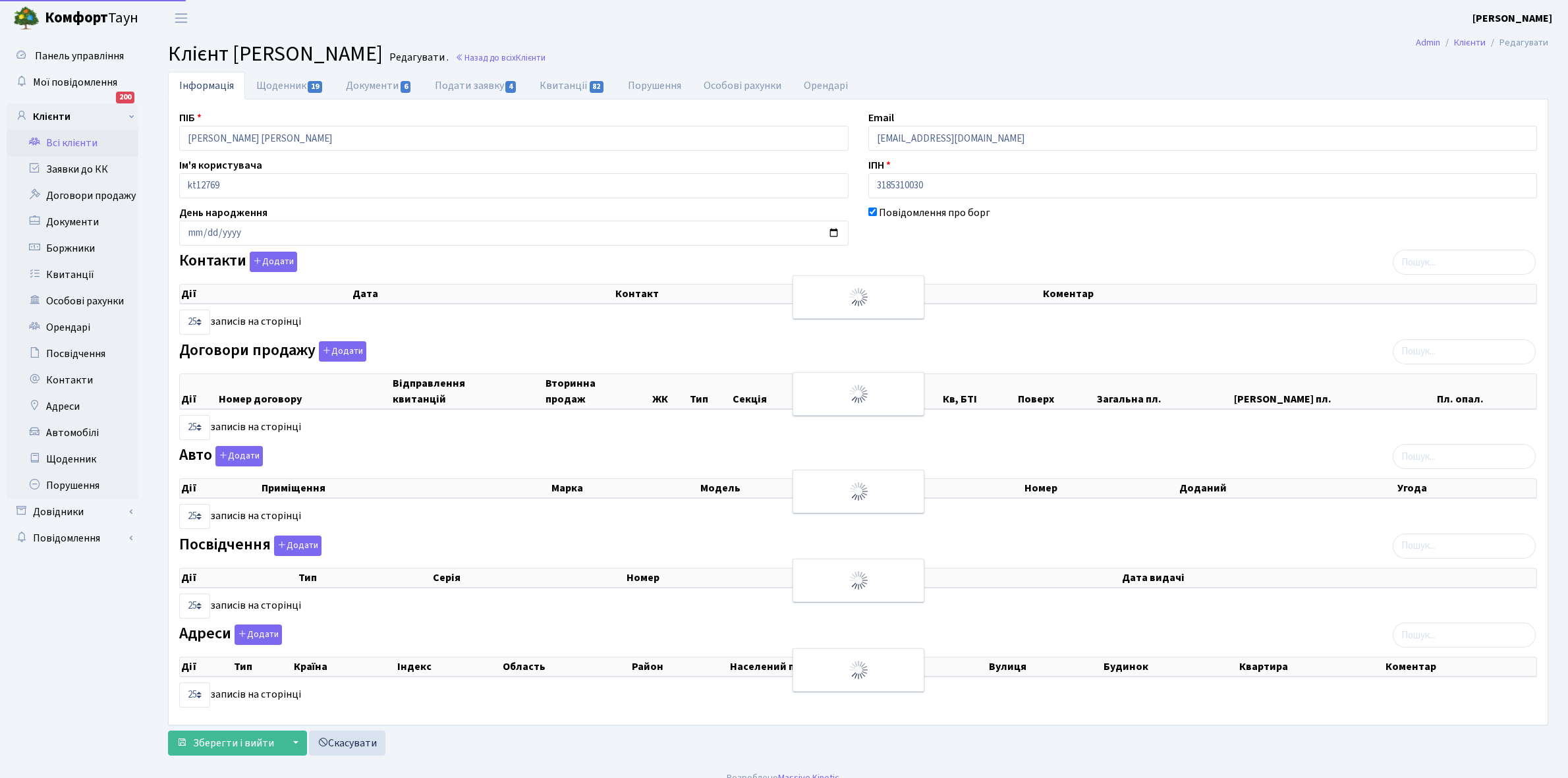
select select "25"
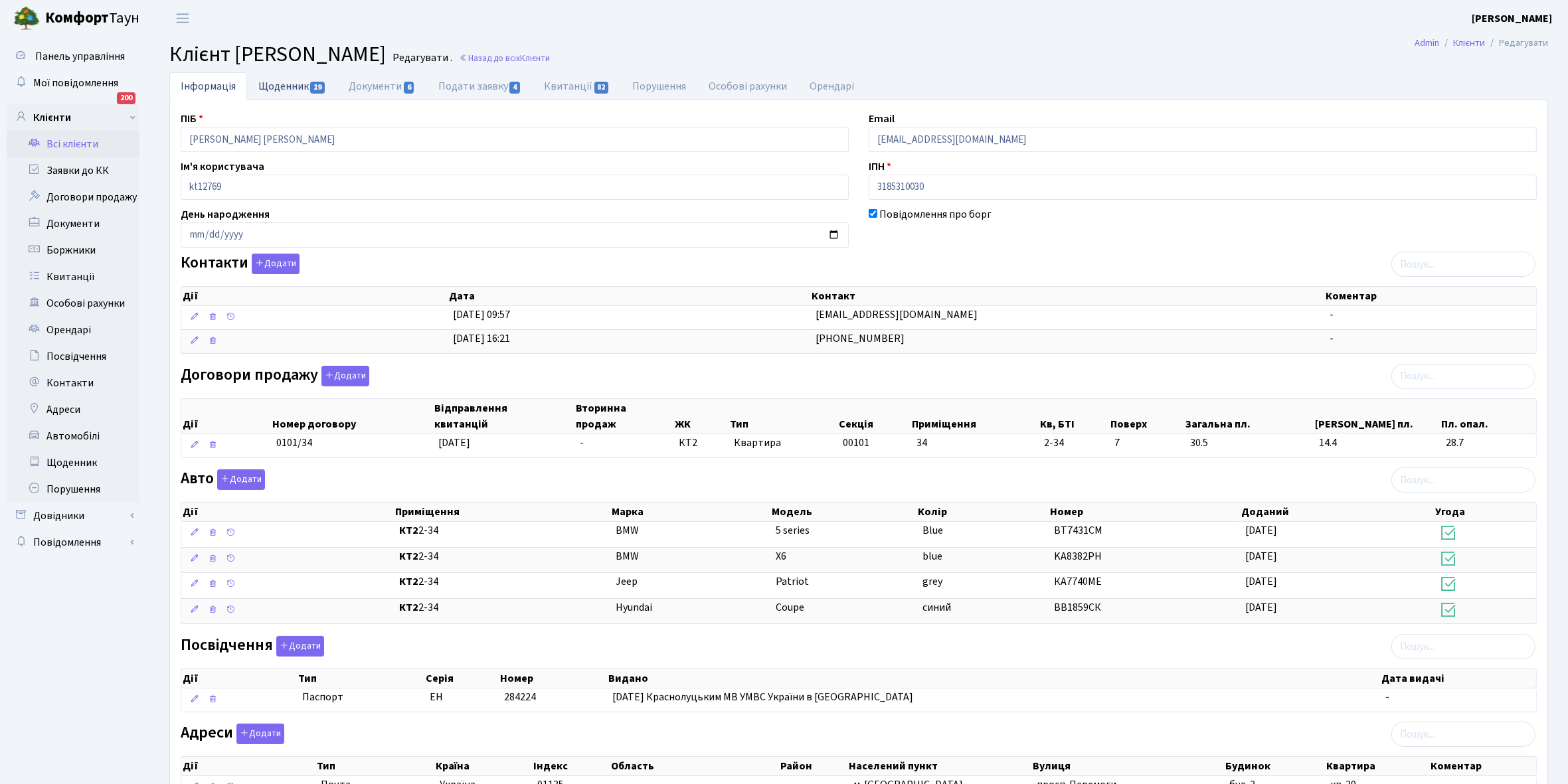
click at [270, 82] on link "Щоденник 19" at bounding box center [292, 85] width 91 height 27
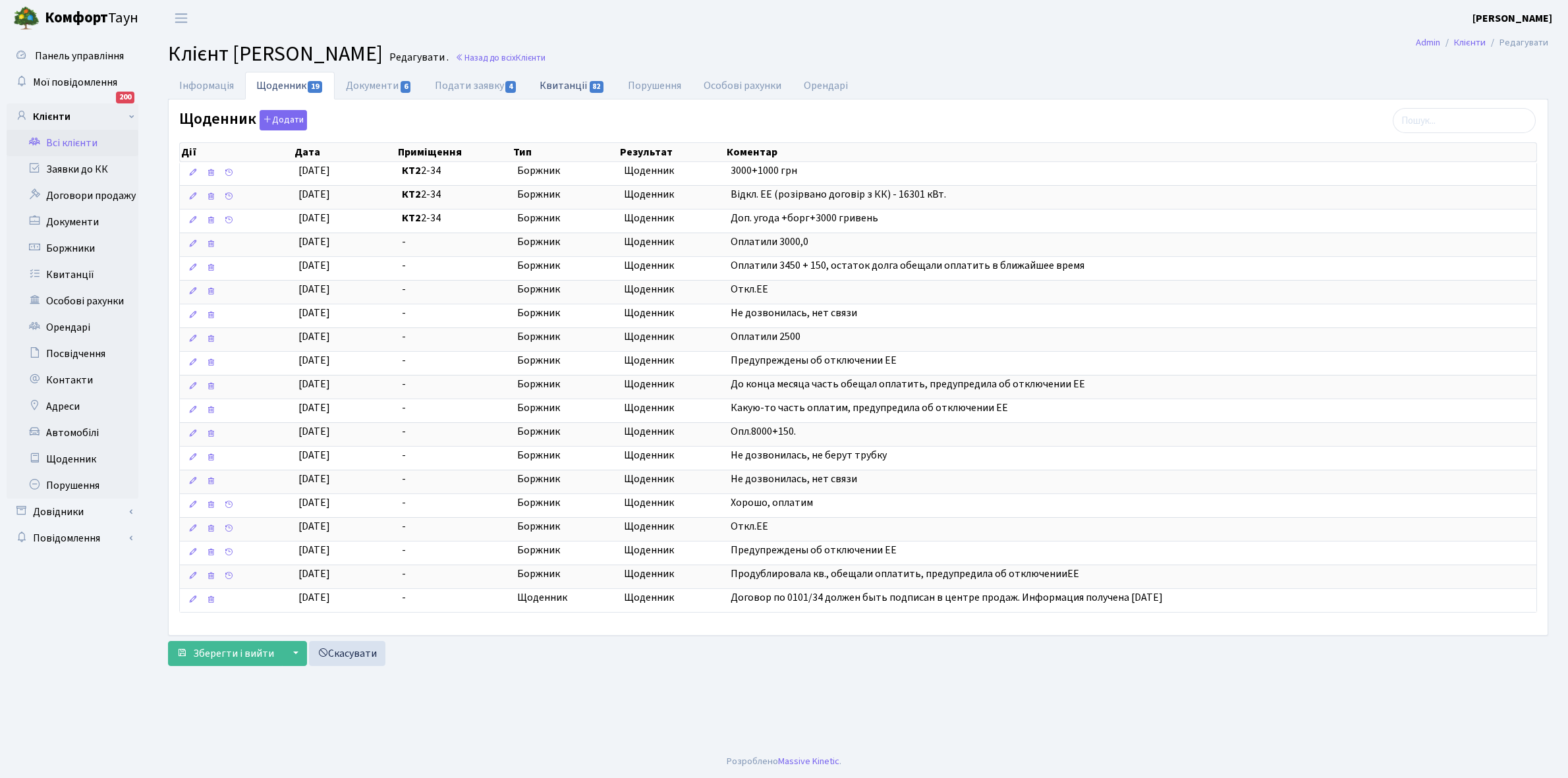
click at [569, 83] on link "Квитанції 82" at bounding box center [572, 85] width 88 height 27
select select "25"
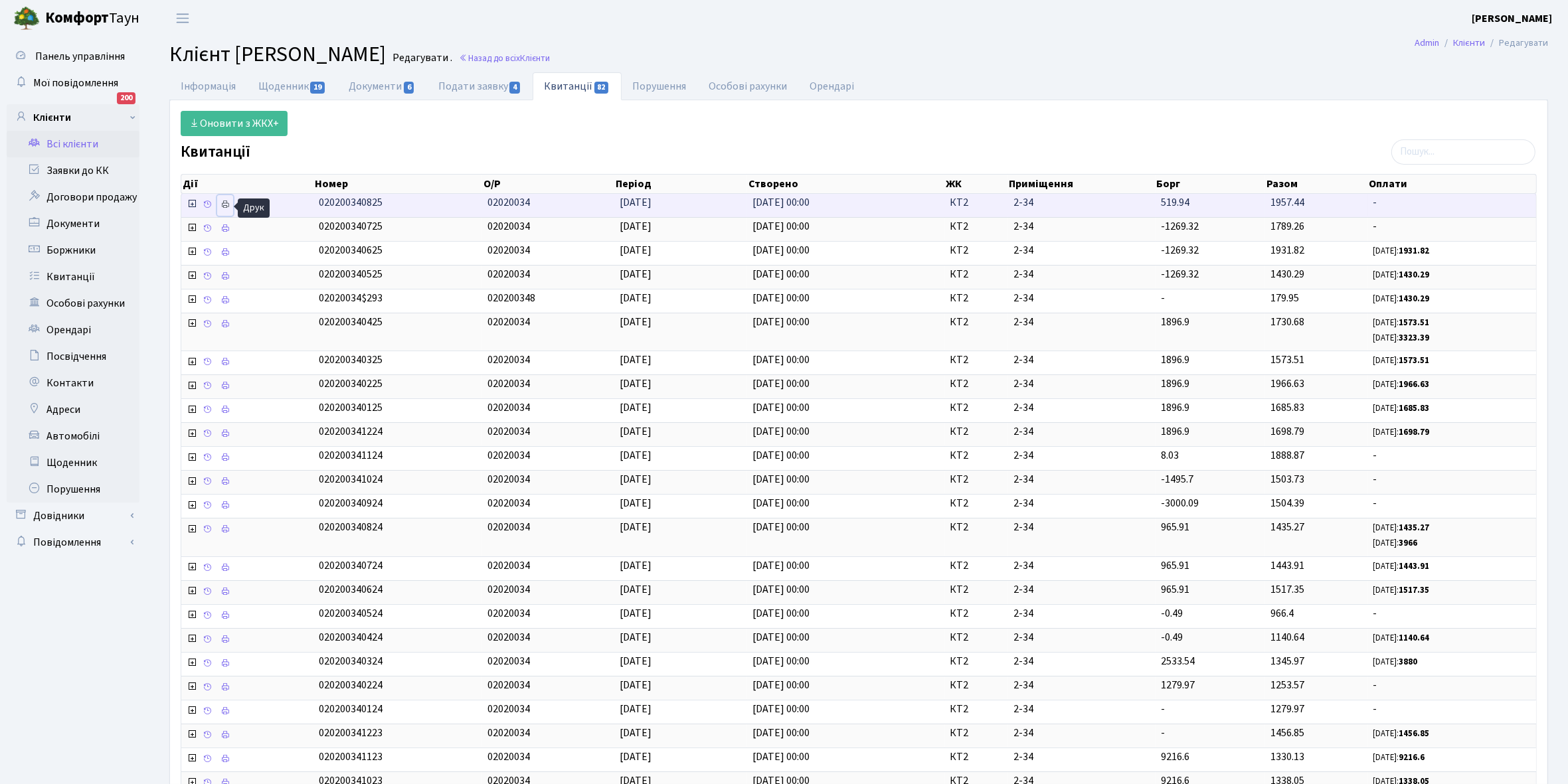
click at [221, 204] on icon at bounding box center [225, 204] width 10 height 10
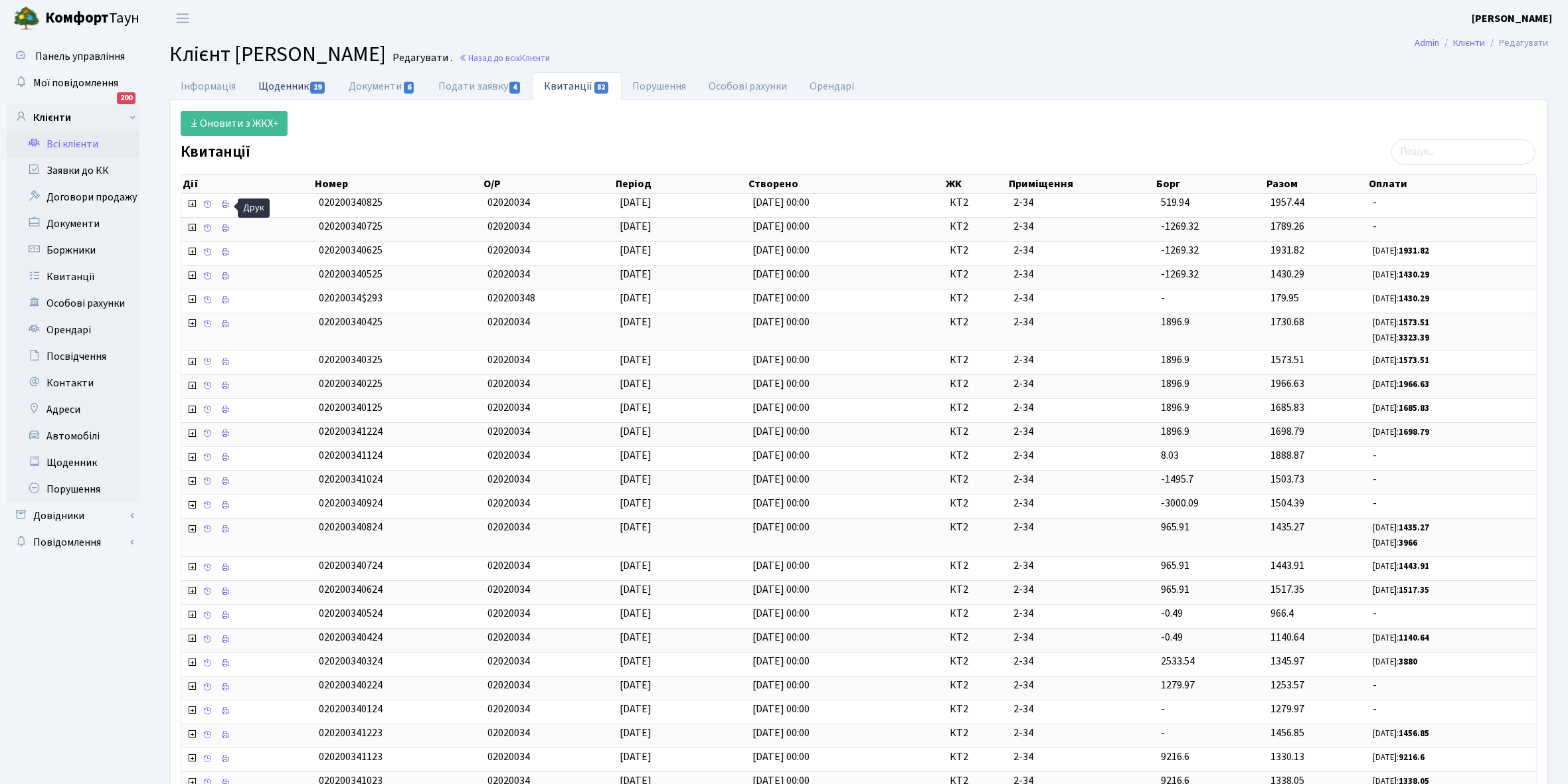
click at [273, 80] on link "Щоденник 19" at bounding box center [292, 85] width 91 height 27
